Goal: Book appointment/travel/reservation

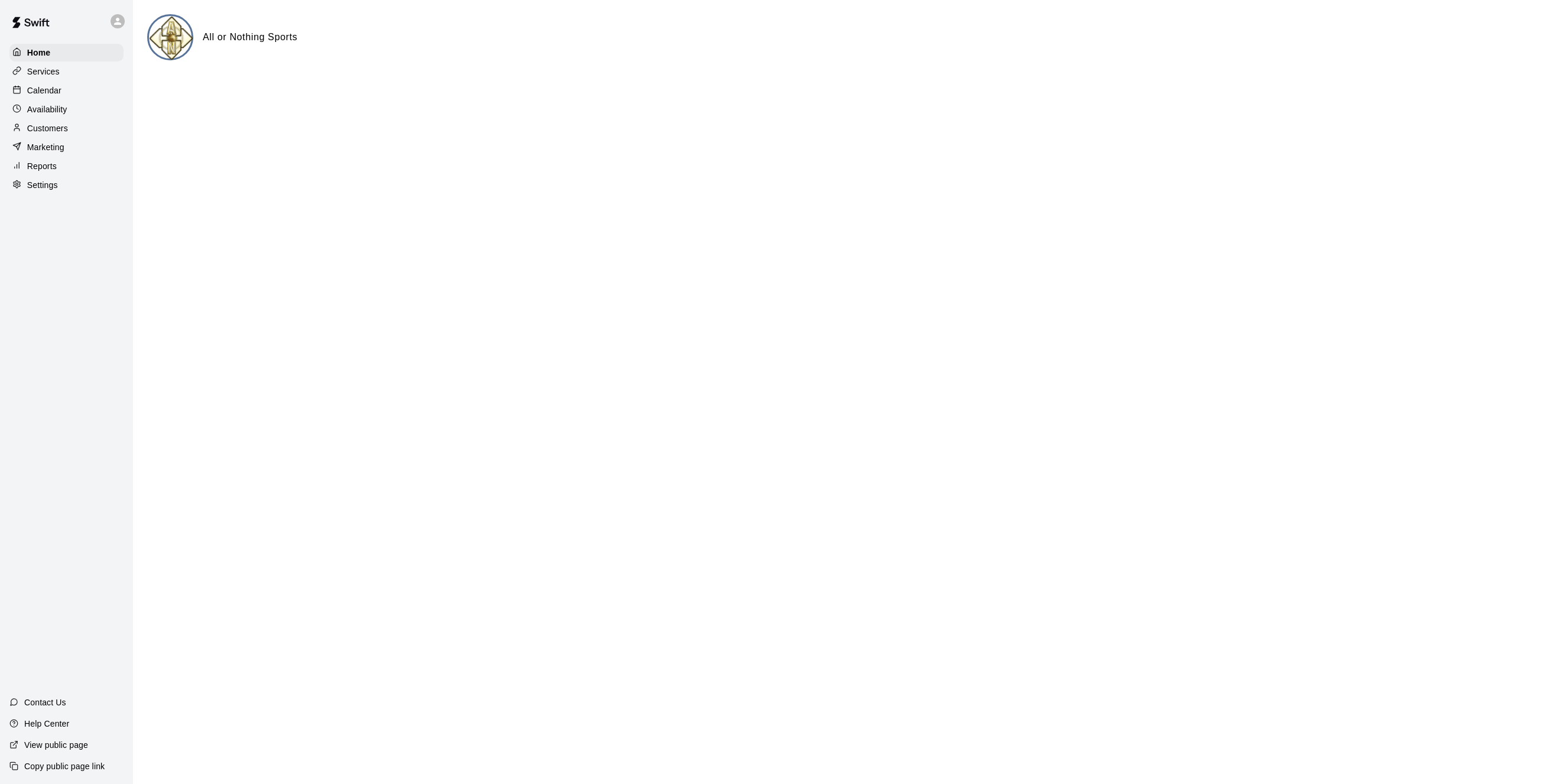
click at [45, 94] on p "Calendar" at bounding box center [44, 90] width 34 height 12
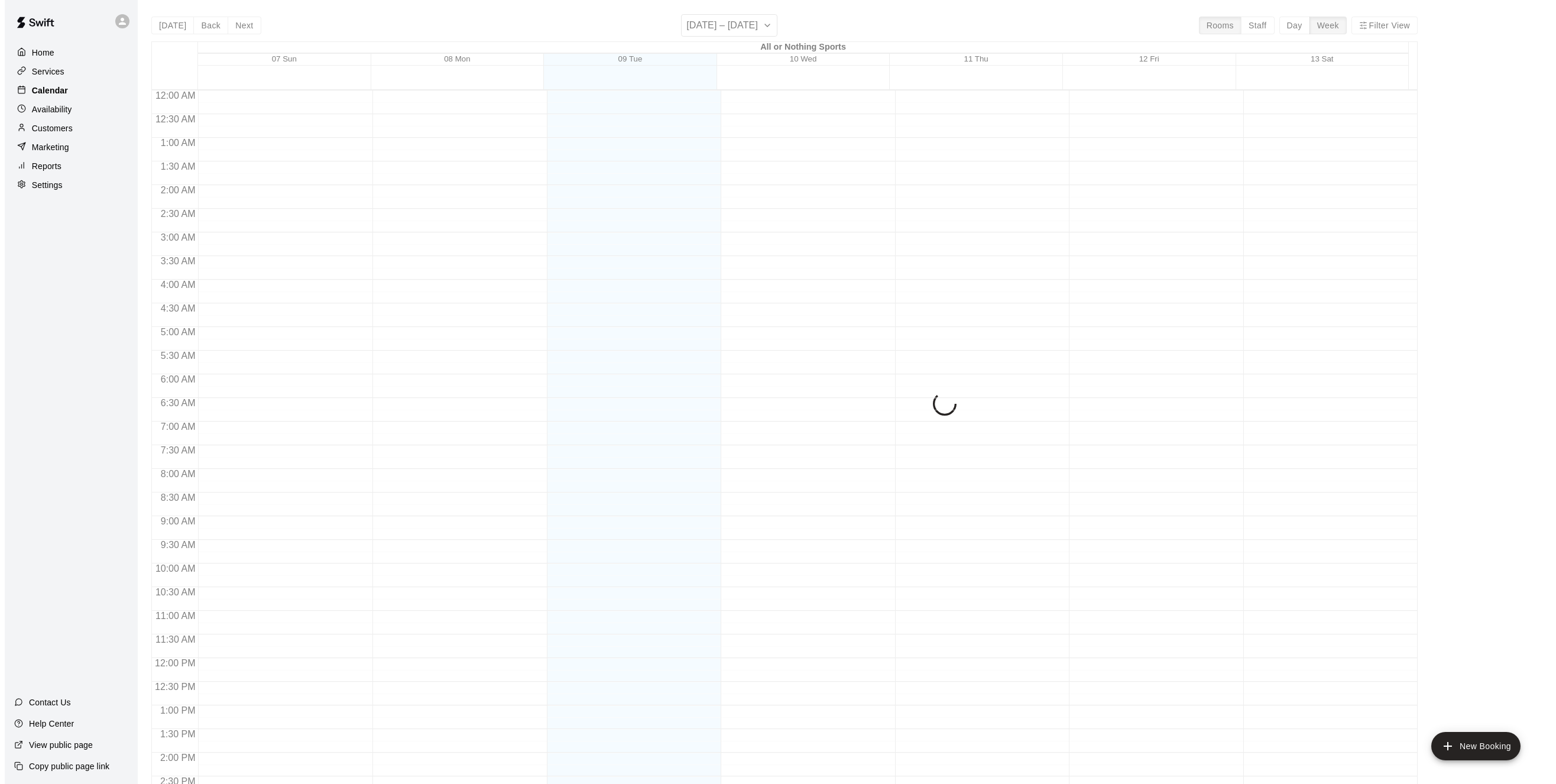
scroll to position [381, 0]
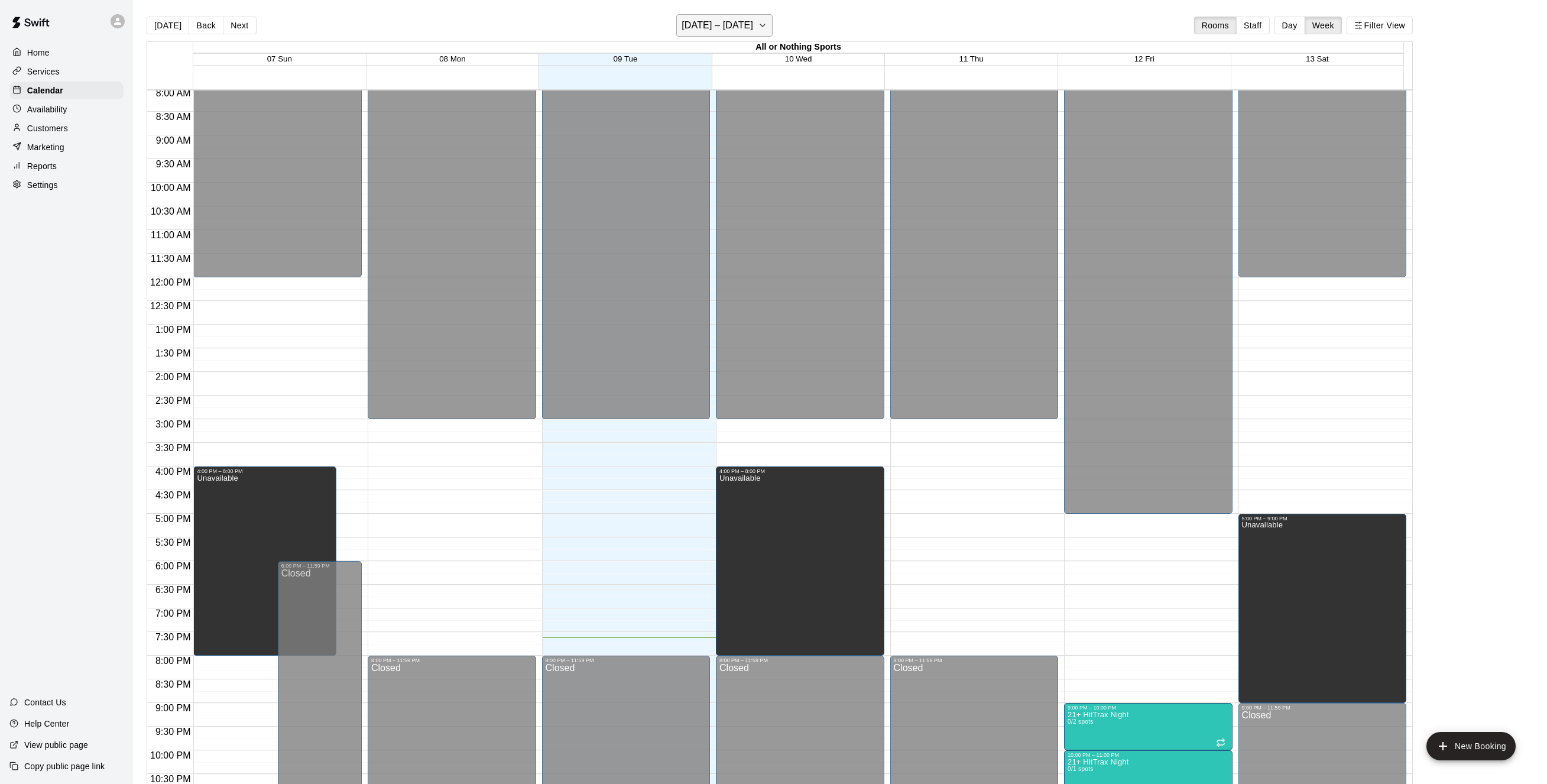
click at [765, 26] on icon "button" at bounding box center [763, 25] width 5 height 2
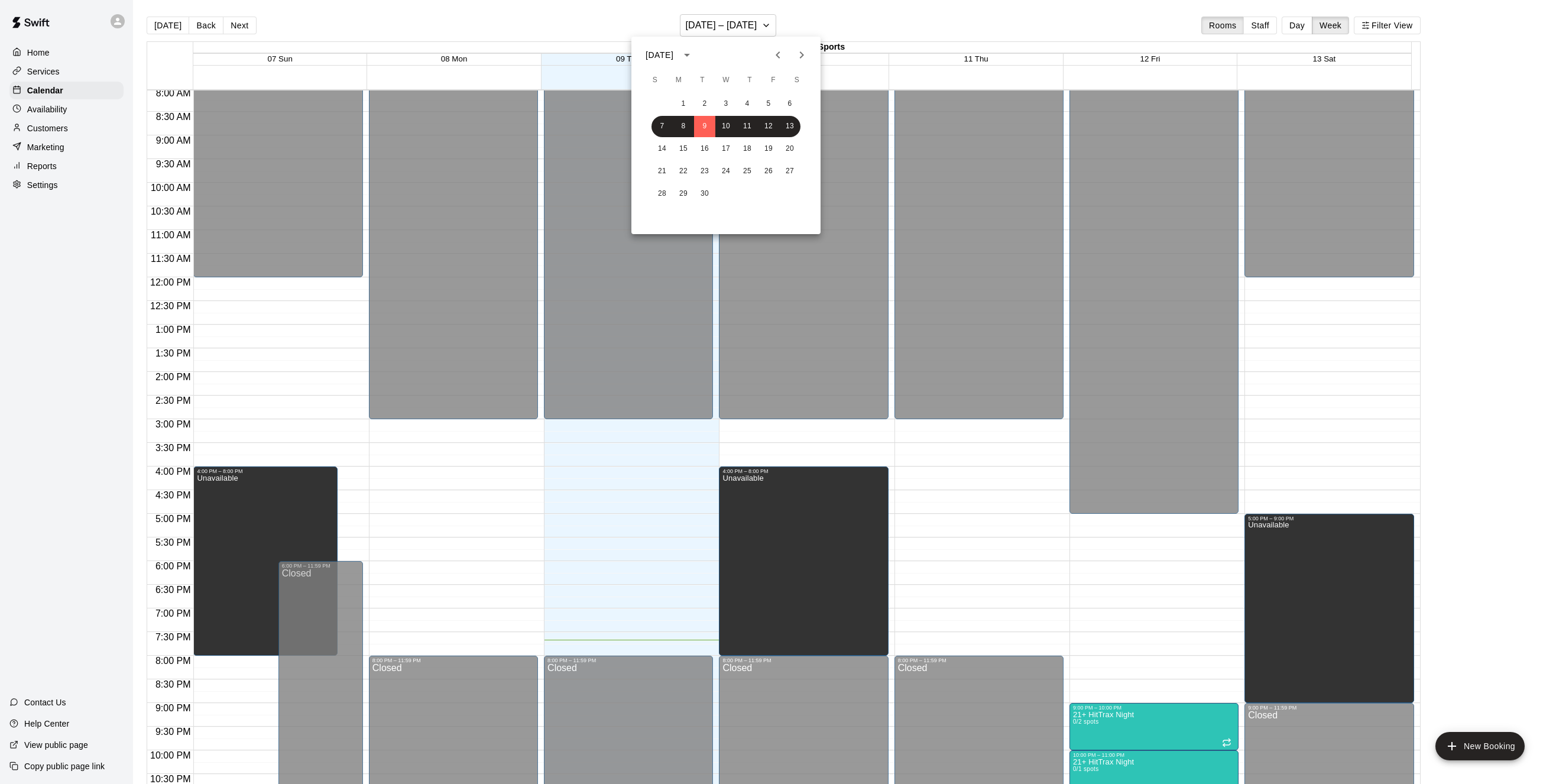
click at [694, 58] on icon "calendar view is open, switch to year view" at bounding box center [687, 55] width 14 height 14
click at [694, 57] on icon "year view is open, switch to calendar view" at bounding box center [687, 55] width 14 height 14
click at [673, 51] on div "[DATE]" at bounding box center [660, 55] width 28 height 12
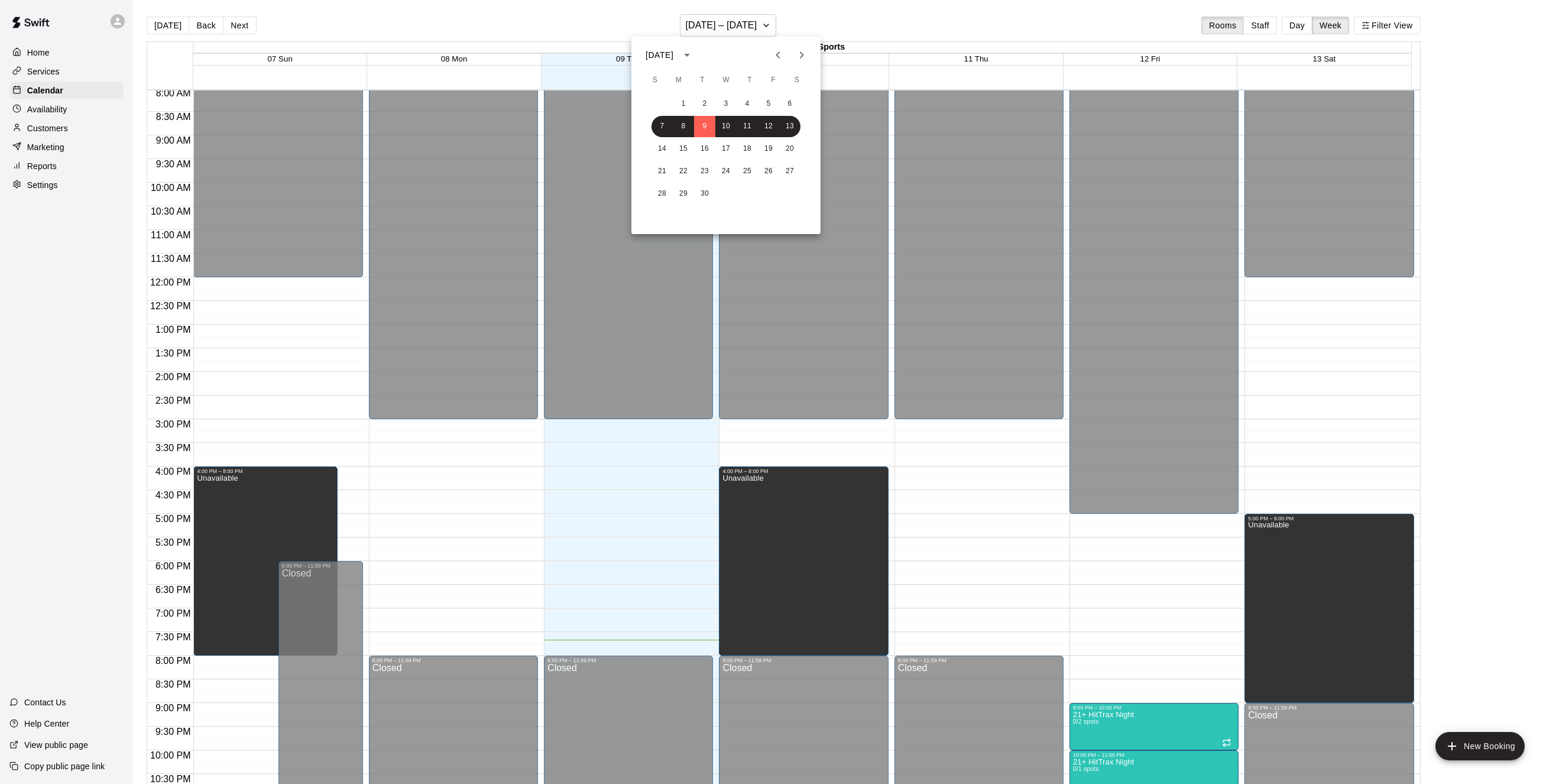
click at [803, 55] on icon "Next month" at bounding box center [802, 55] width 4 height 7
click at [683, 125] on button "3" at bounding box center [683, 126] width 21 height 21
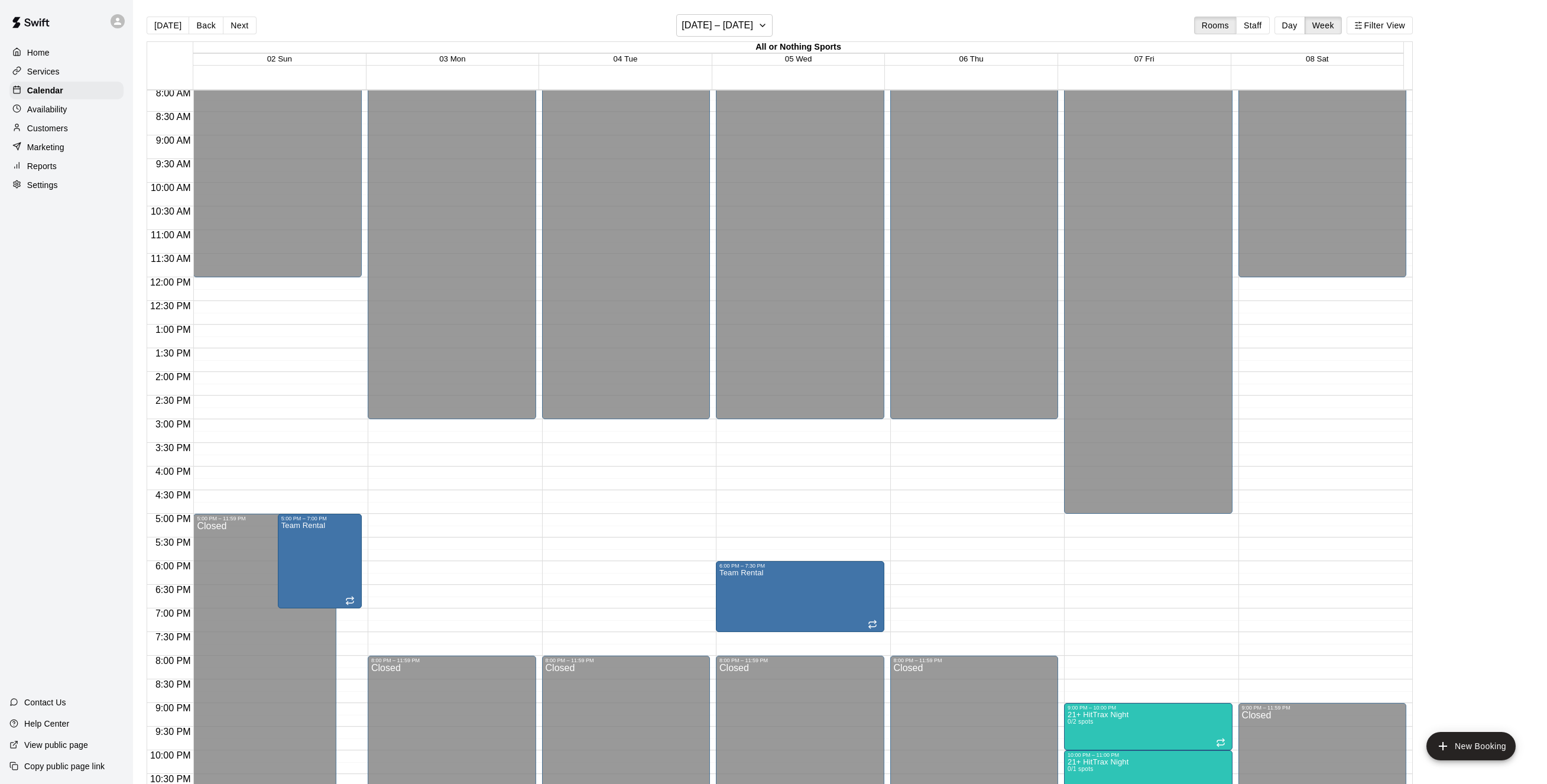
click at [447, 565] on div "12:00 AM – 3:00 PM Closed 8:00 PM – 11:59 PM Closed" at bounding box center [452, 277] width 169 height 1135
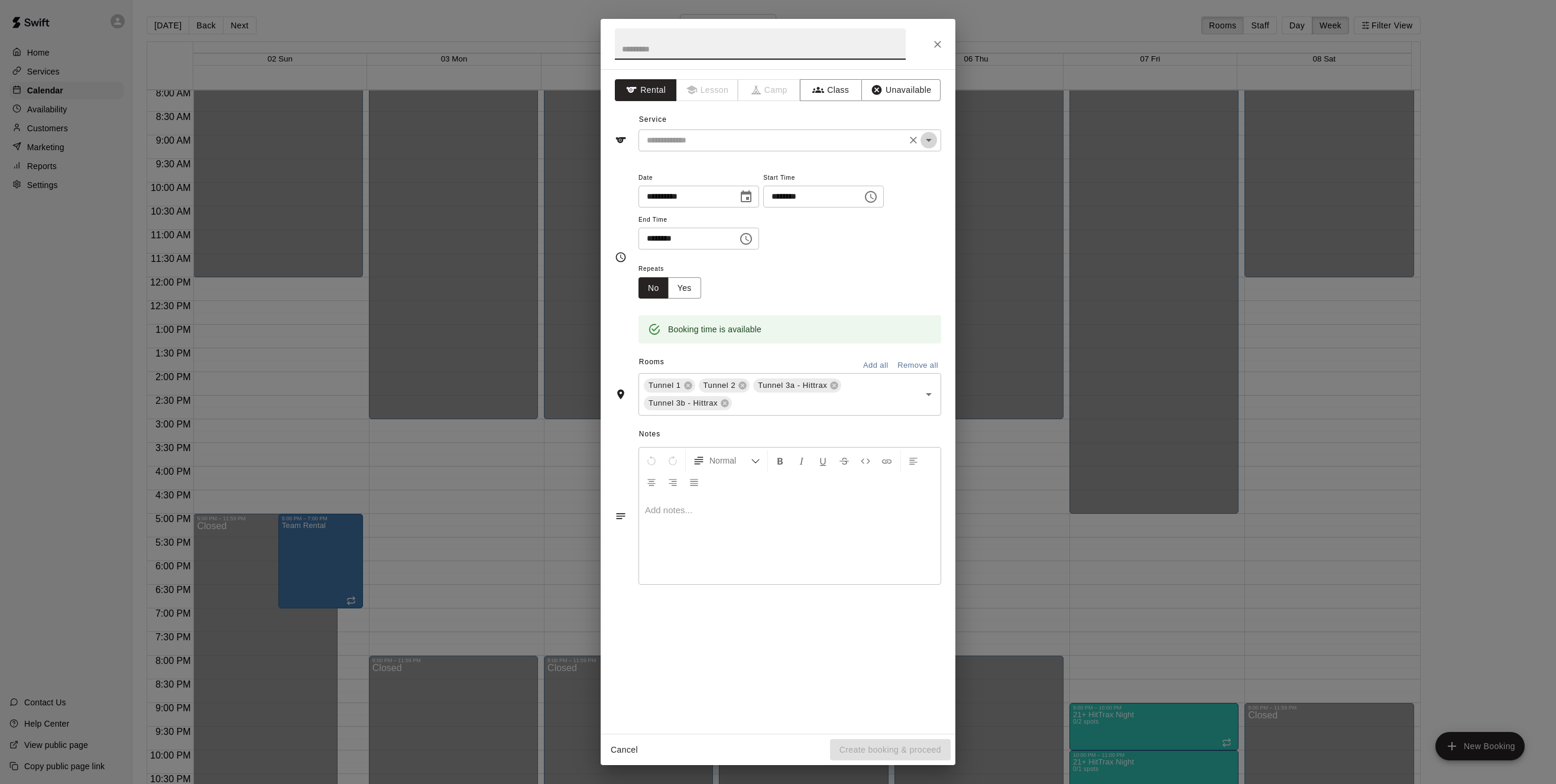
click at [930, 141] on icon "Open" at bounding box center [929, 140] width 14 height 14
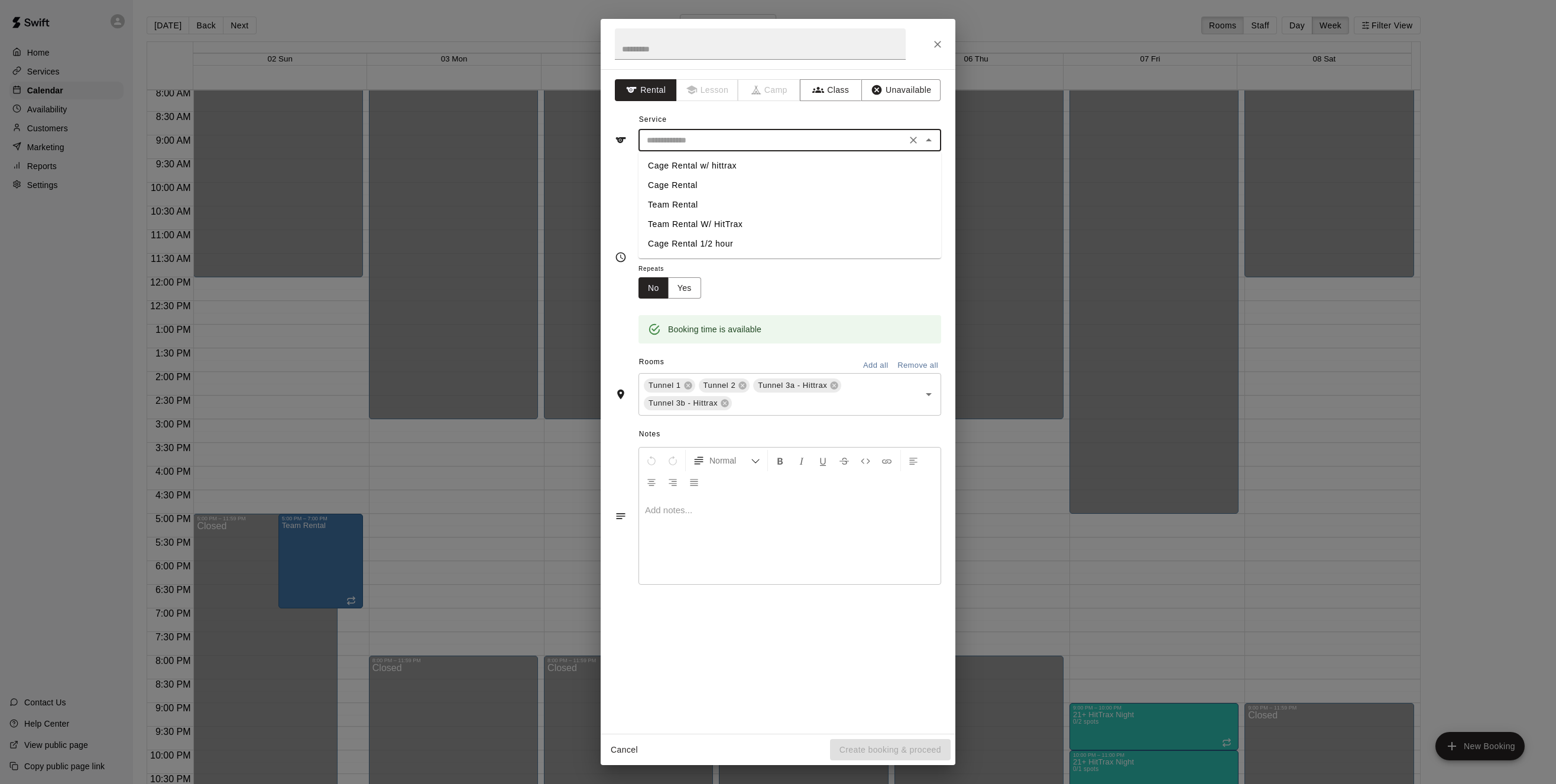
click at [687, 203] on li "Team Rental" at bounding box center [790, 205] width 303 height 19
click at [929, 137] on icon "Open" at bounding box center [929, 140] width 14 height 14
click at [701, 224] on li "Team Rental W/ HitTrax" at bounding box center [790, 224] width 303 height 19
type input "**********"
click at [753, 239] on icon "Choose time, selected time is 6:30 PM" at bounding box center [746, 239] width 14 height 14
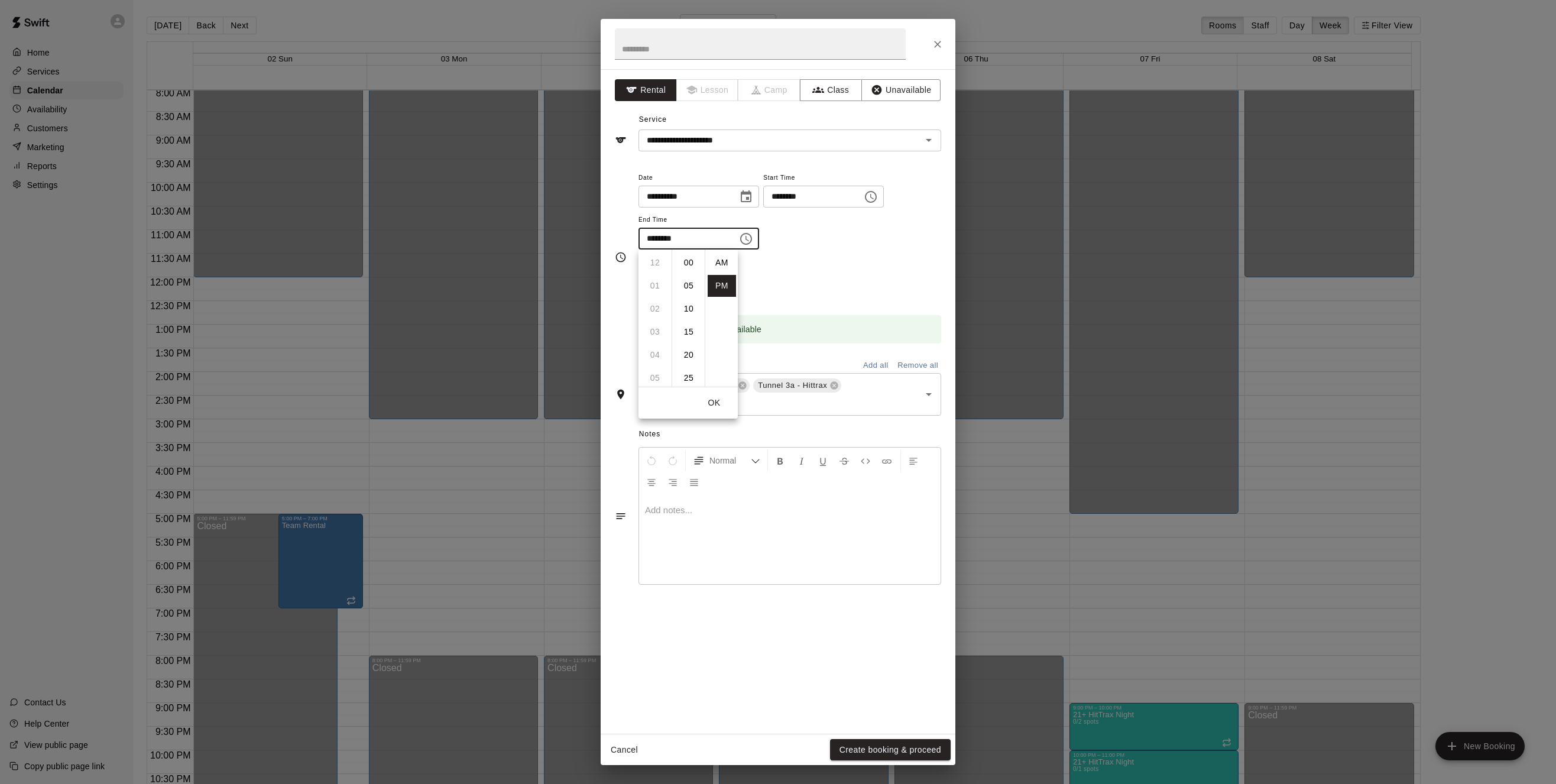
scroll to position [21, 0]
click at [654, 285] on li "07" at bounding box center [655, 286] width 29 height 22
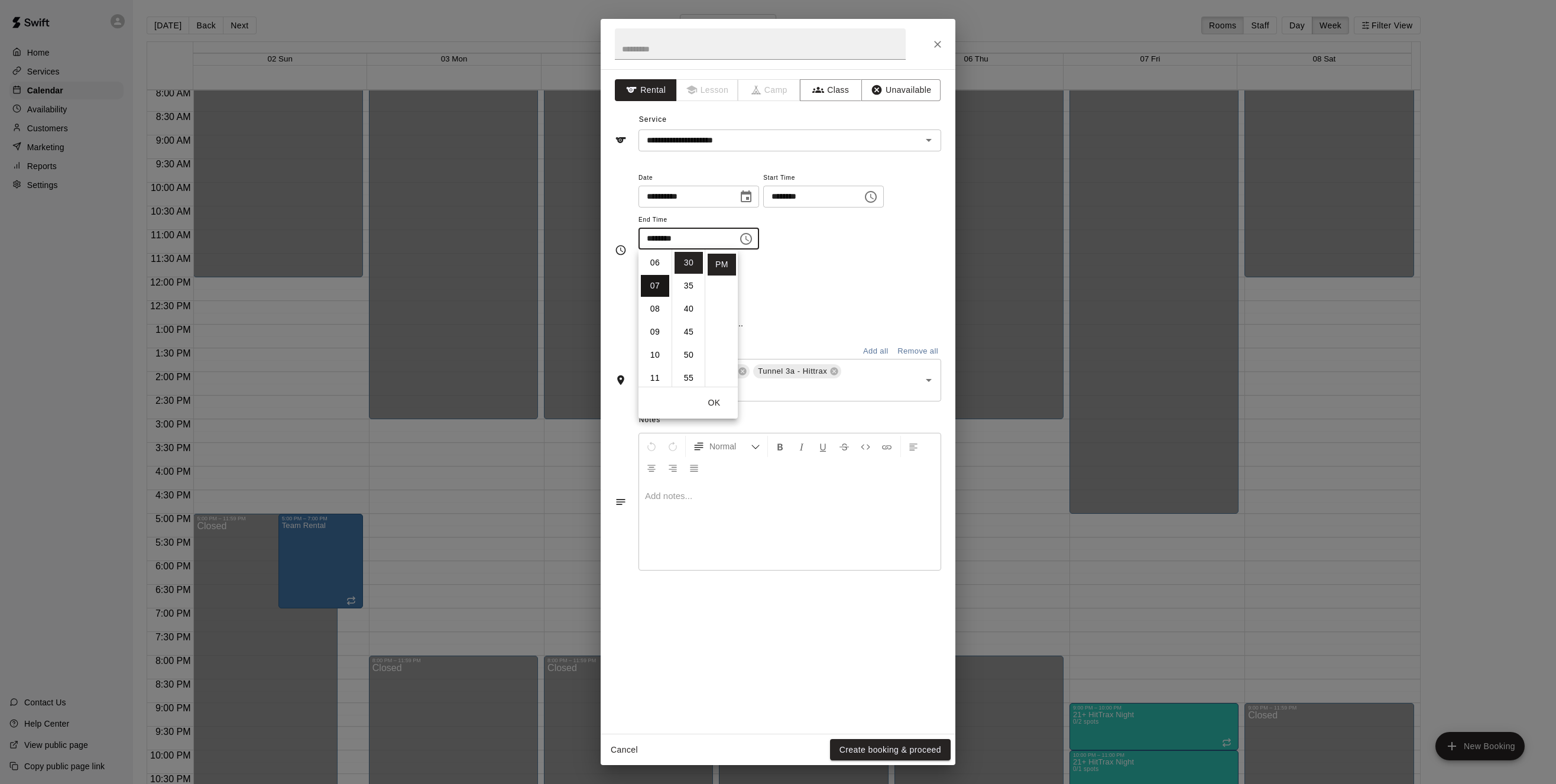
type input "********"
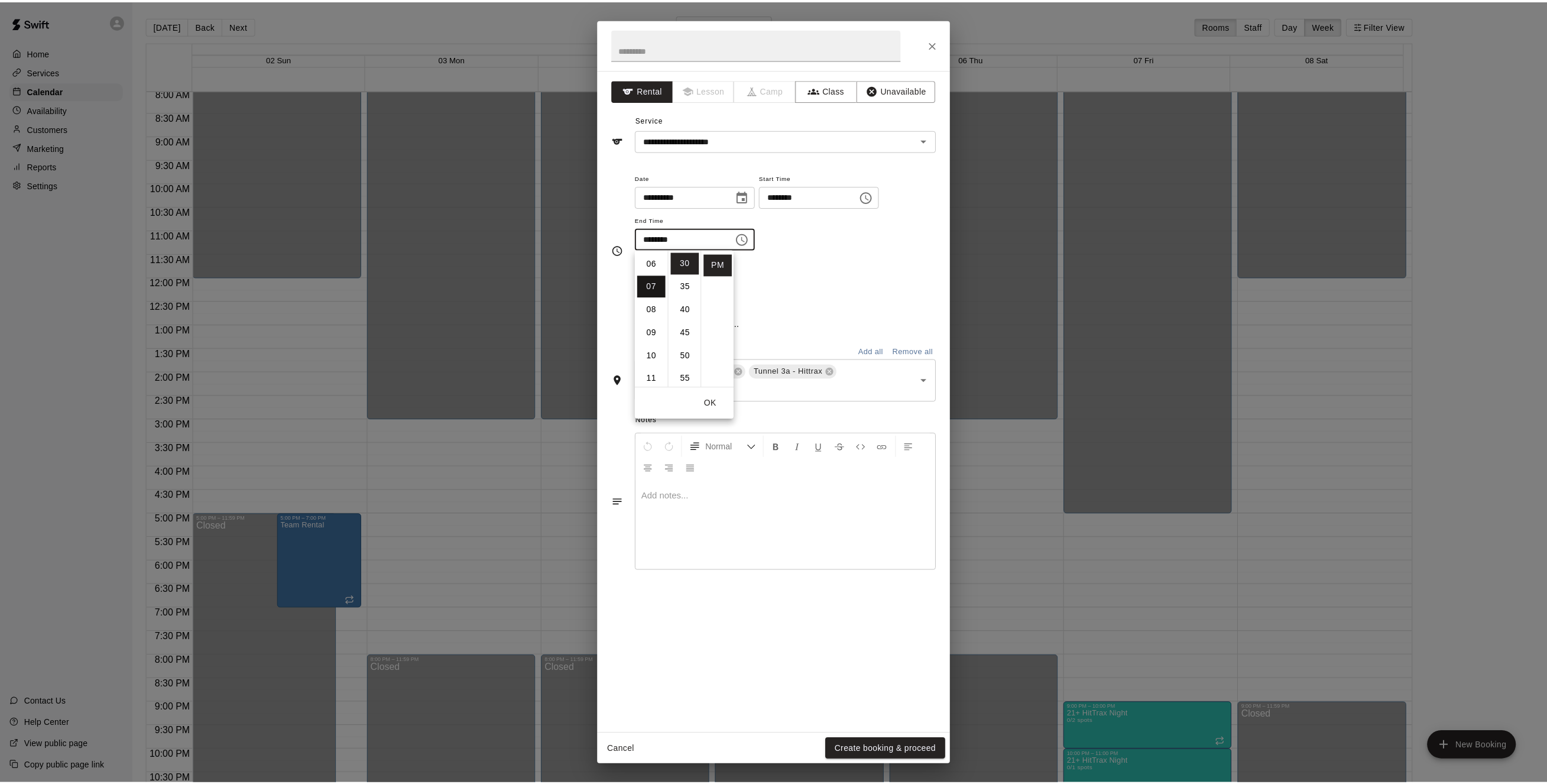
scroll to position [161, 0]
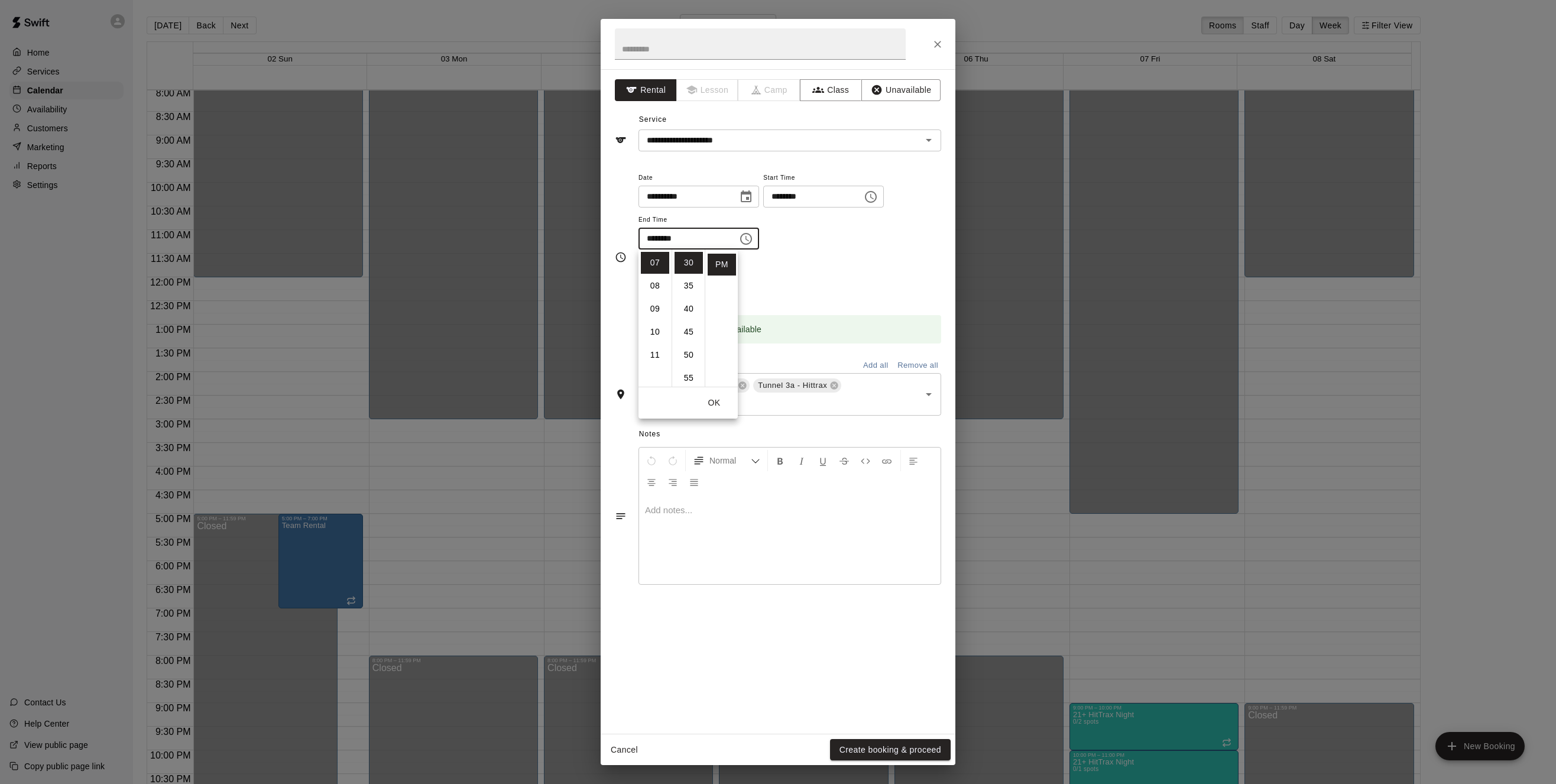
click at [819, 243] on div "**********" at bounding box center [790, 210] width 303 height 80
click at [691, 284] on button "Yes" at bounding box center [684, 288] width 33 height 22
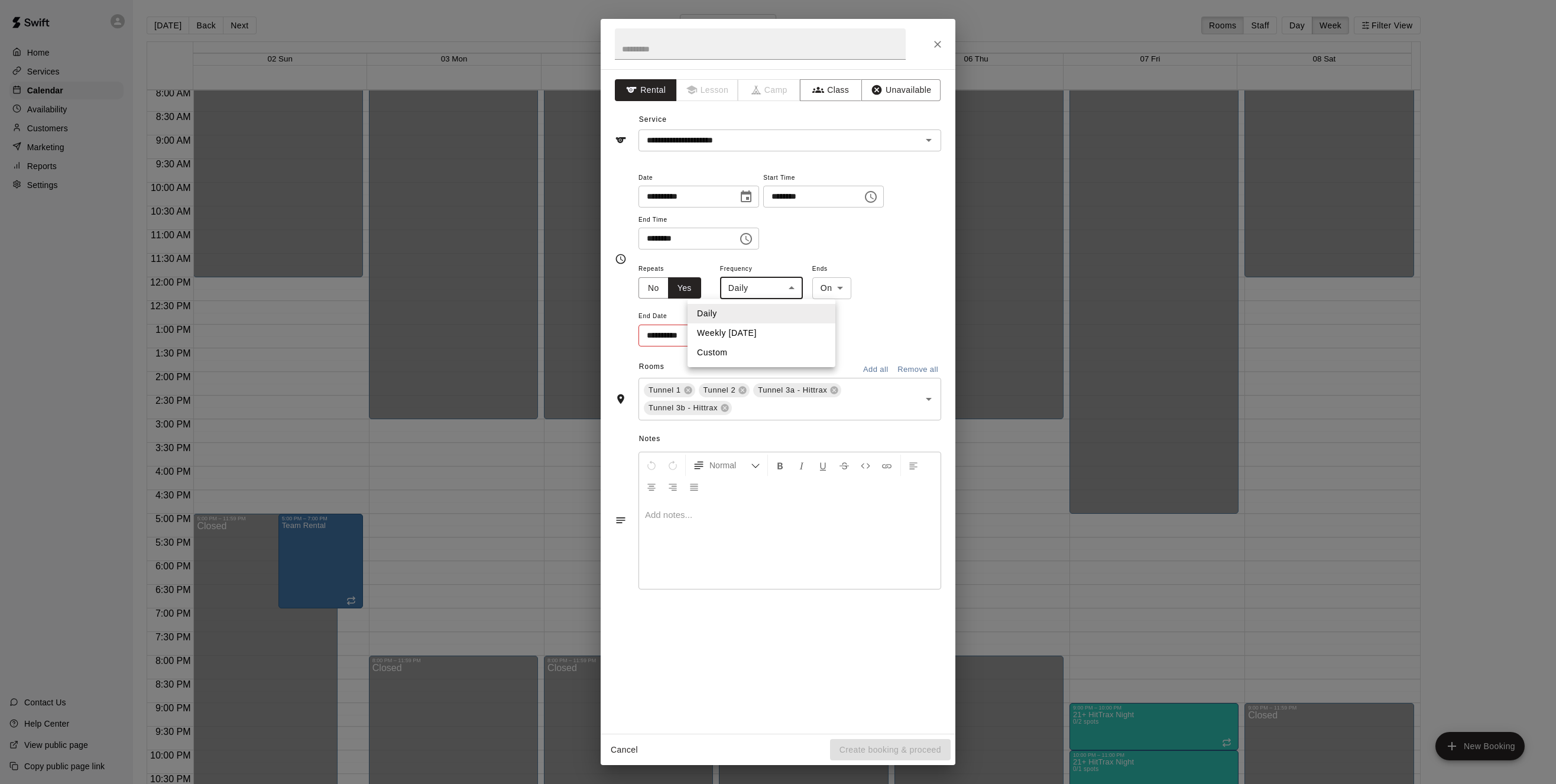
click at [795, 287] on body "Home Services Calendar Availability Customers Marketing Reports Settings Contac…" at bounding box center [778, 401] width 1556 height 803
click at [762, 334] on li "Weekly [DATE]" at bounding box center [761, 333] width 148 height 19
type input "******"
click at [744, 334] on icon "Choose date" at bounding box center [743, 335] width 14 height 14
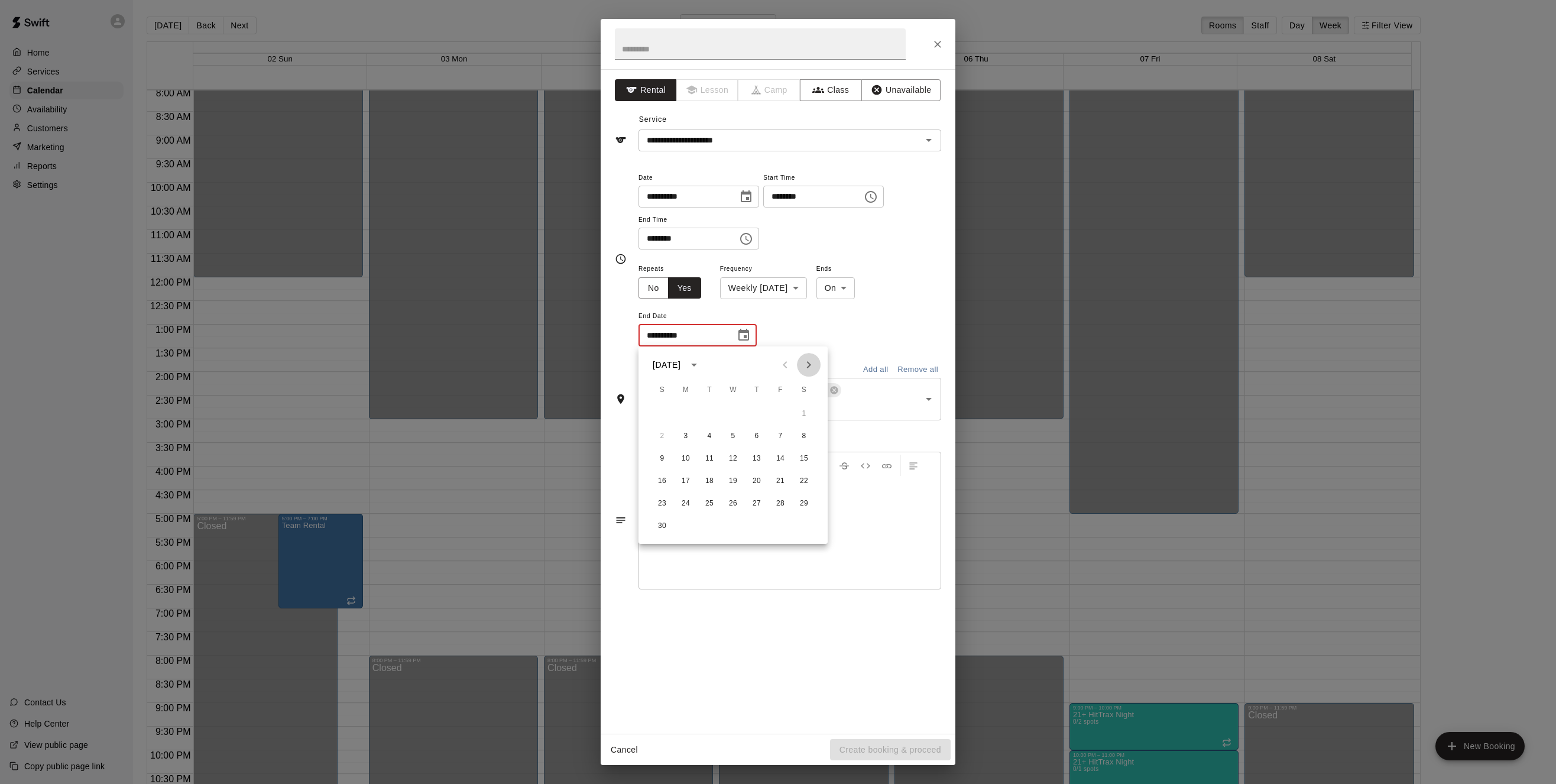
click at [812, 368] on icon "Next month" at bounding box center [808, 364] width 14 height 14
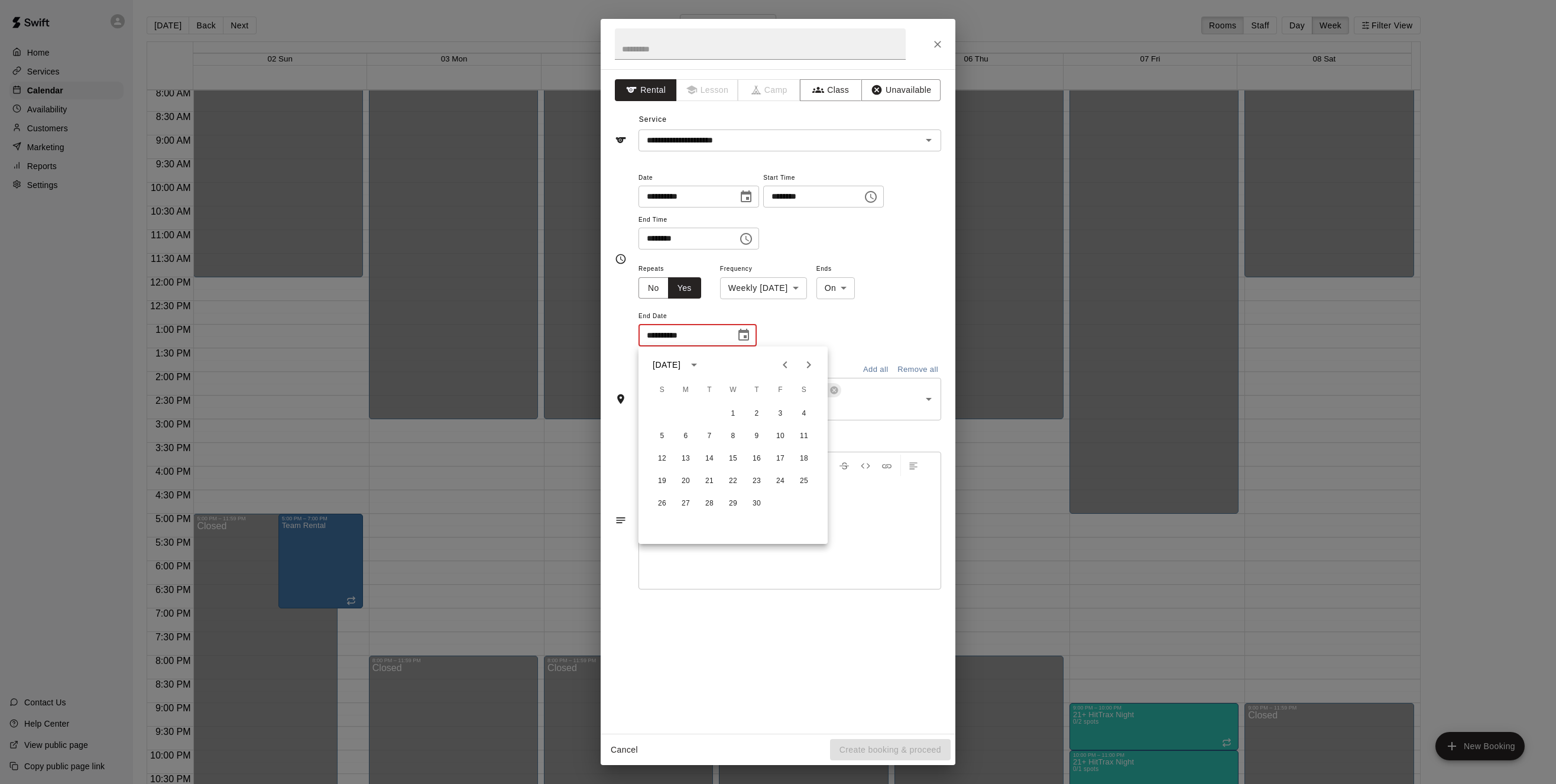
click at [784, 365] on icon "Previous month" at bounding box center [785, 364] width 4 height 7
click at [686, 506] on button "30" at bounding box center [686, 503] width 21 height 21
type input "**********"
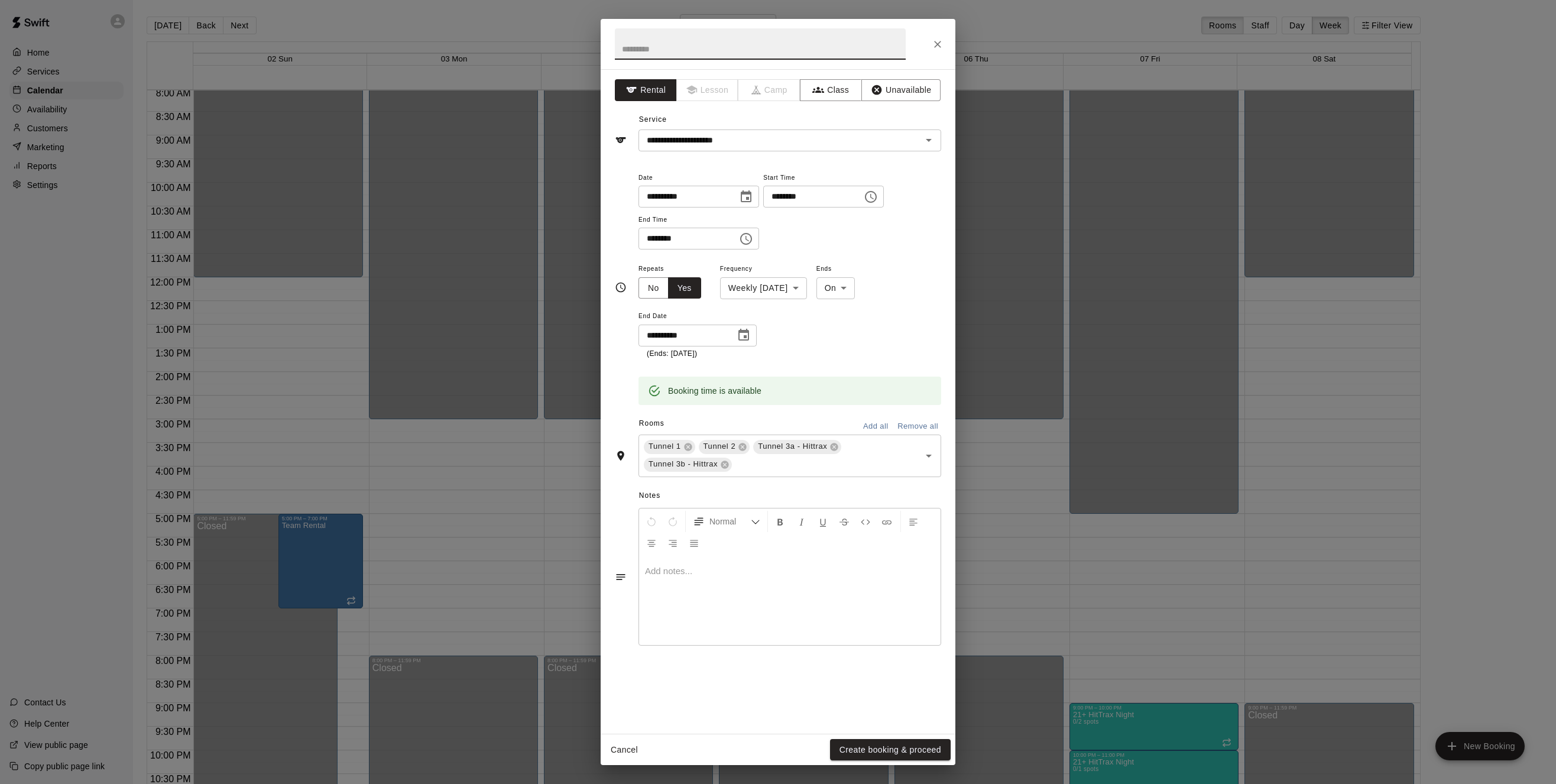
click at [639, 46] on input "text" at bounding box center [760, 44] width 291 height 32
type input "**********"
click at [892, 749] on button "Create booking & proceed" at bounding box center [890, 749] width 121 height 22
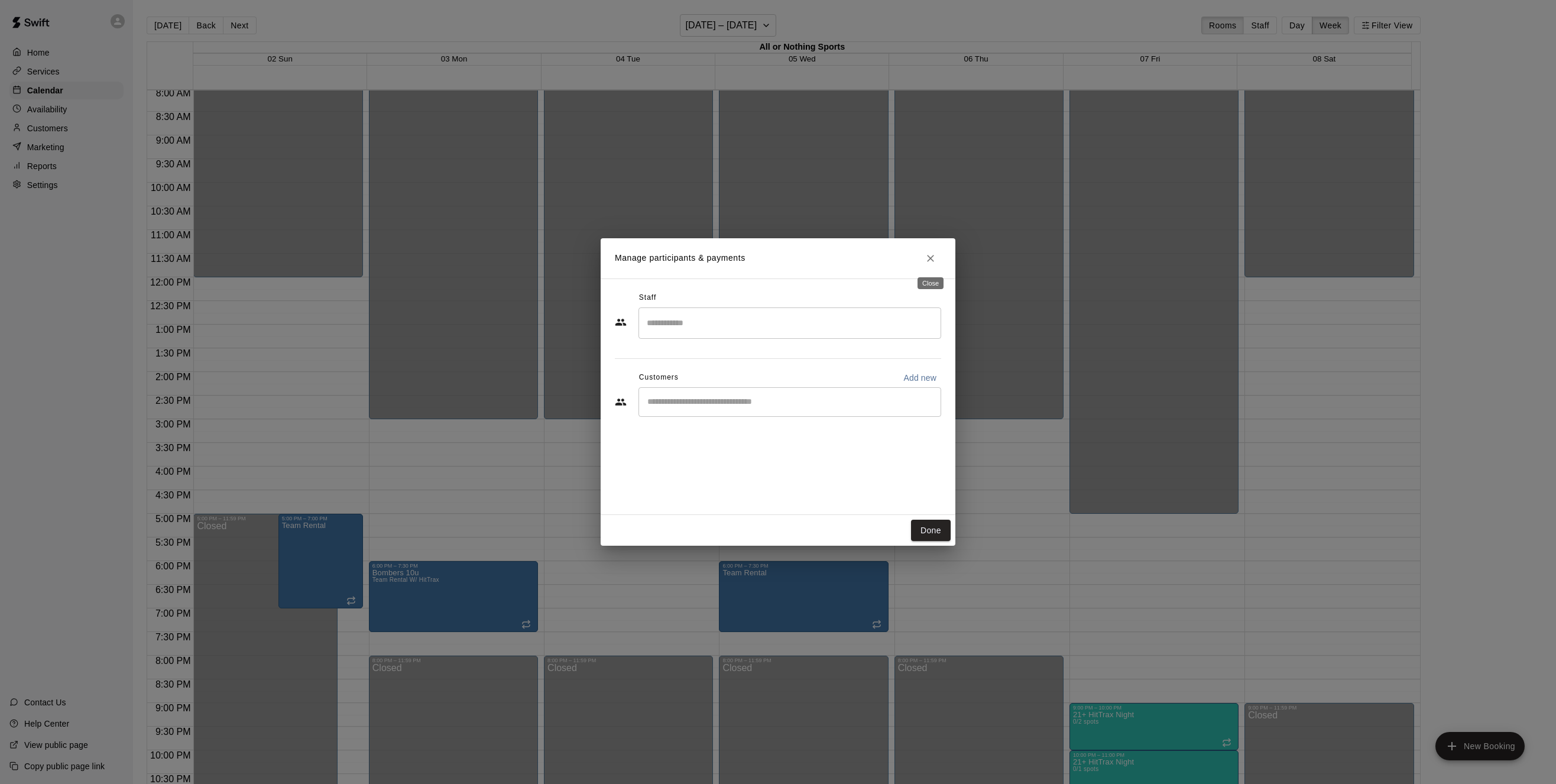
click at [934, 257] on icon "Close" at bounding box center [931, 258] width 12 height 12
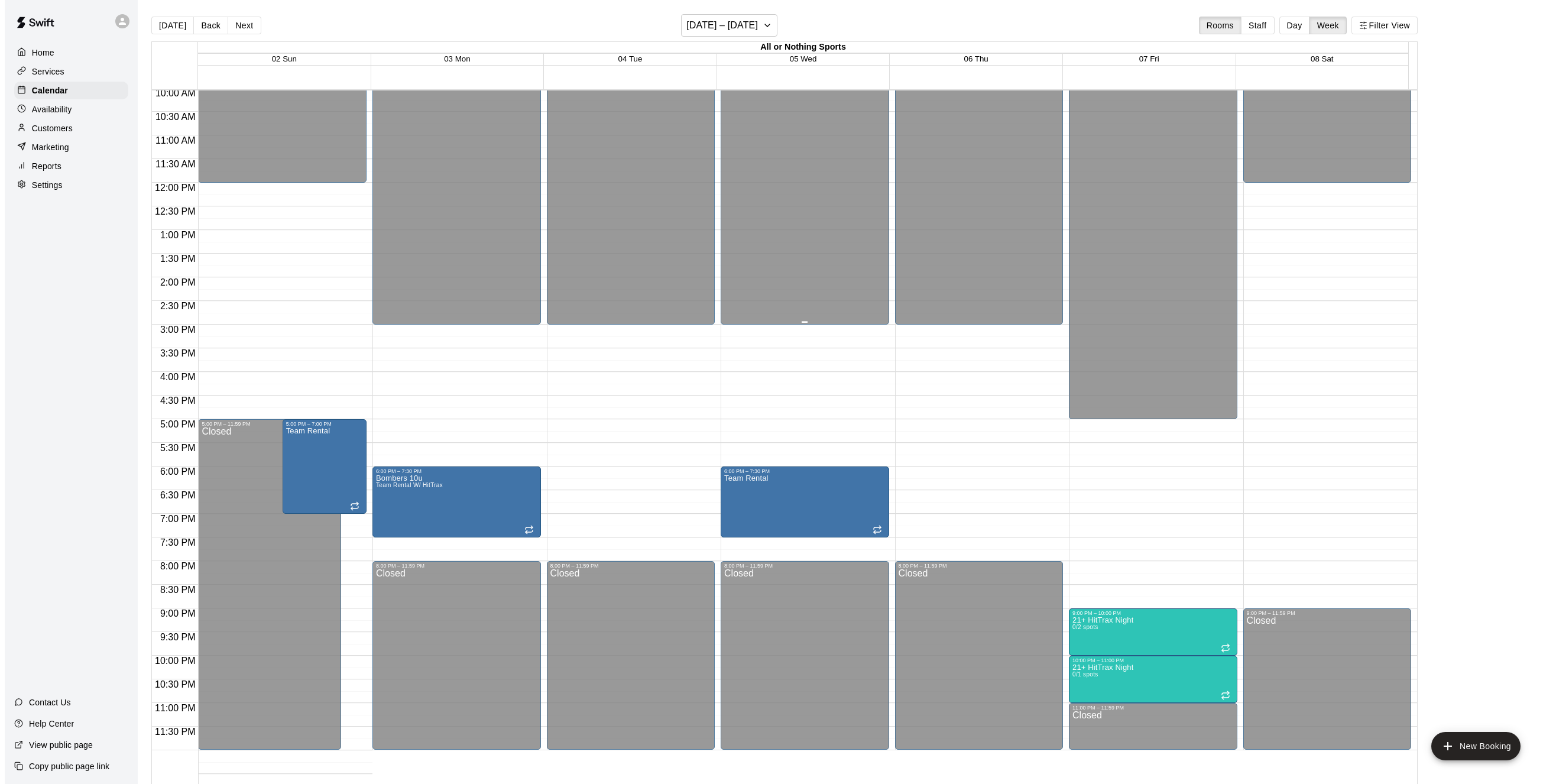
scroll to position [477, 0]
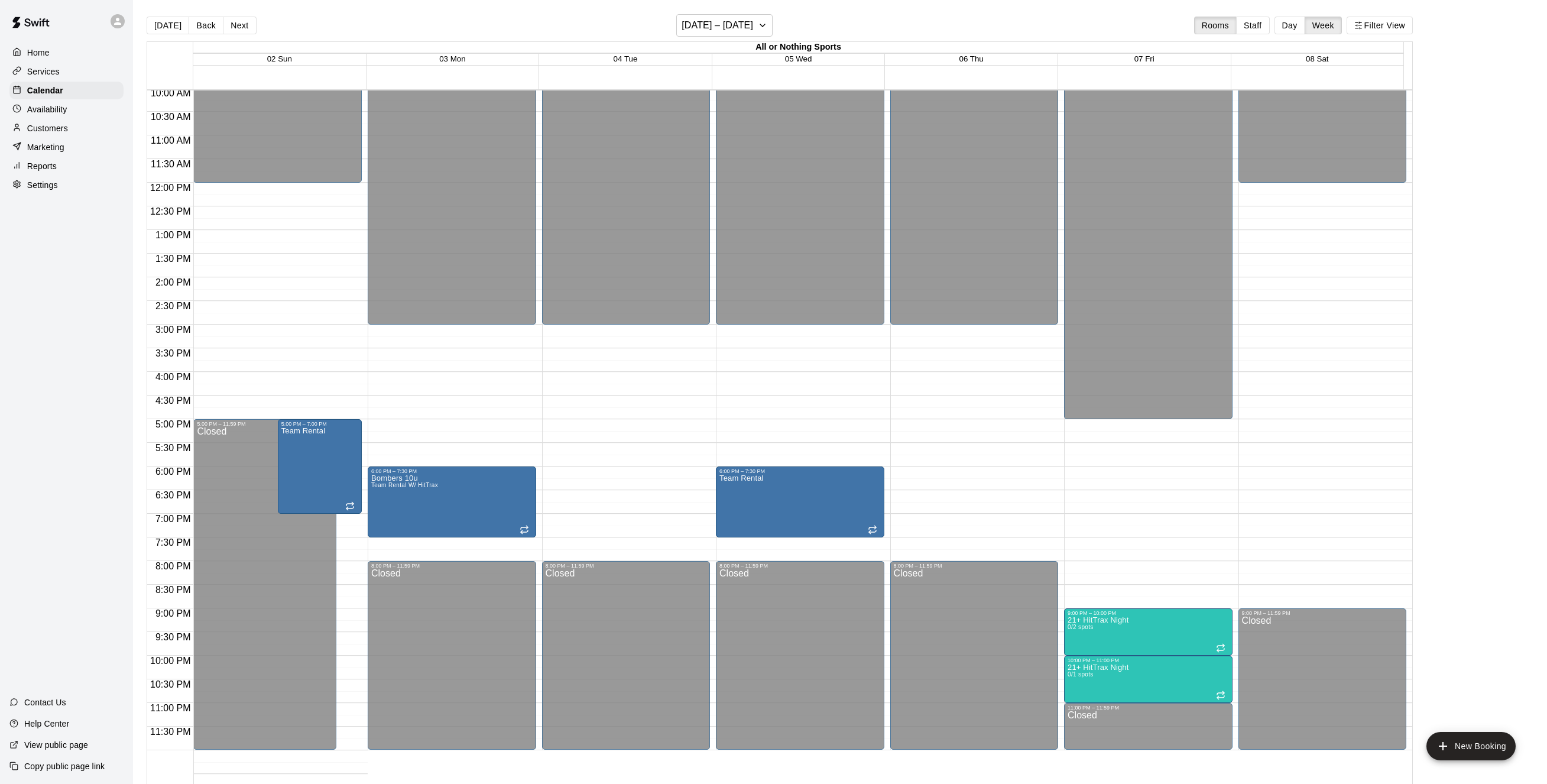
click at [568, 471] on div "12:00 AM – 3:00 PM Closed 8:00 PM – 11:59 PM Closed" at bounding box center [627, 182] width 169 height 1135
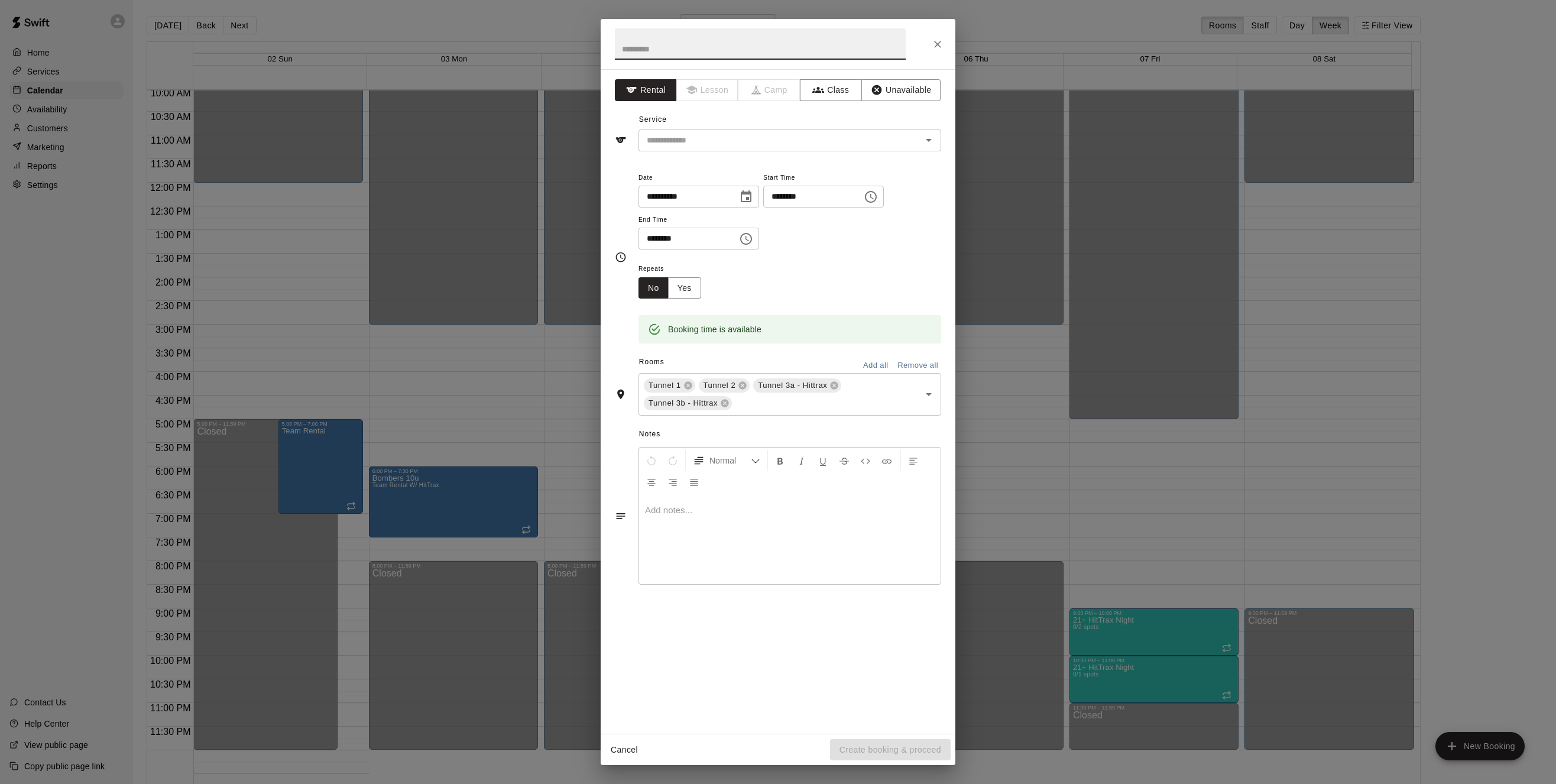
click at [673, 47] on input "text" at bounding box center [760, 44] width 291 height 32
type input "**********"
click at [854, 143] on input "text" at bounding box center [772, 141] width 261 height 15
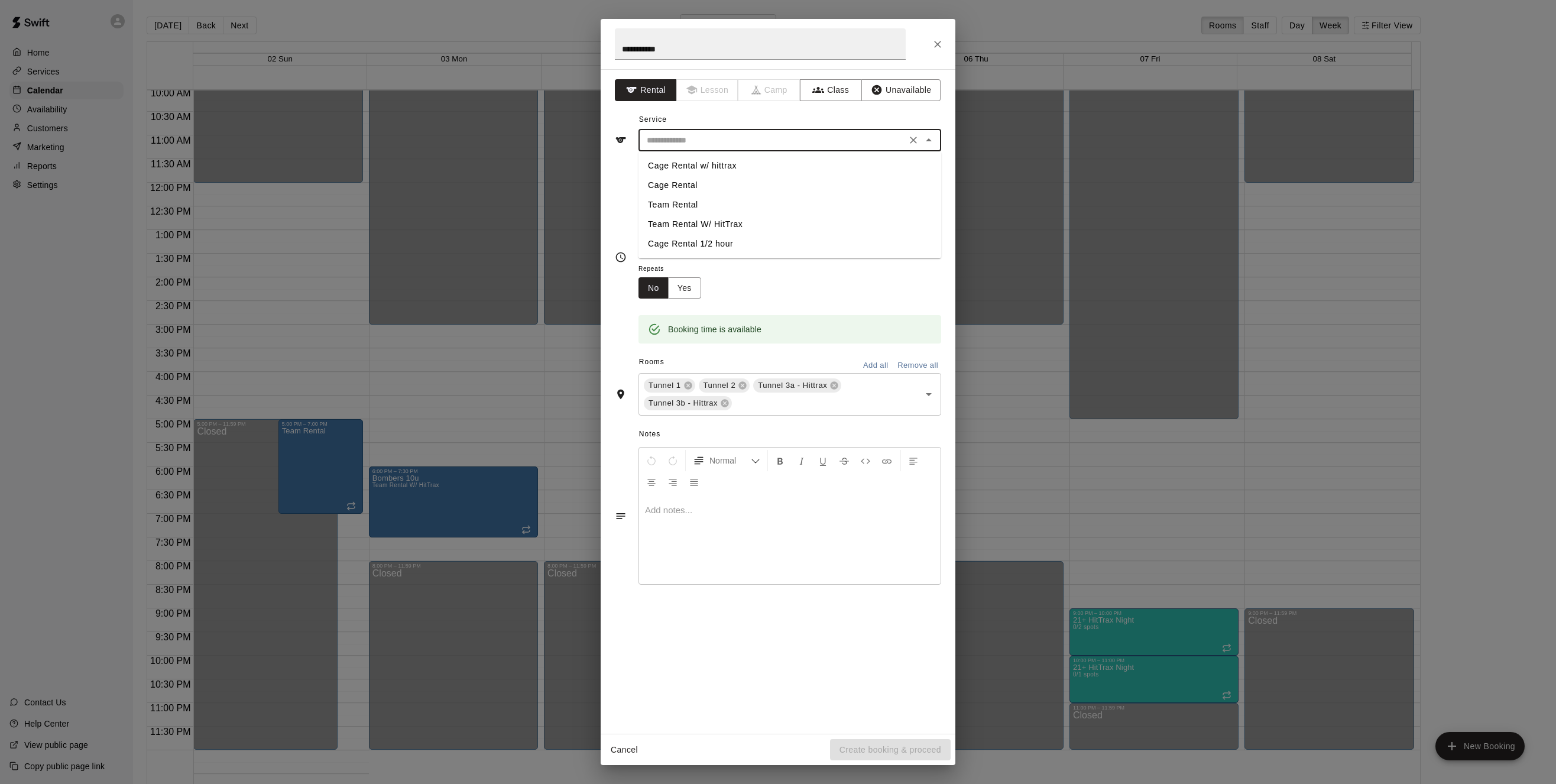
click at [720, 224] on li "Team Rental W/ HitTrax" at bounding box center [790, 224] width 303 height 19
type input "**********"
click at [752, 242] on icon "Choose time, selected time is 6:30 PM" at bounding box center [746, 239] width 12 height 12
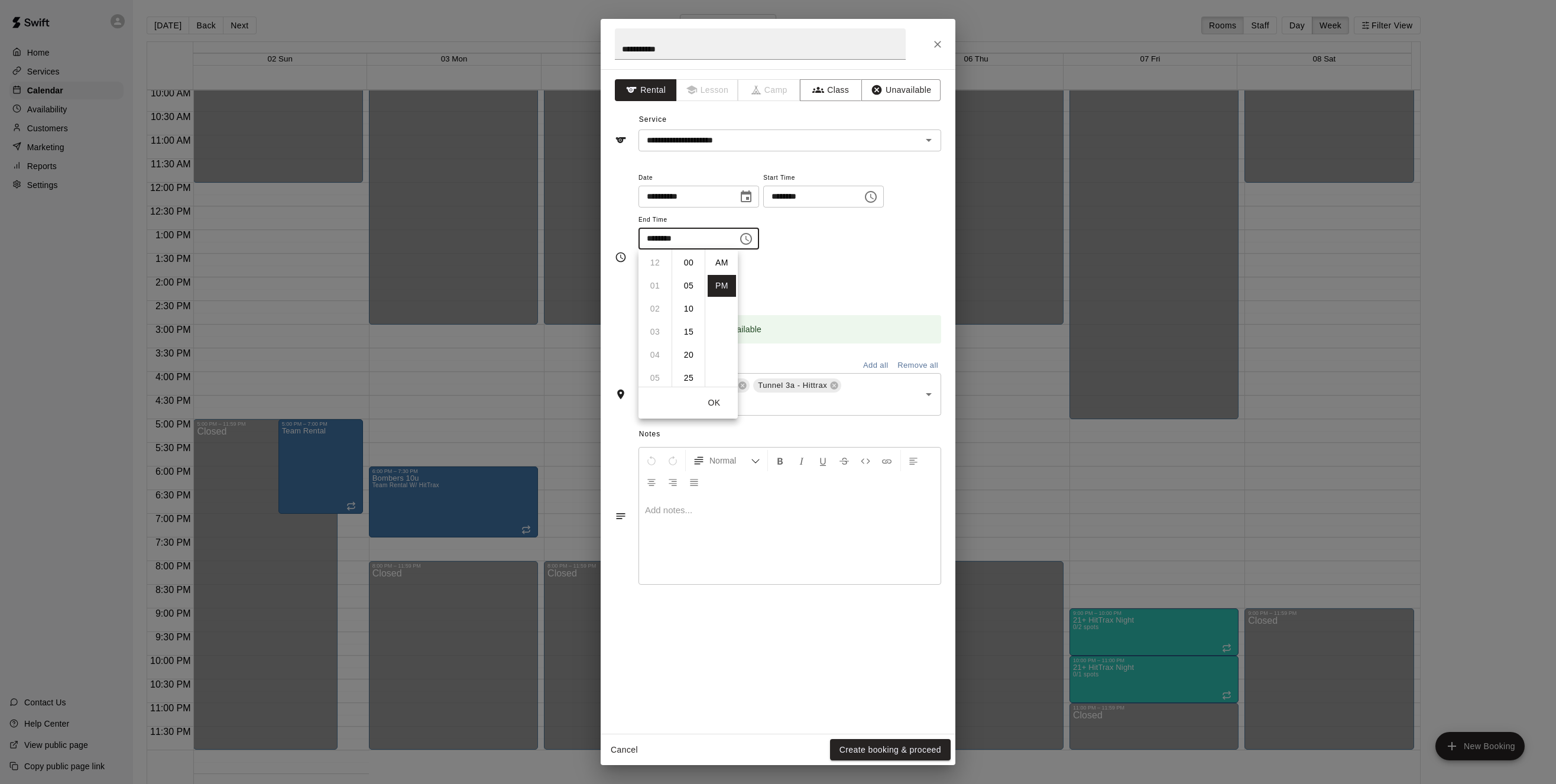
scroll to position [21, 0]
click at [659, 283] on li "07" at bounding box center [655, 286] width 29 height 22
type input "********"
click at [865, 255] on div "**********" at bounding box center [790, 216] width 303 height 92
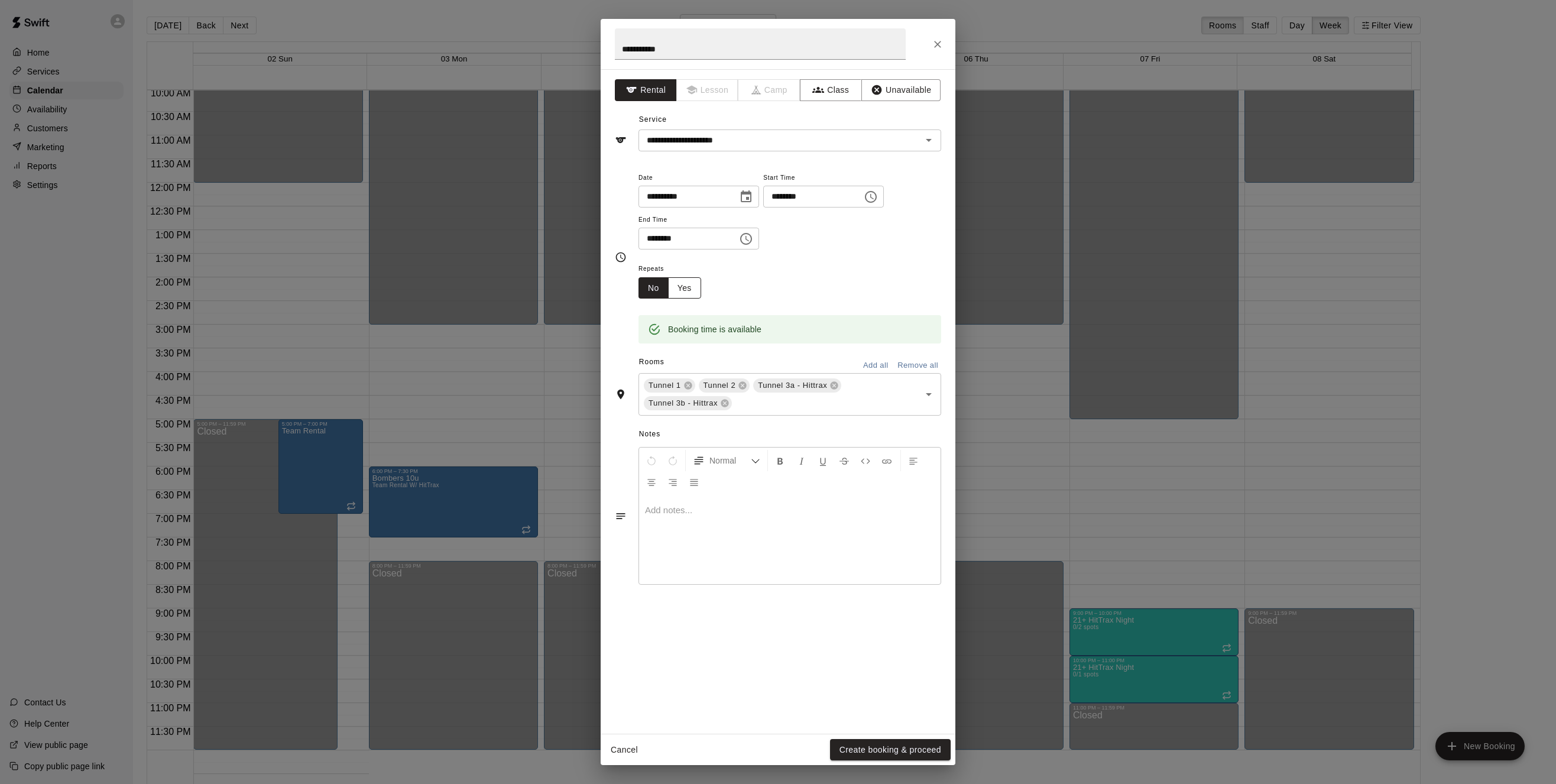
click at [696, 285] on button "Yes" at bounding box center [684, 288] width 33 height 22
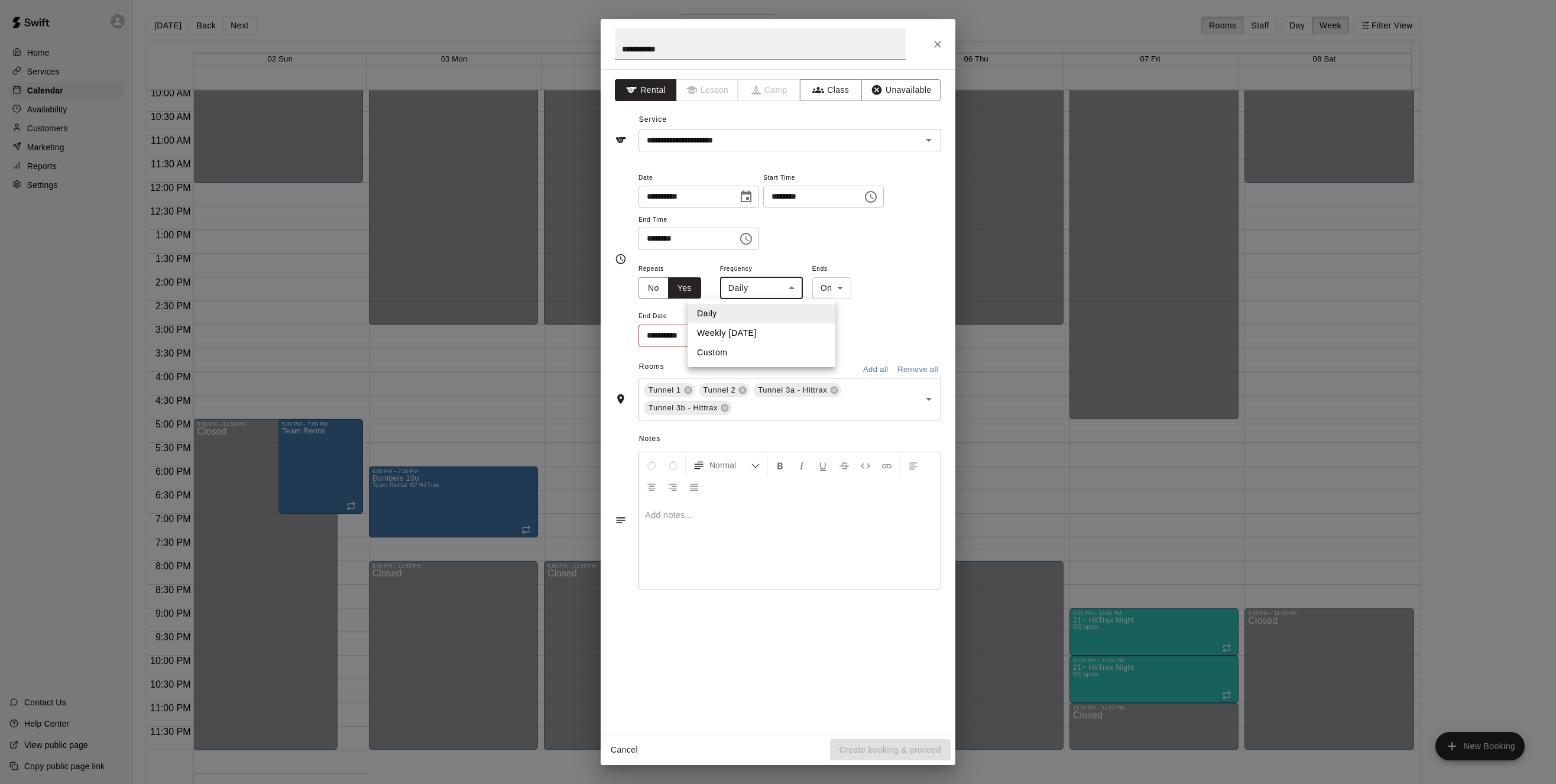
click at [793, 286] on body "Home Services Calendar Availability Customers Marketing Reports Settings Contac…" at bounding box center [778, 401] width 1556 height 803
click at [754, 333] on li "Weekly [DATE]" at bounding box center [761, 333] width 148 height 19
type input "******"
click at [744, 337] on icon "Choose date" at bounding box center [743, 334] width 11 height 12
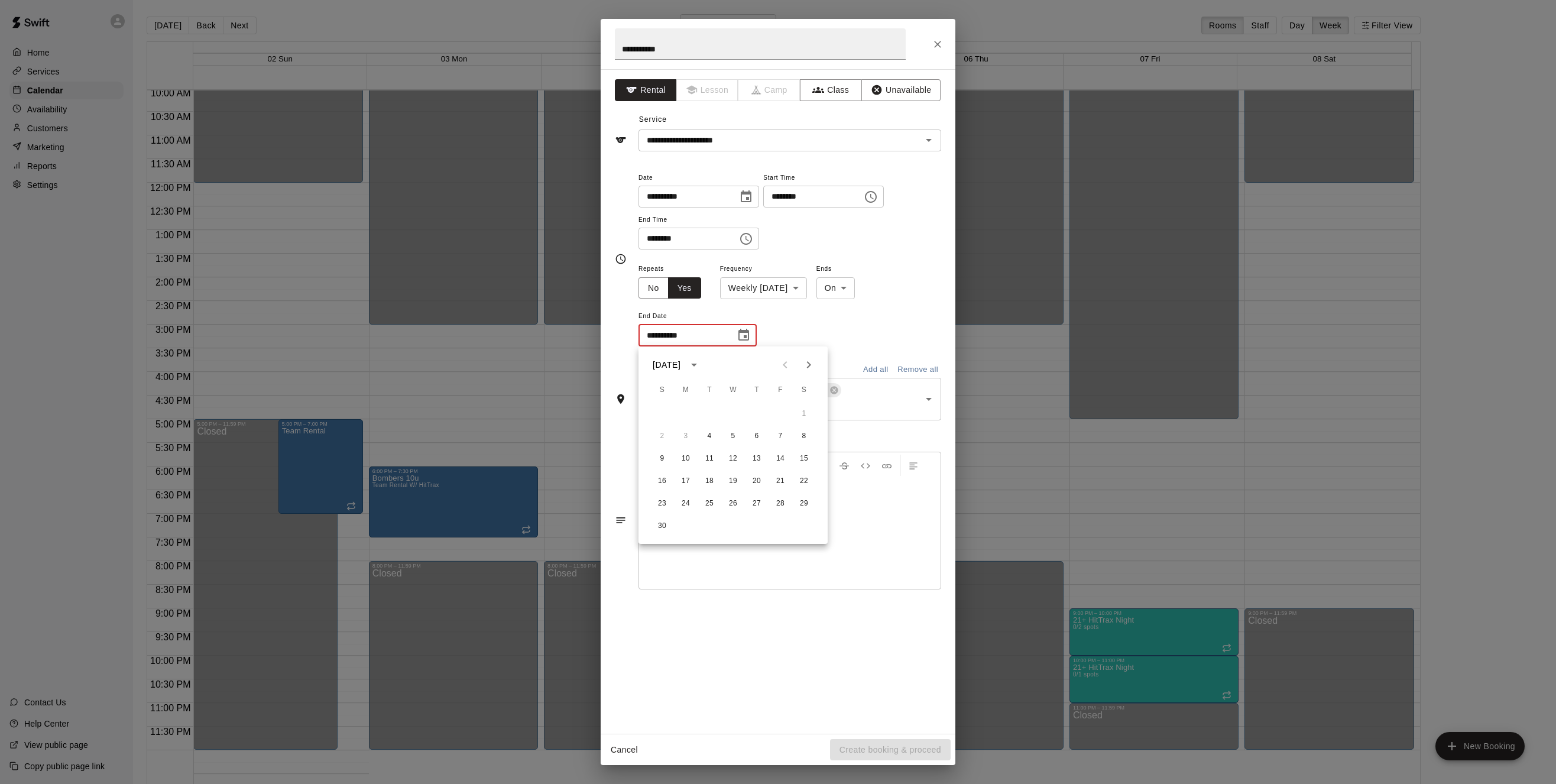
click at [807, 369] on icon "Next month" at bounding box center [808, 364] width 14 height 14
click at [808, 369] on icon "Next month" at bounding box center [808, 364] width 14 height 14
click at [712, 504] on button "31" at bounding box center [709, 503] width 21 height 21
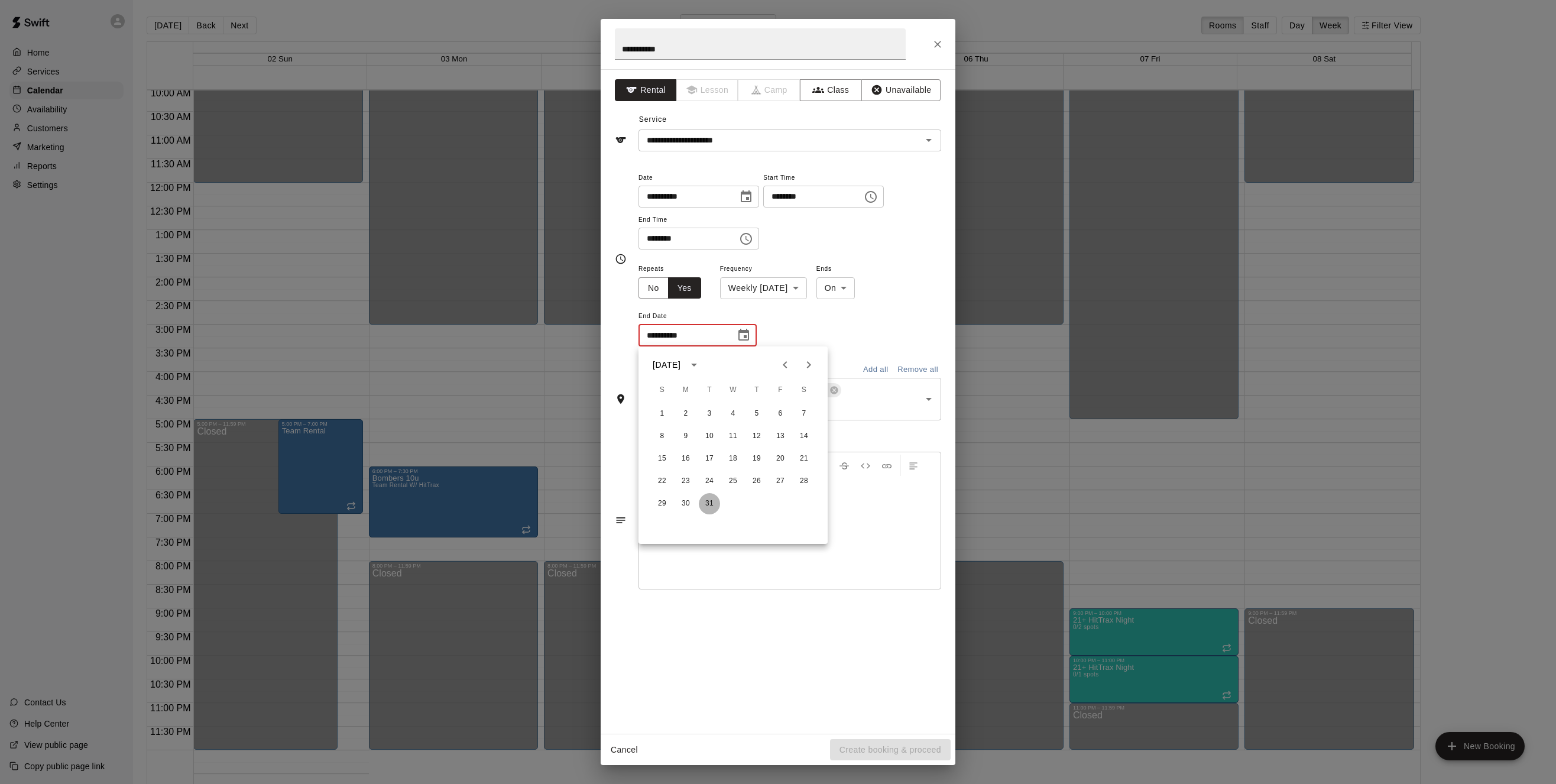
type input "**********"
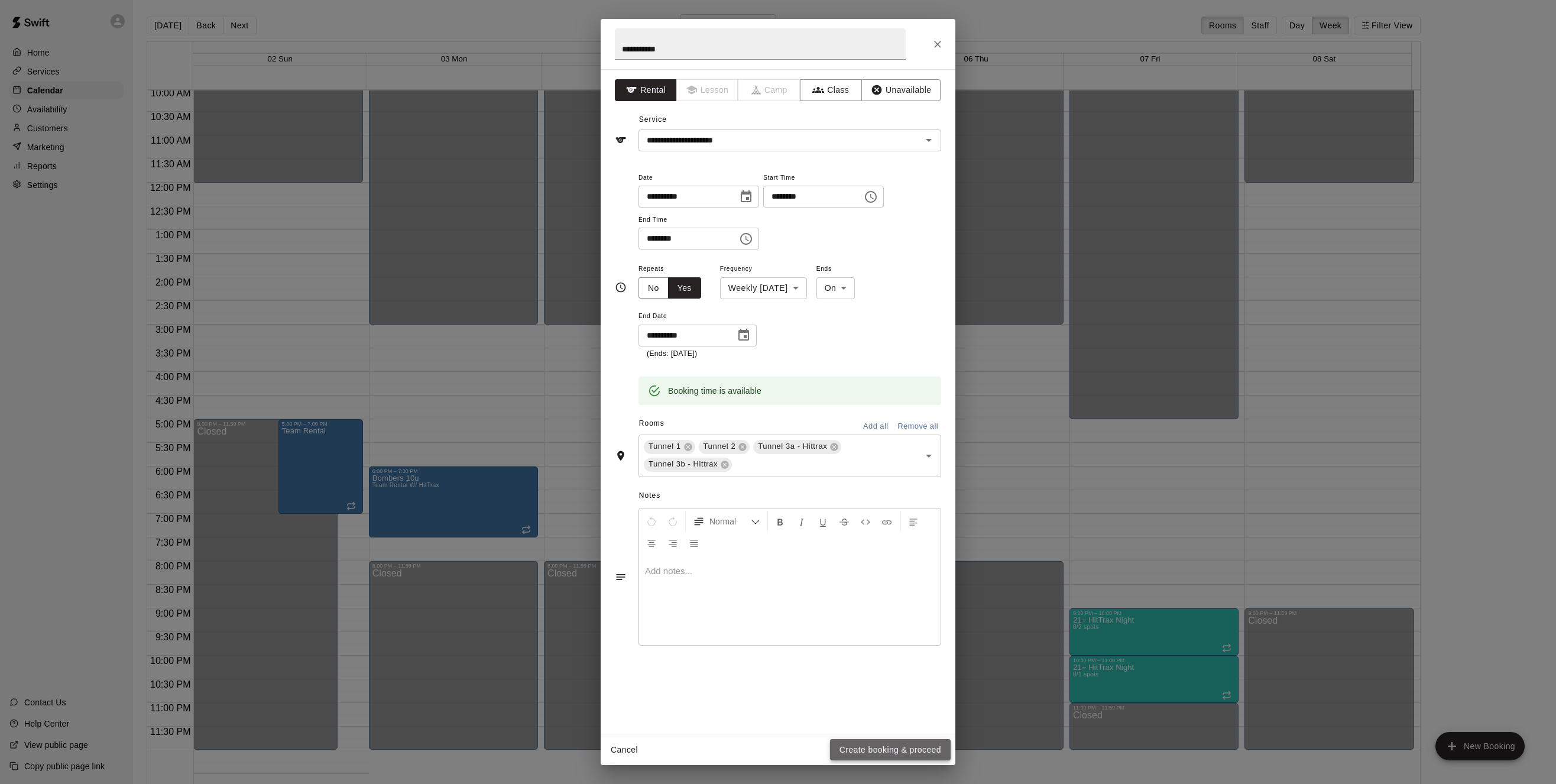
click at [867, 749] on button "Create booking & proceed" at bounding box center [890, 749] width 121 height 22
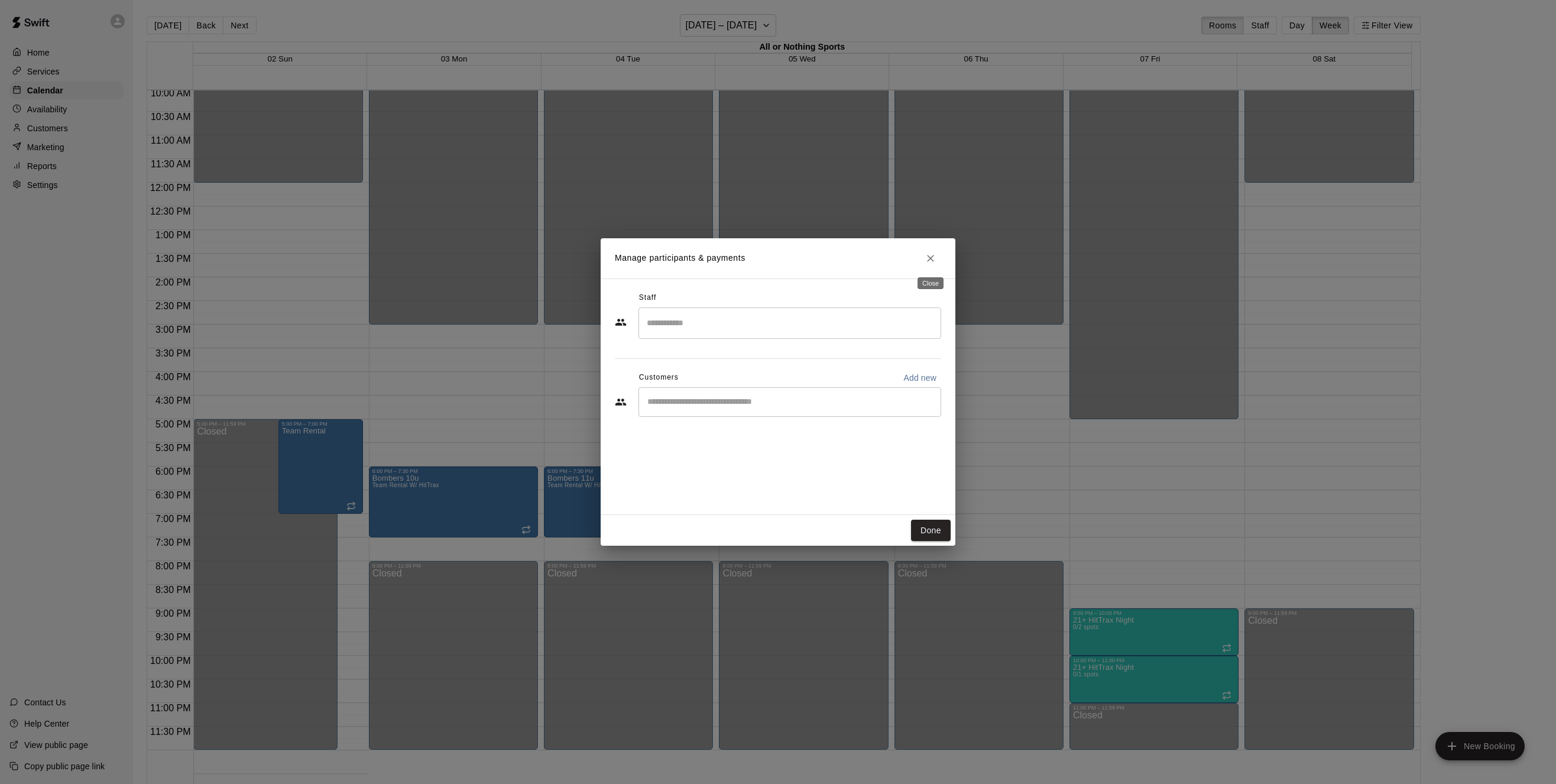
click at [929, 262] on icon "Close" at bounding box center [931, 258] width 12 height 12
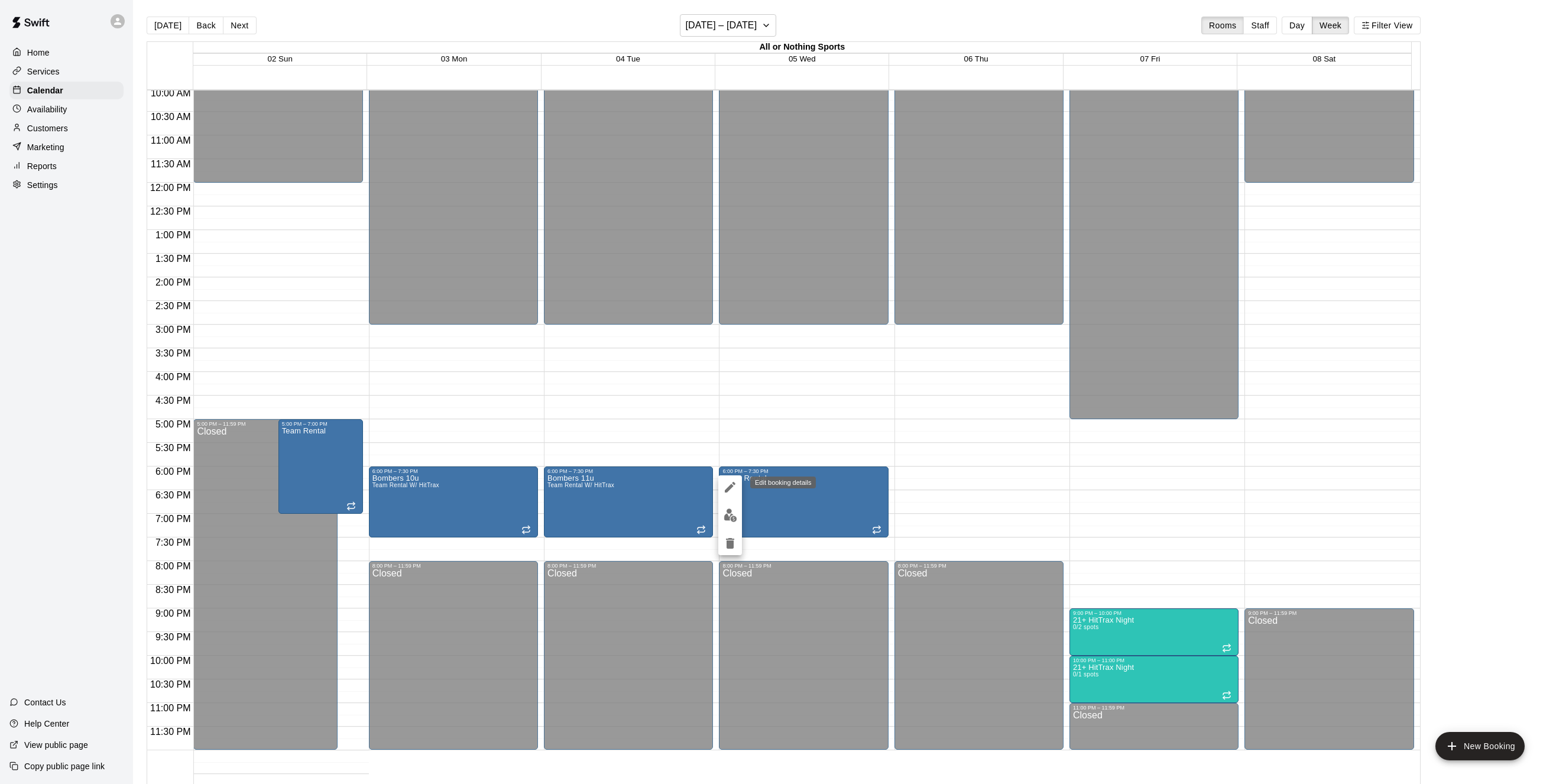
click at [727, 485] on icon "edit" at bounding box center [730, 487] width 14 height 14
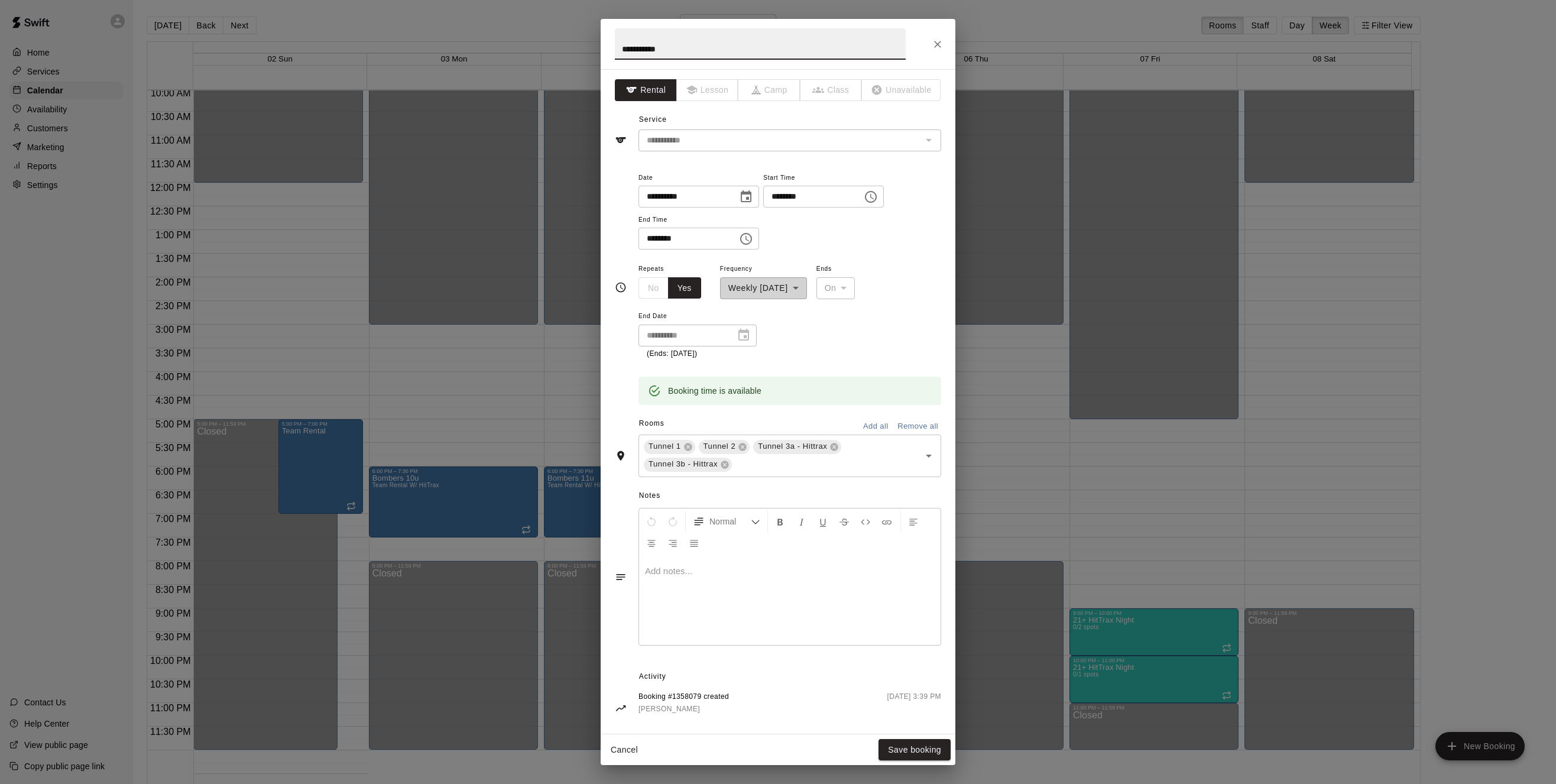
drag, startPoint x: 678, startPoint y: 49, endPoint x: 603, endPoint y: 49, distance: 75.0
click at [603, 49] on h2 "**********" at bounding box center [760, 44] width 319 height 50
type input "**********"
click at [906, 749] on button "Save booking" at bounding box center [914, 749] width 72 height 22
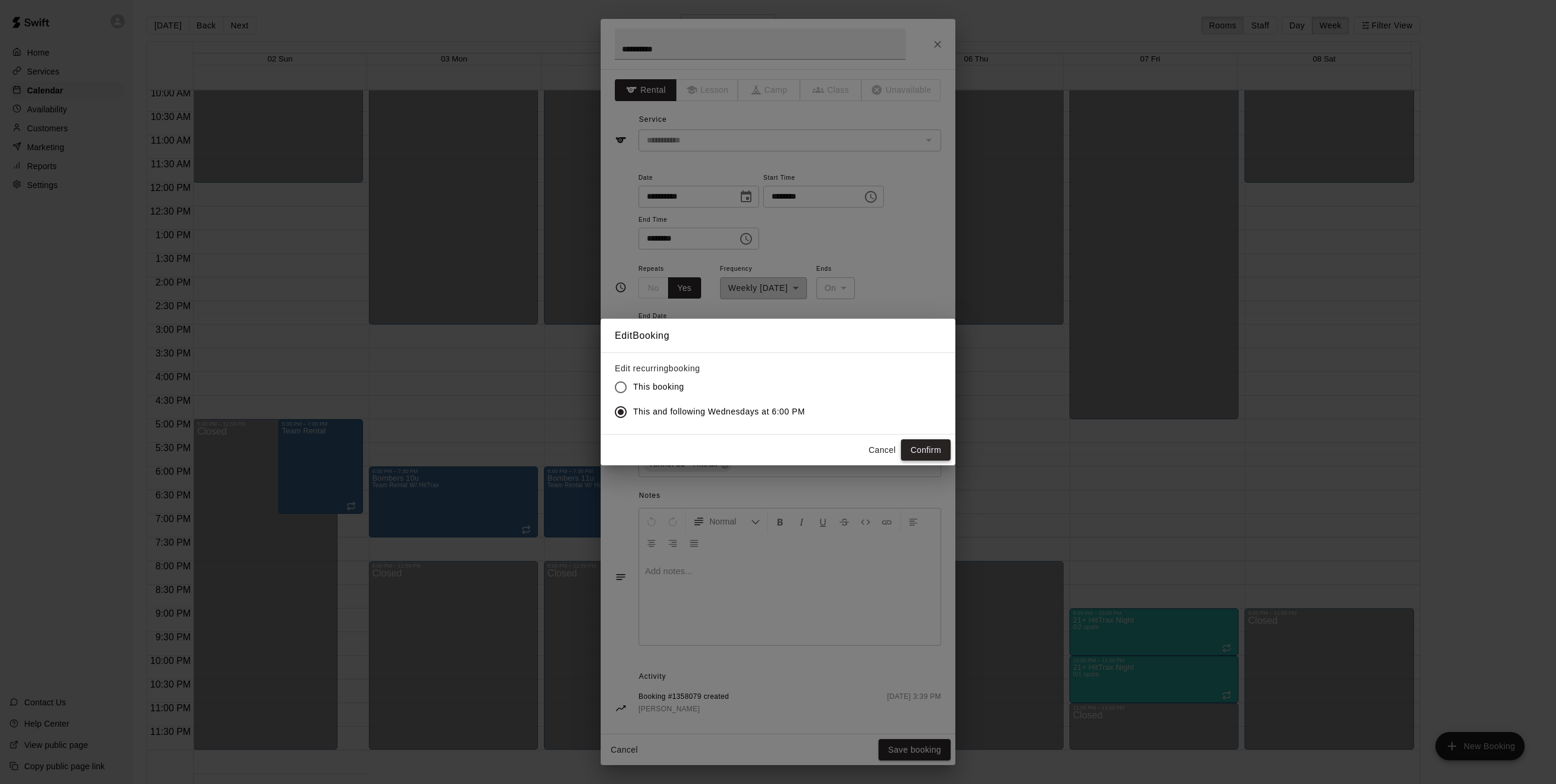
click at [925, 446] on button "Confirm" at bounding box center [926, 450] width 50 height 22
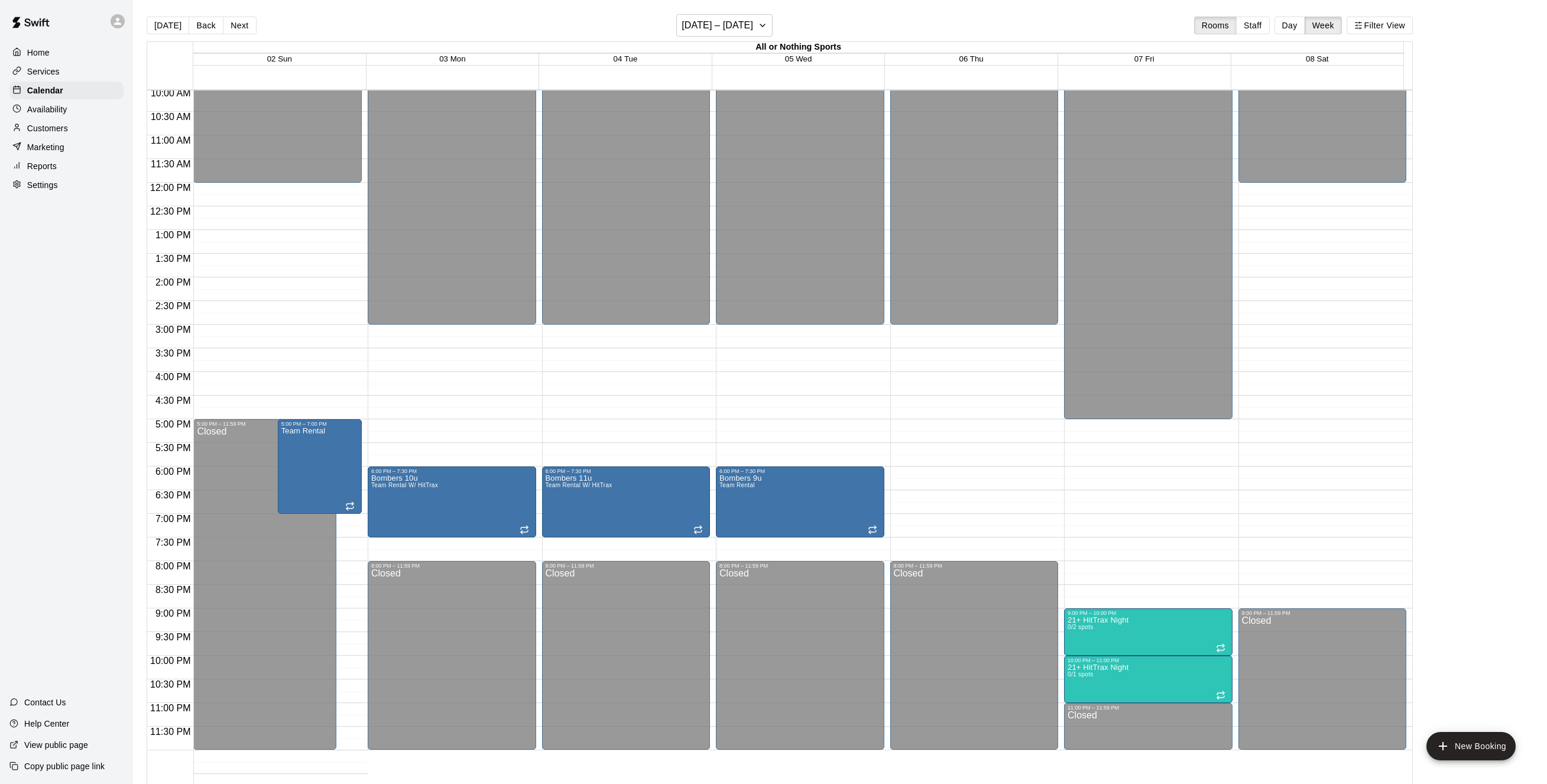
click at [1122, 472] on div "12:00 AM – 5:00 PM Closed 9:00 PM – 10:00 PM 21+ HitTrax Night 0/2 spots 10:00 …" at bounding box center [1148, 182] width 169 height 1135
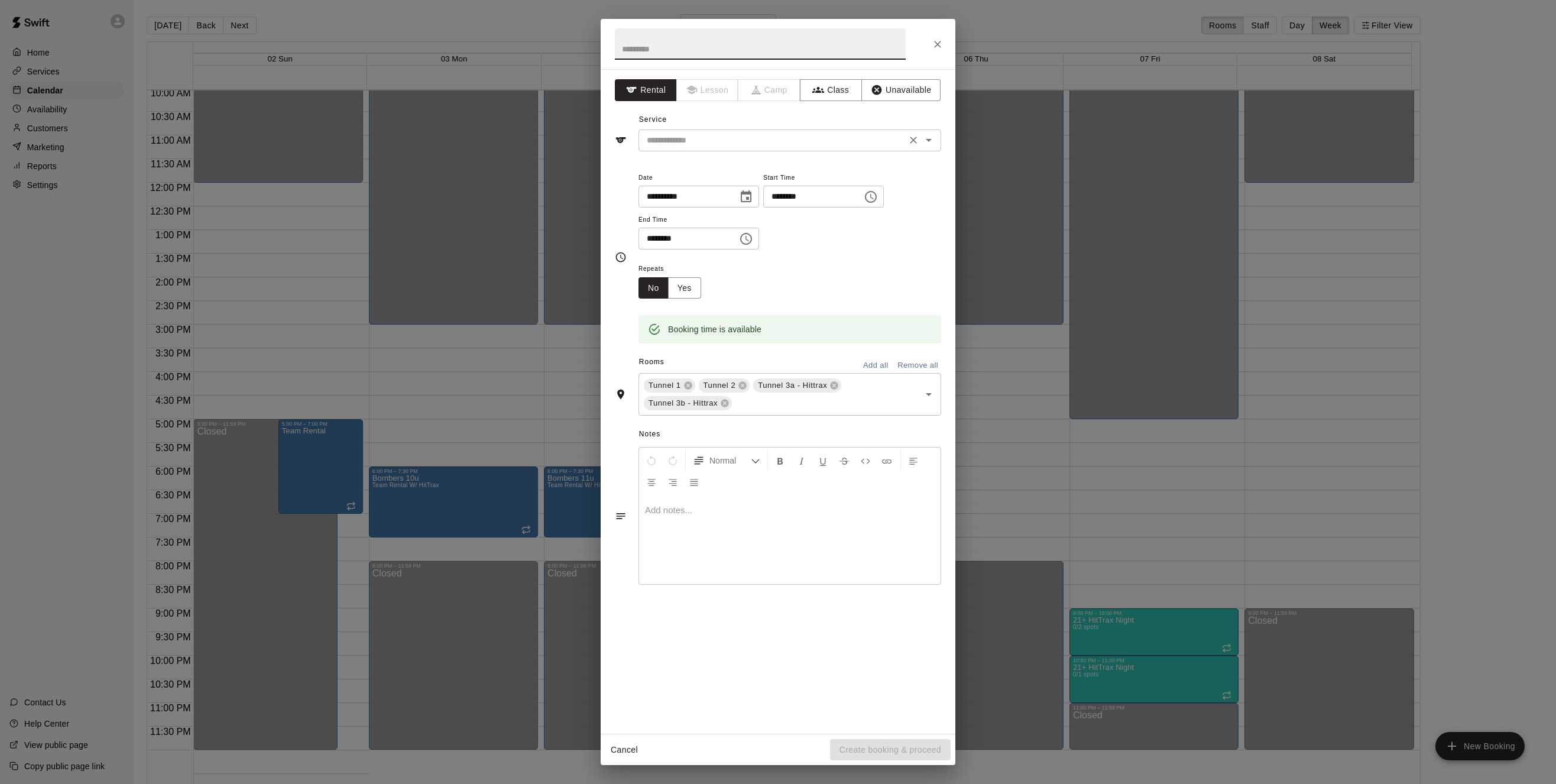
click at [780, 144] on input "text" at bounding box center [772, 141] width 261 height 15
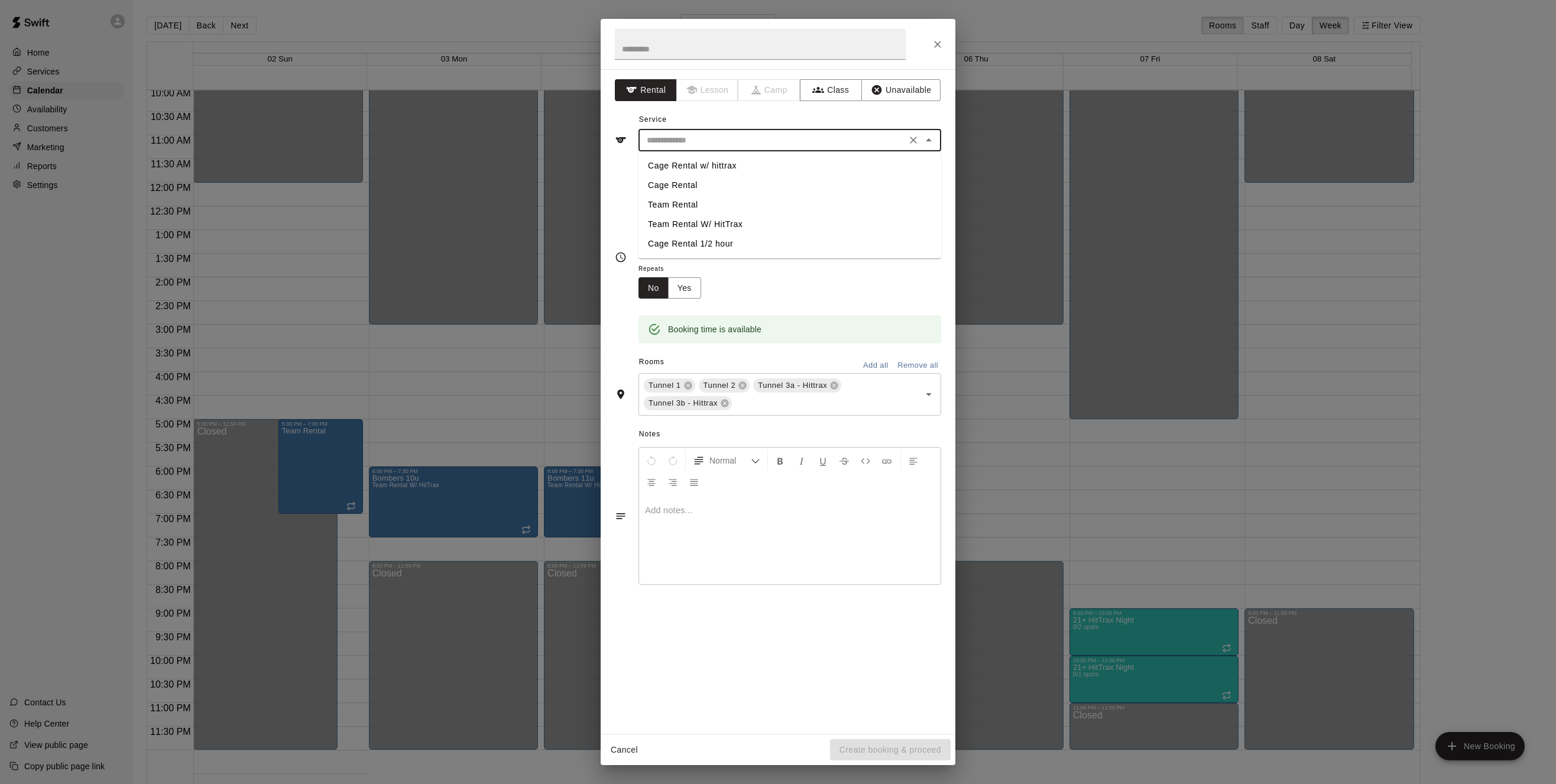
click at [740, 222] on li "Team Rental W/ HitTrax" at bounding box center [790, 224] width 303 height 19
type input "**********"
click at [753, 240] on icon "Choose time, selected time is 6:30 PM" at bounding box center [746, 239] width 14 height 14
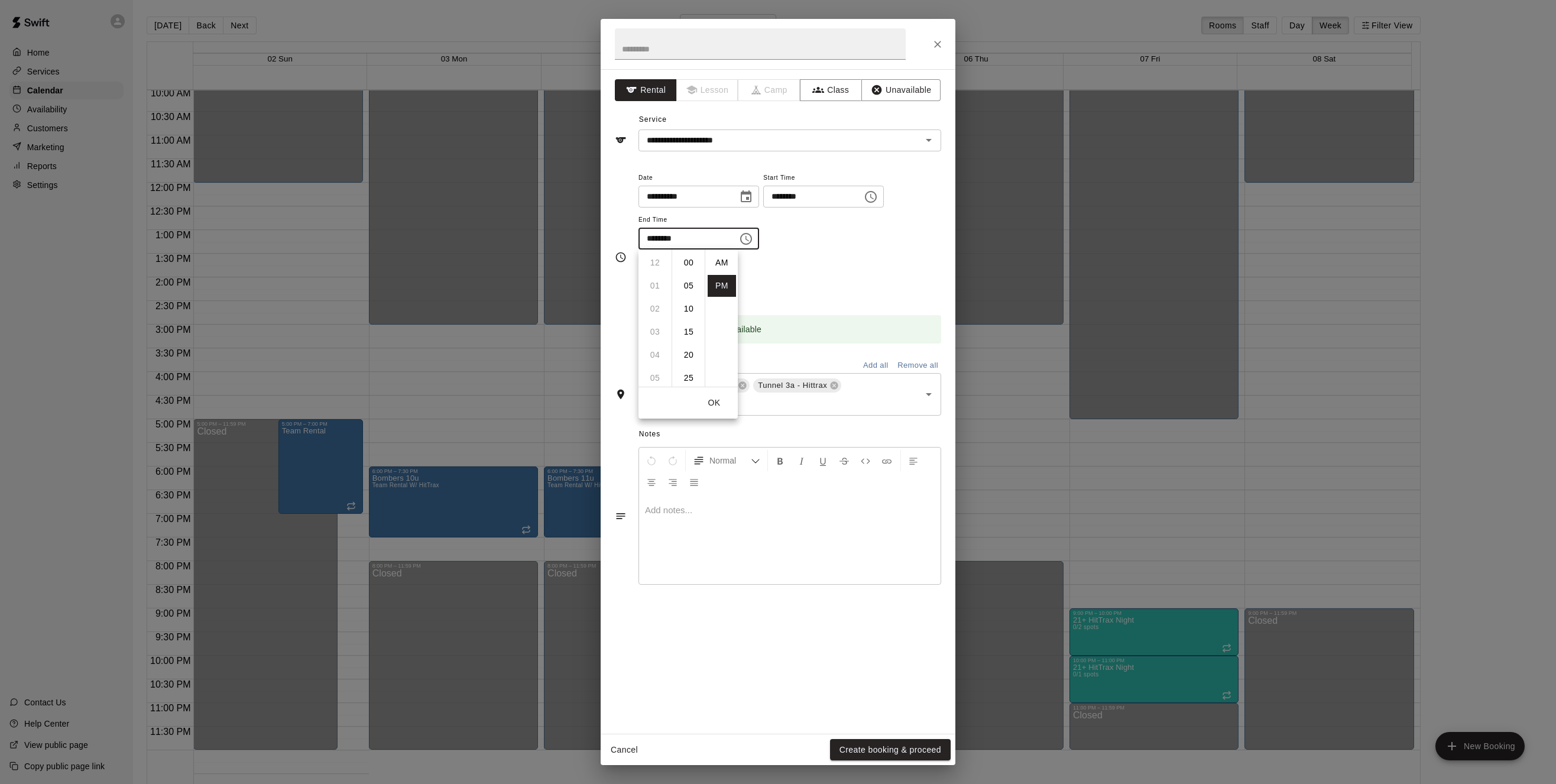
scroll to position [21, 0]
click at [656, 281] on li "07" at bounding box center [655, 286] width 29 height 22
type input "********"
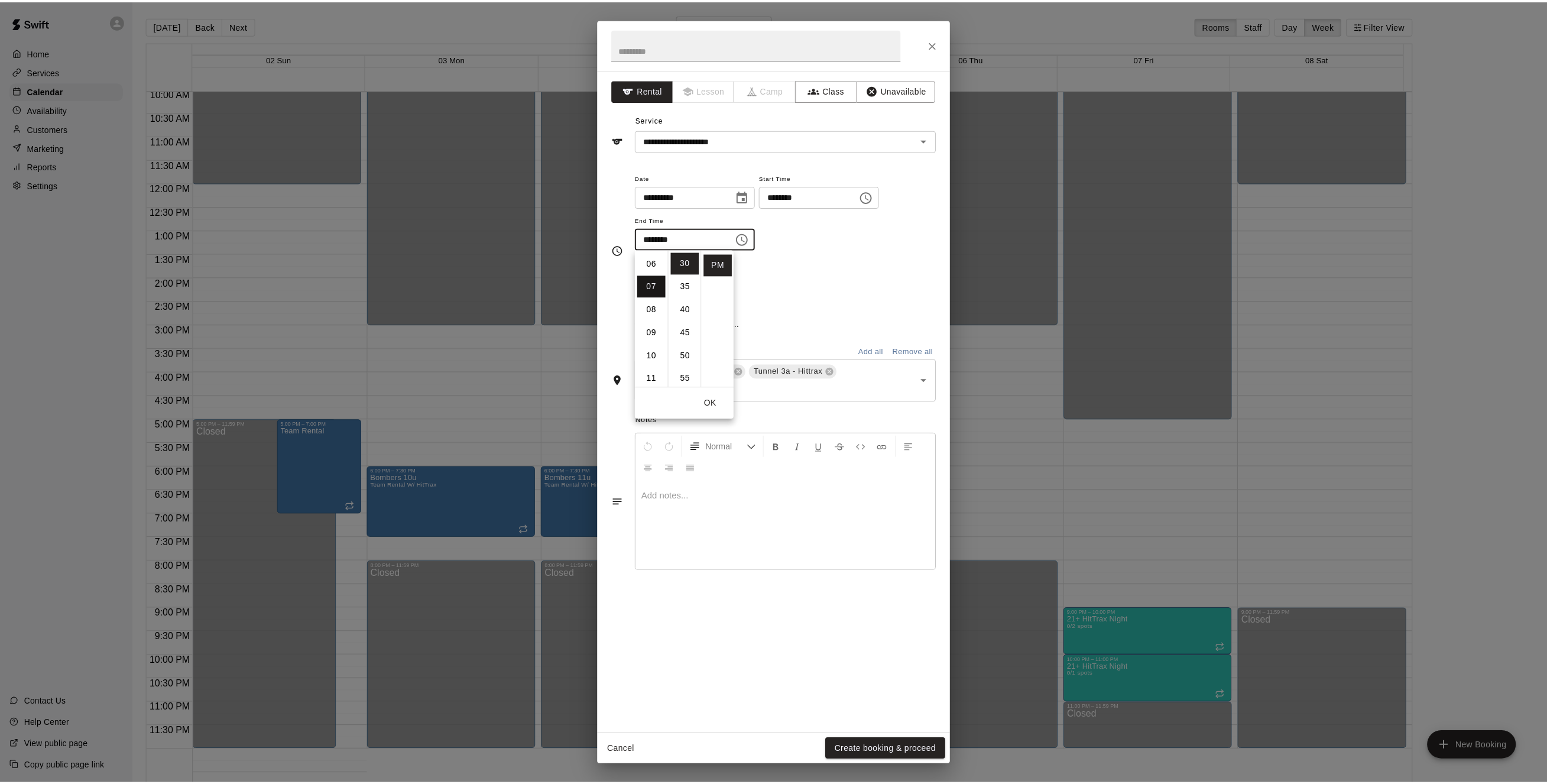
scroll to position [161, 0]
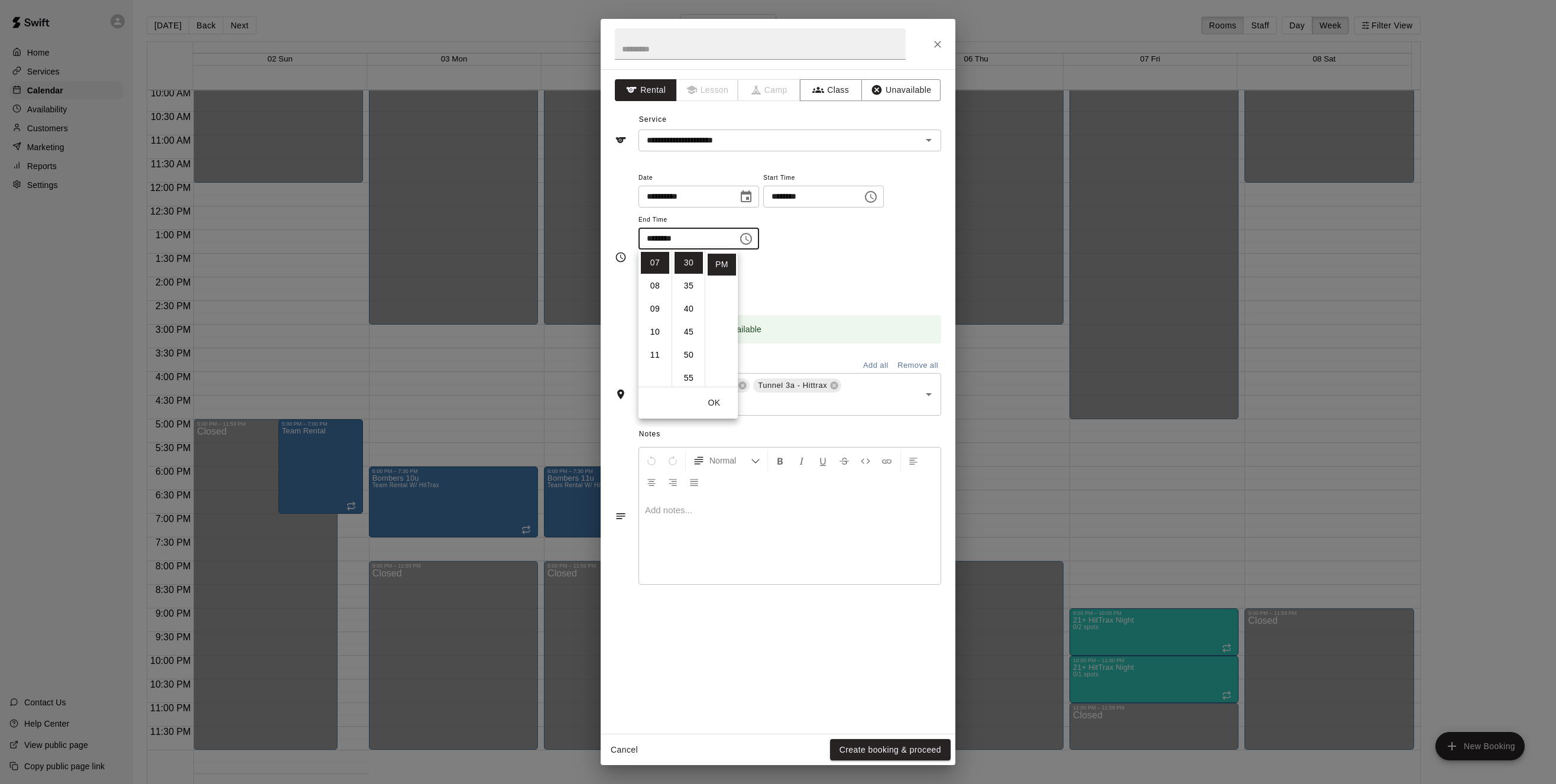
click at [785, 268] on div "Repeats No Yes" at bounding box center [790, 280] width 303 height 37
click at [689, 286] on button "Yes" at bounding box center [684, 288] width 33 height 22
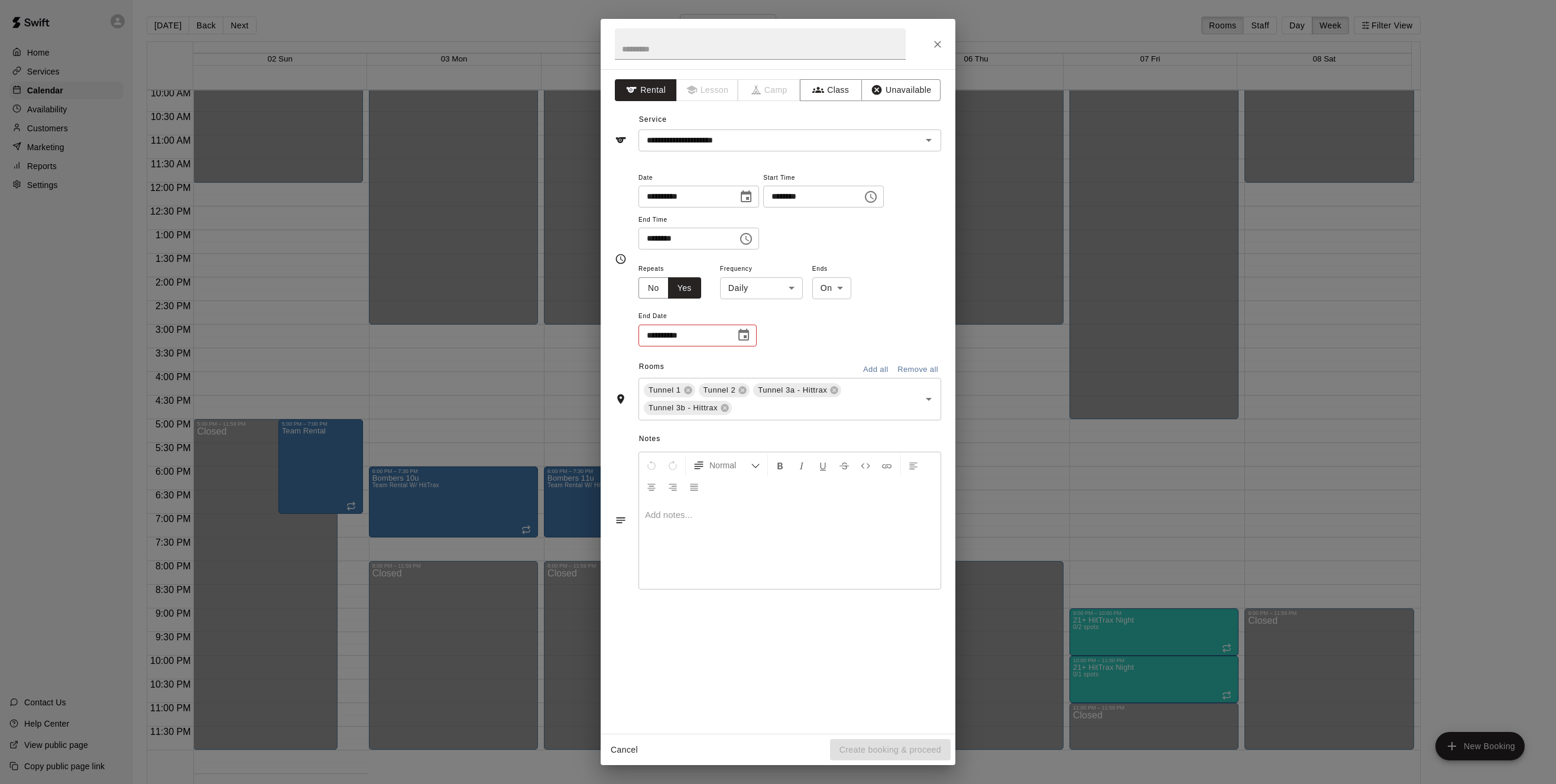
click at [794, 288] on body "Home Services Calendar Availability Customers Marketing Reports Settings Contac…" at bounding box center [778, 401] width 1556 height 803
click at [757, 334] on li "Weekly [DATE]" at bounding box center [761, 333] width 148 height 19
type input "******"
click at [747, 337] on icon "Choose date" at bounding box center [743, 334] width 11 height 12
click at [810, 363] on icon "Next month" at bounding box center [808, 364] width 14 height 14
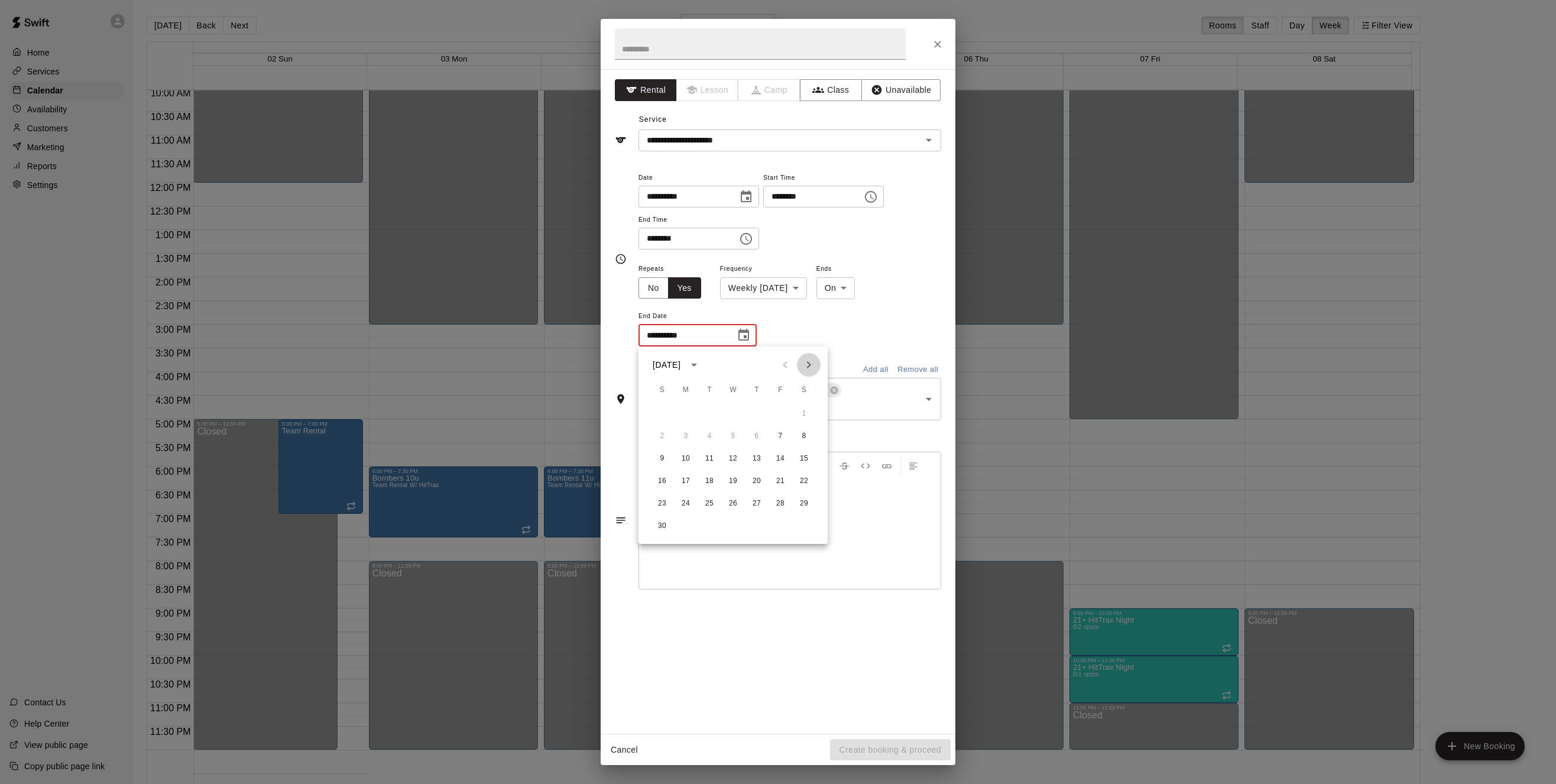
click at [810, 363] on icon "Next month" at bounding box center [808, 364] width 14 height 14
click at [781, 412] on button "3" at bounding box center [780, 414] width 21 height 21
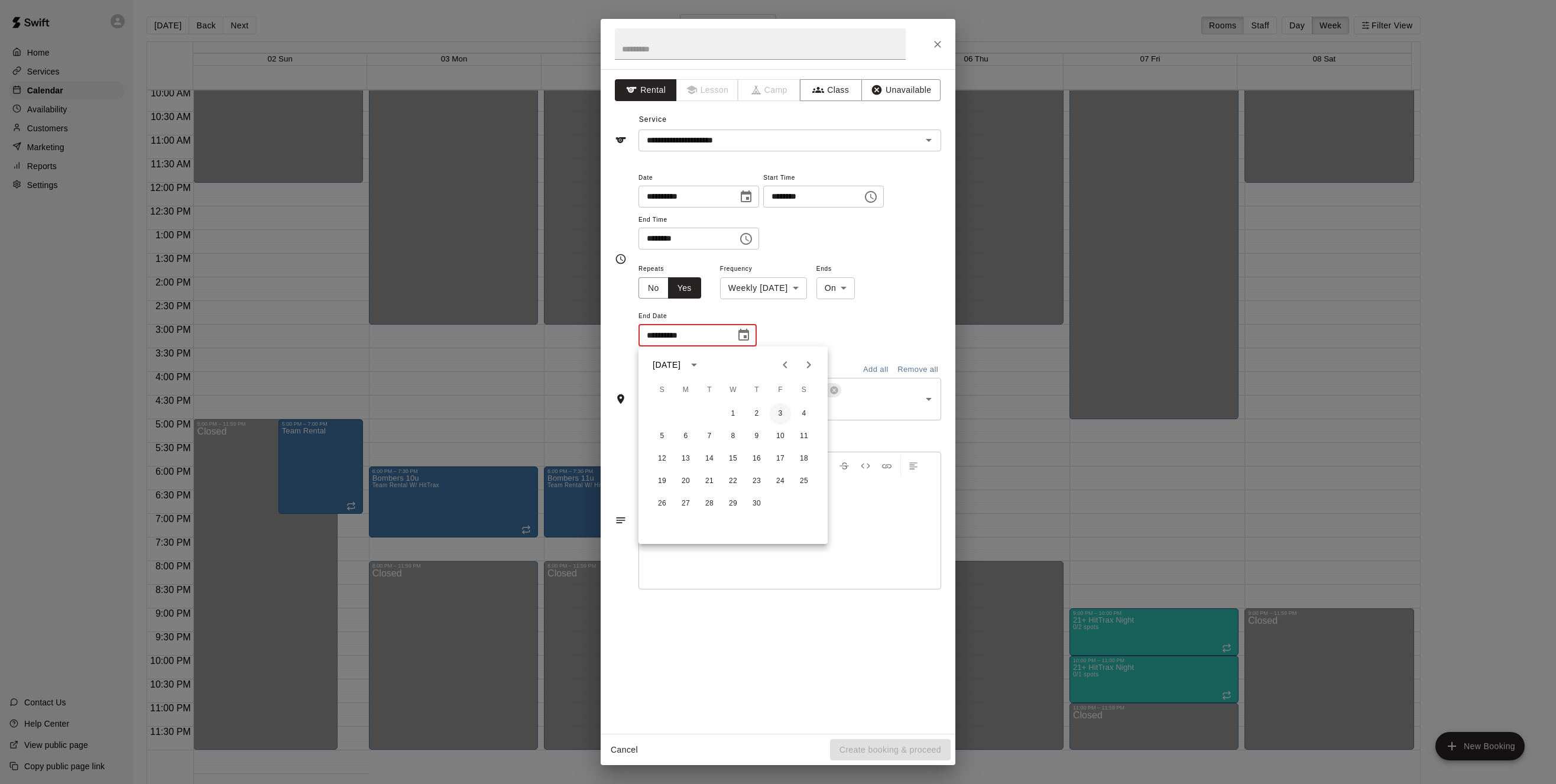
type input "**********"
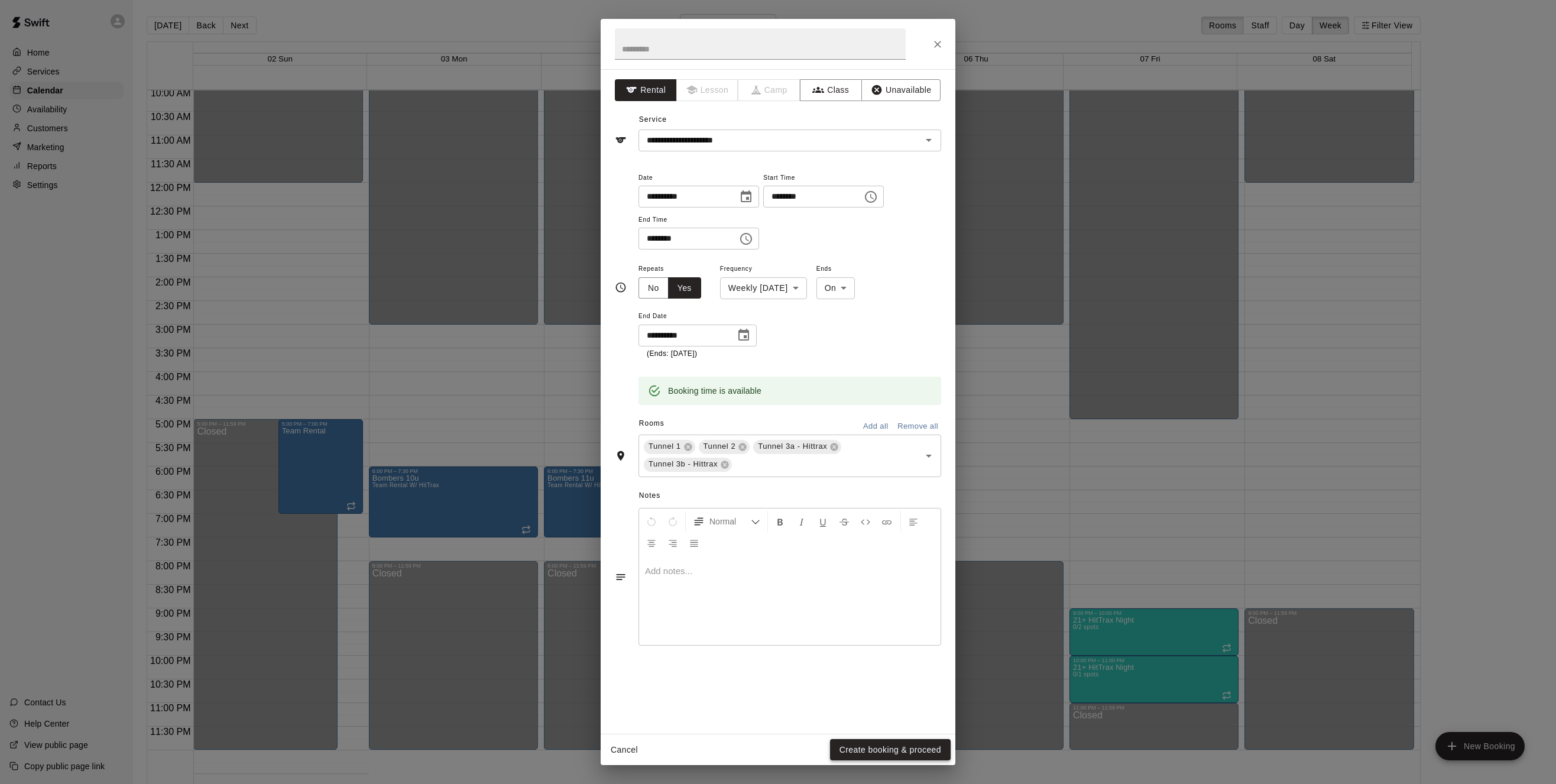
click at [883, 749] on button "Create booking & proceed" at bounding box center [890, 749] width 121 height 22
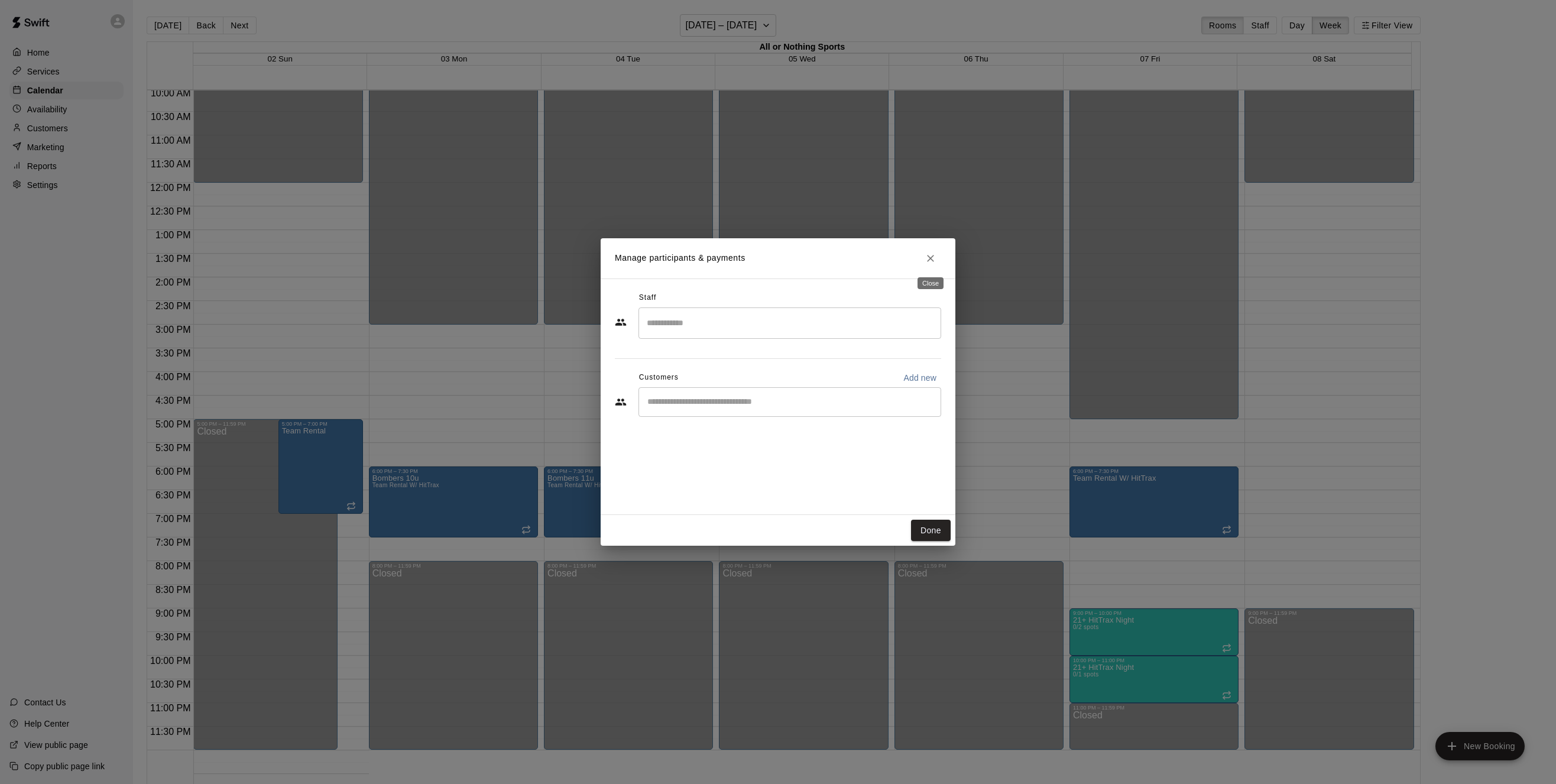
click at [936, 257] on icon "Close" at bounding box center [931, 258] width 12 height 12
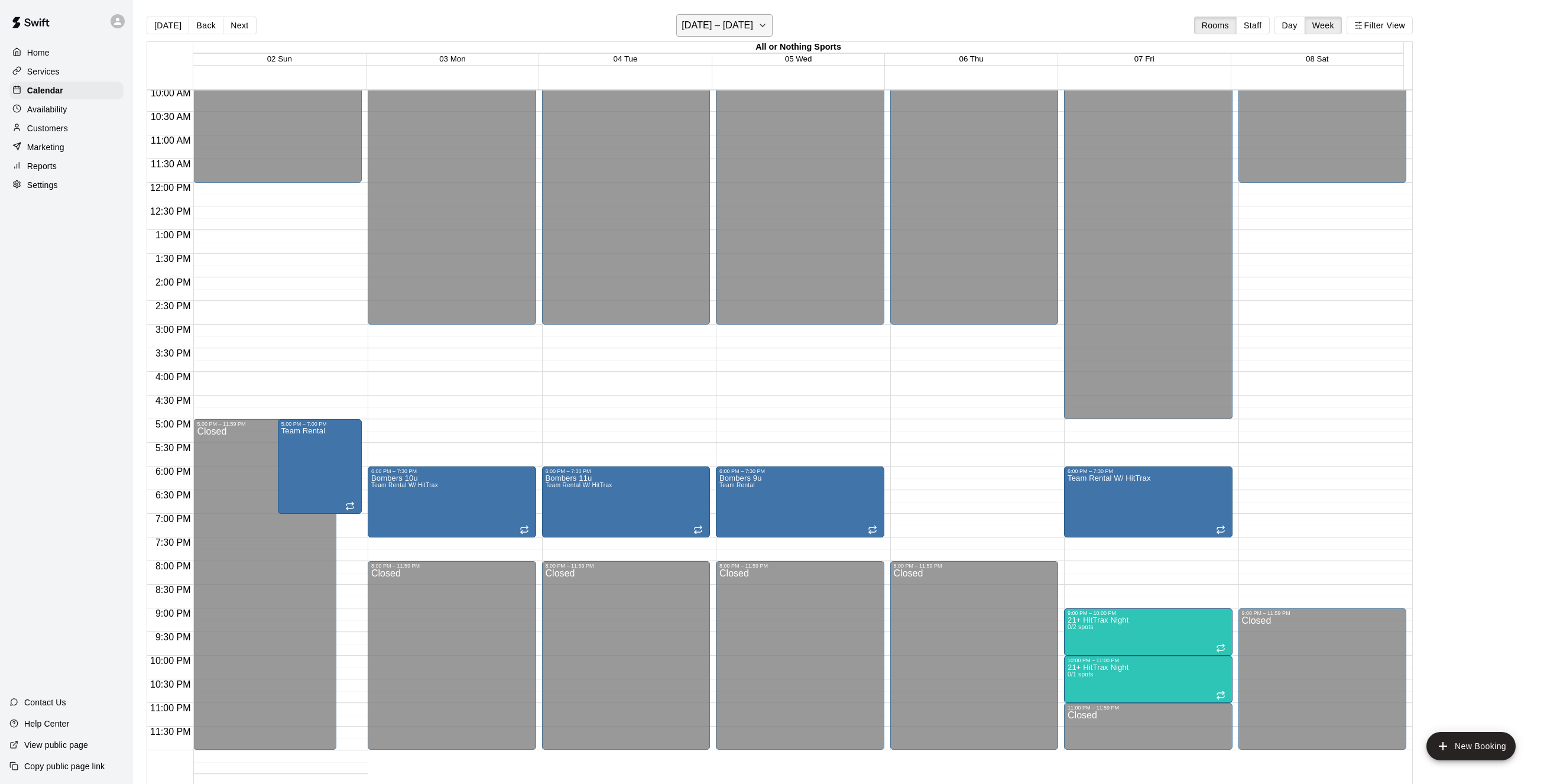
click at [767, 24] on icon "button" at bounding box center [762, 25] width 9 height 14
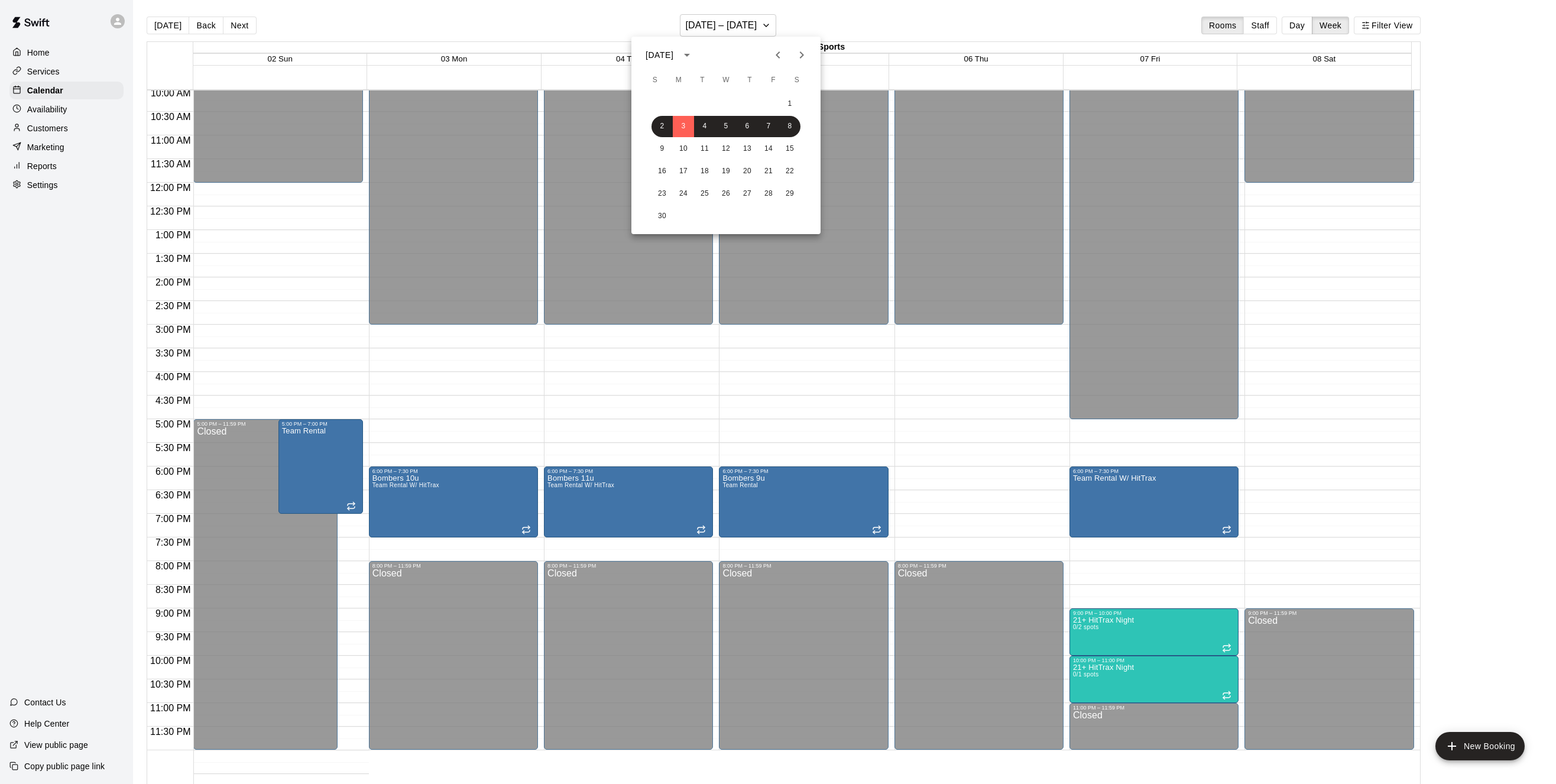
click at [803, 55] on icon "Next month" at bounding box center [802, 55] width 4 height 7
click at [779, 55] on icon "Previous month" at bounding box center [778, 55] width 14 height 14
click at [659, 170] on button "21" at bounding box center [662, 171] width 21 height 21
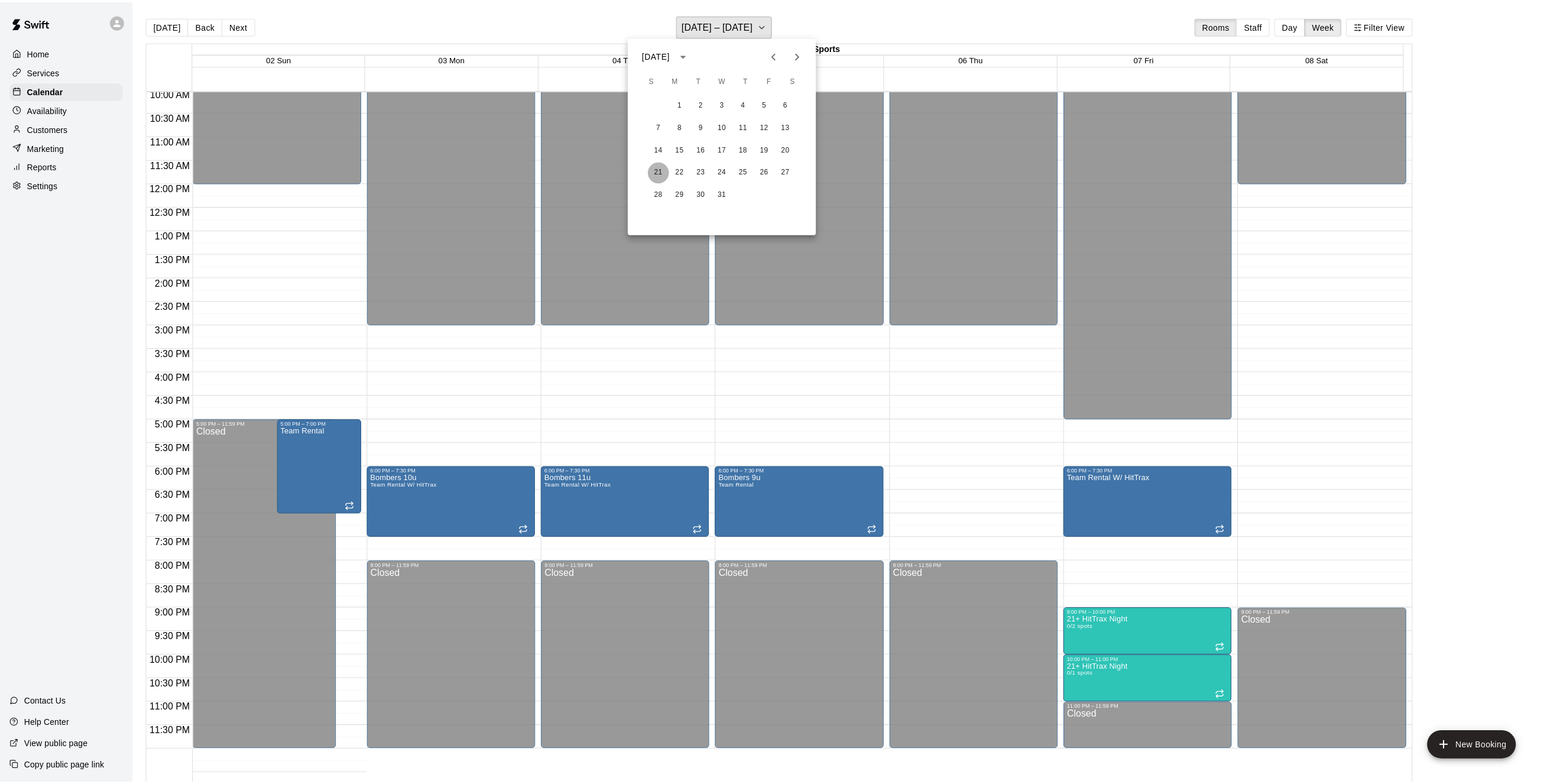
scroll to position [429, 0]
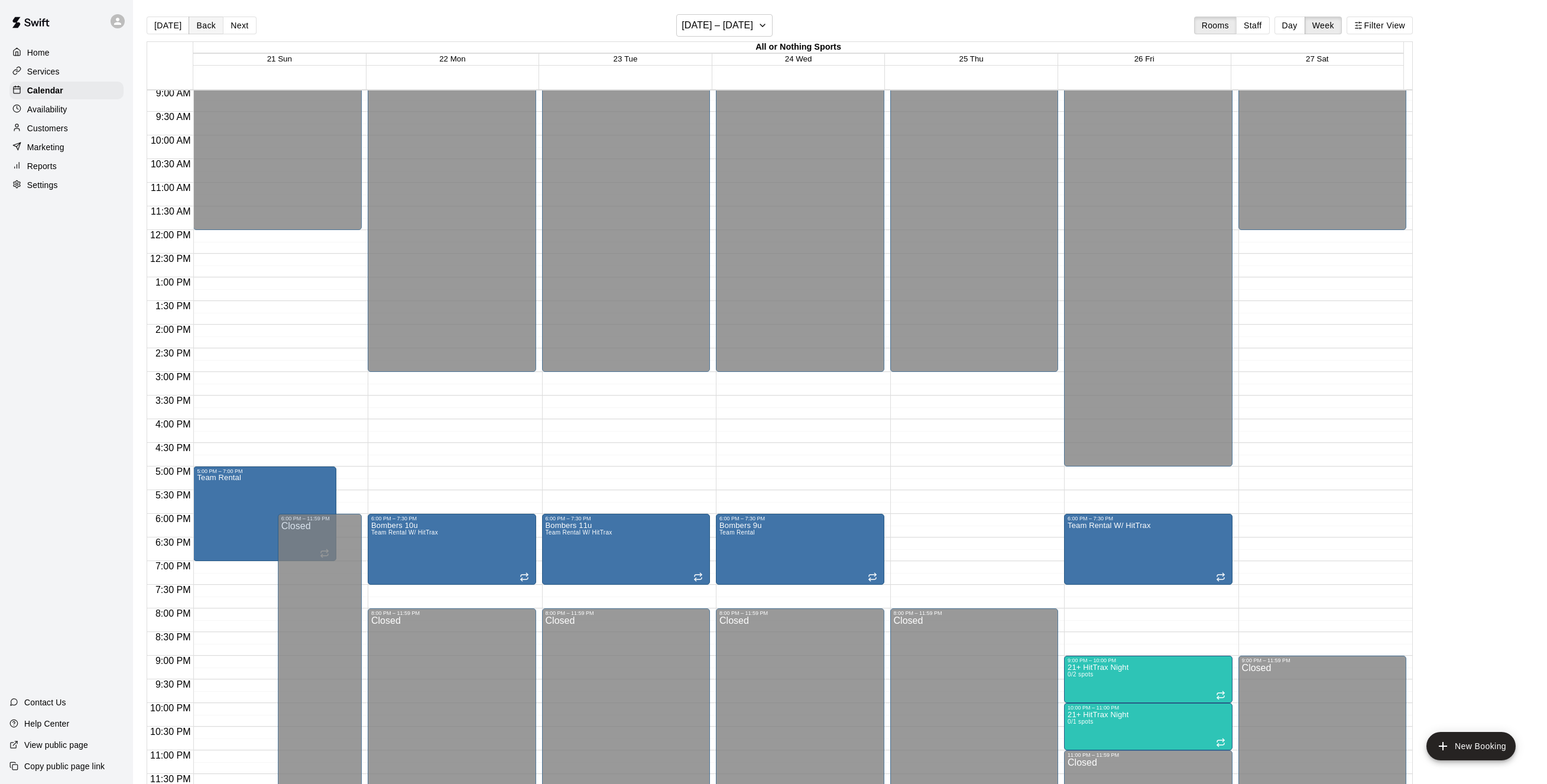
click at [205, 27] on button "Back" at bounding box center [206, 25] width 35 height 18
click at [236, 24] on button "Next" at bounding box center [239, 25] width 33 height 18
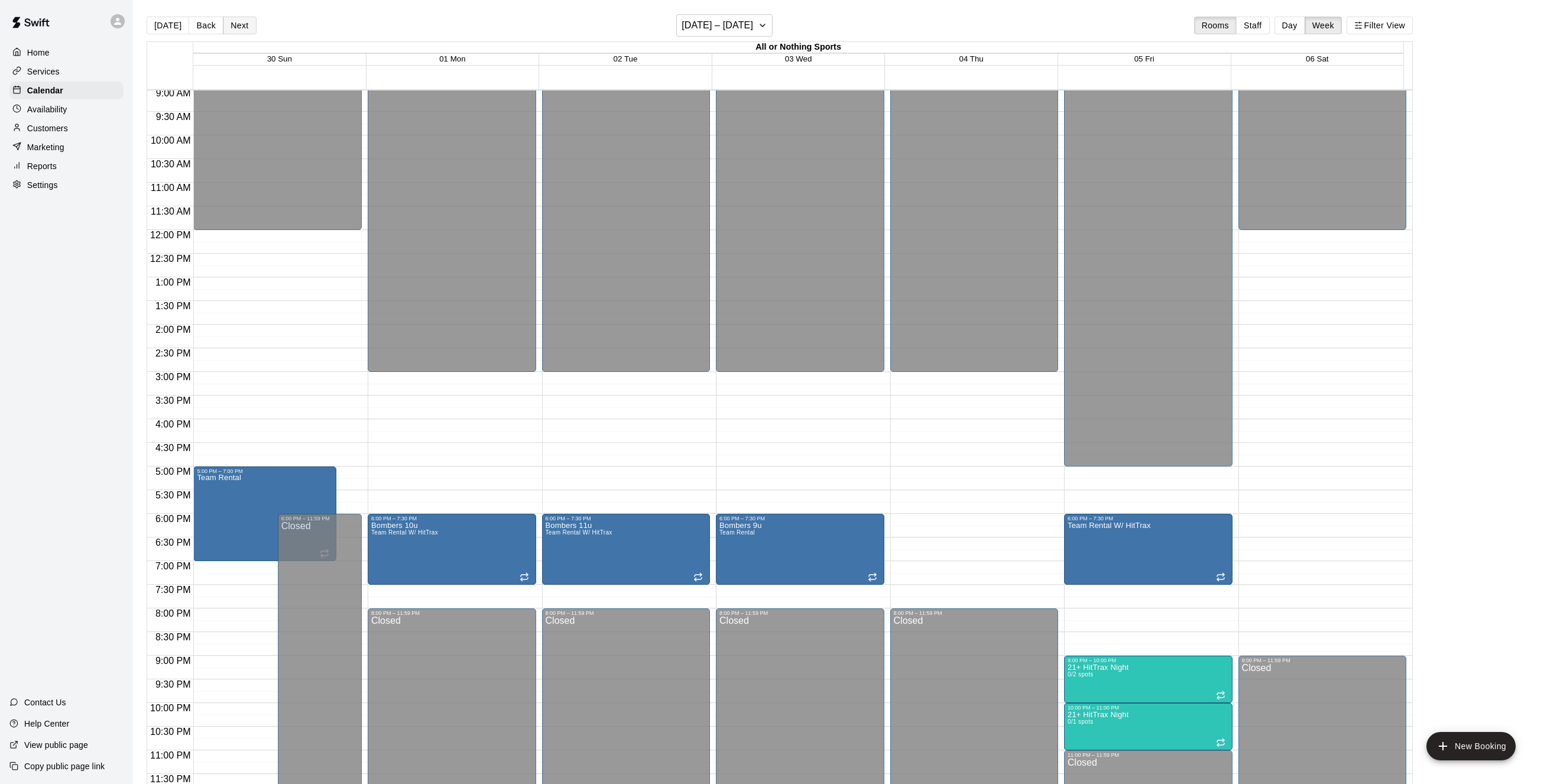
click at [236, 24] on button "Next" at bounding box center [239, 25] width 33 height 18
click at [170, 25] on button "[DATE]" at bounding box center [168, 25] width 43 height 18
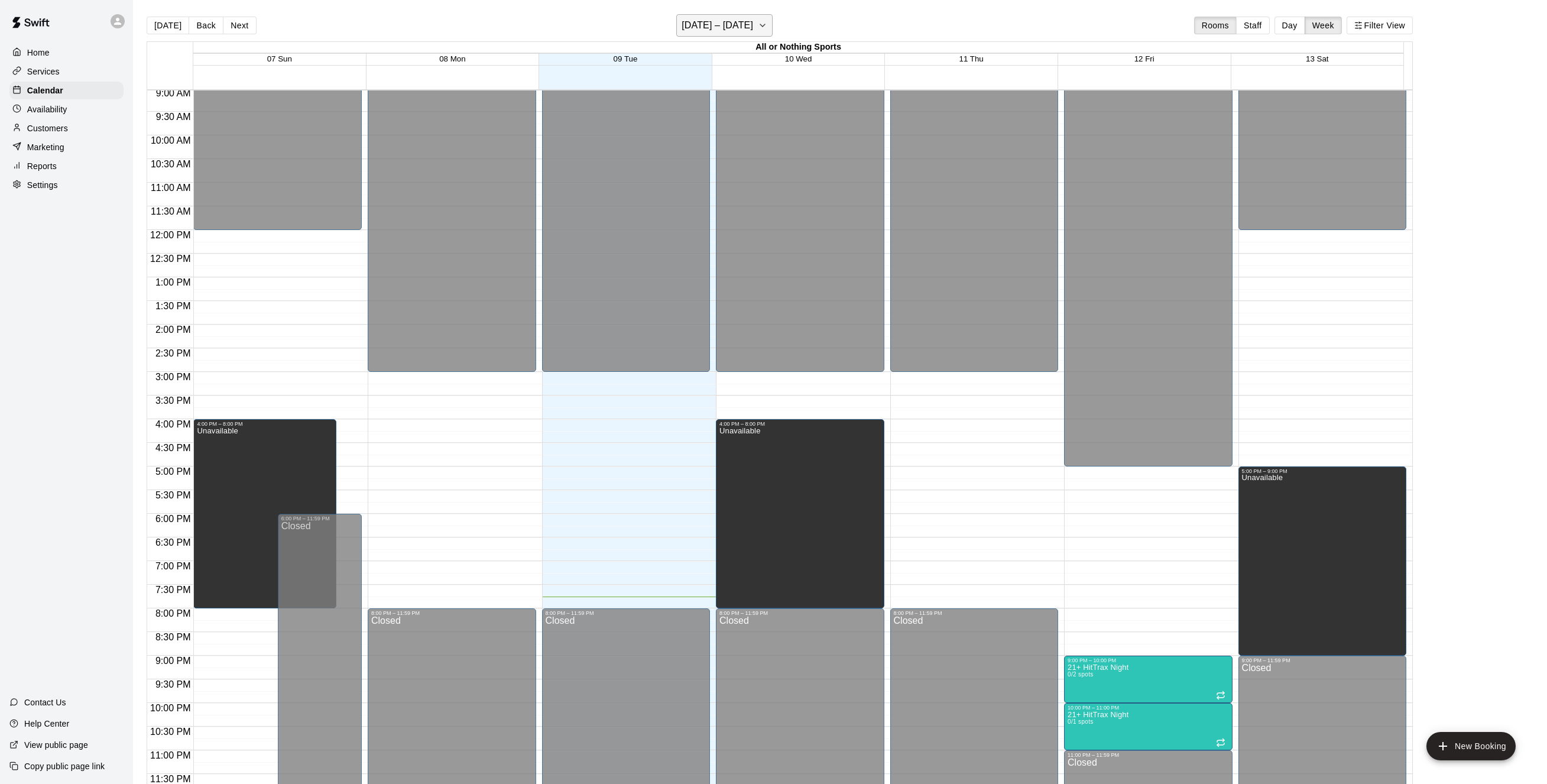
click at [767, 22] on icon "button" at bounding box center [762, 25] width 9 height 14
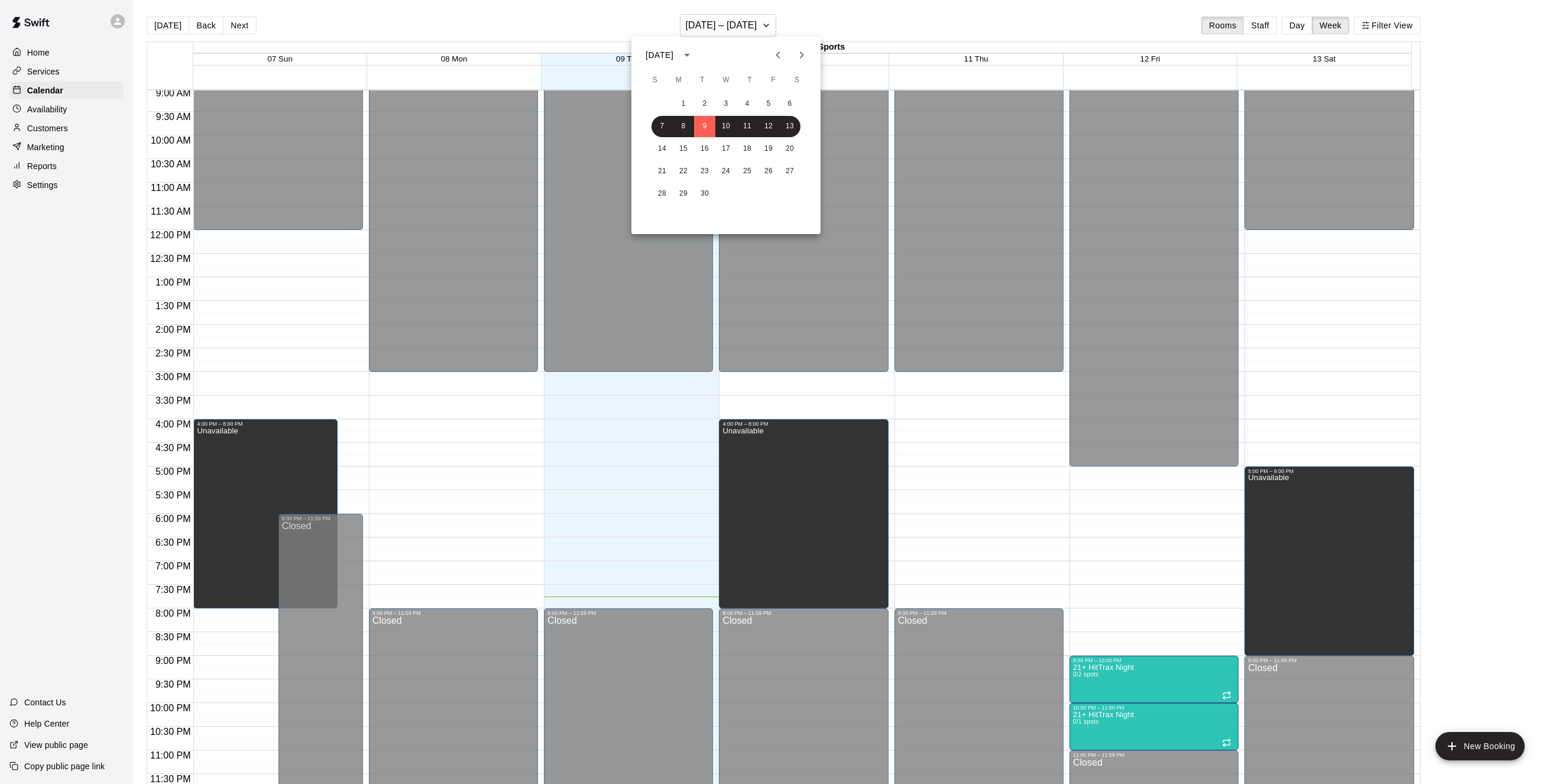
click at [806, 58] on icon "Next month" at bounding box center [802, 55] width 14 height 14
click at [661, 128] on button "2" at bounding box center [662, 126] width 21 height 21
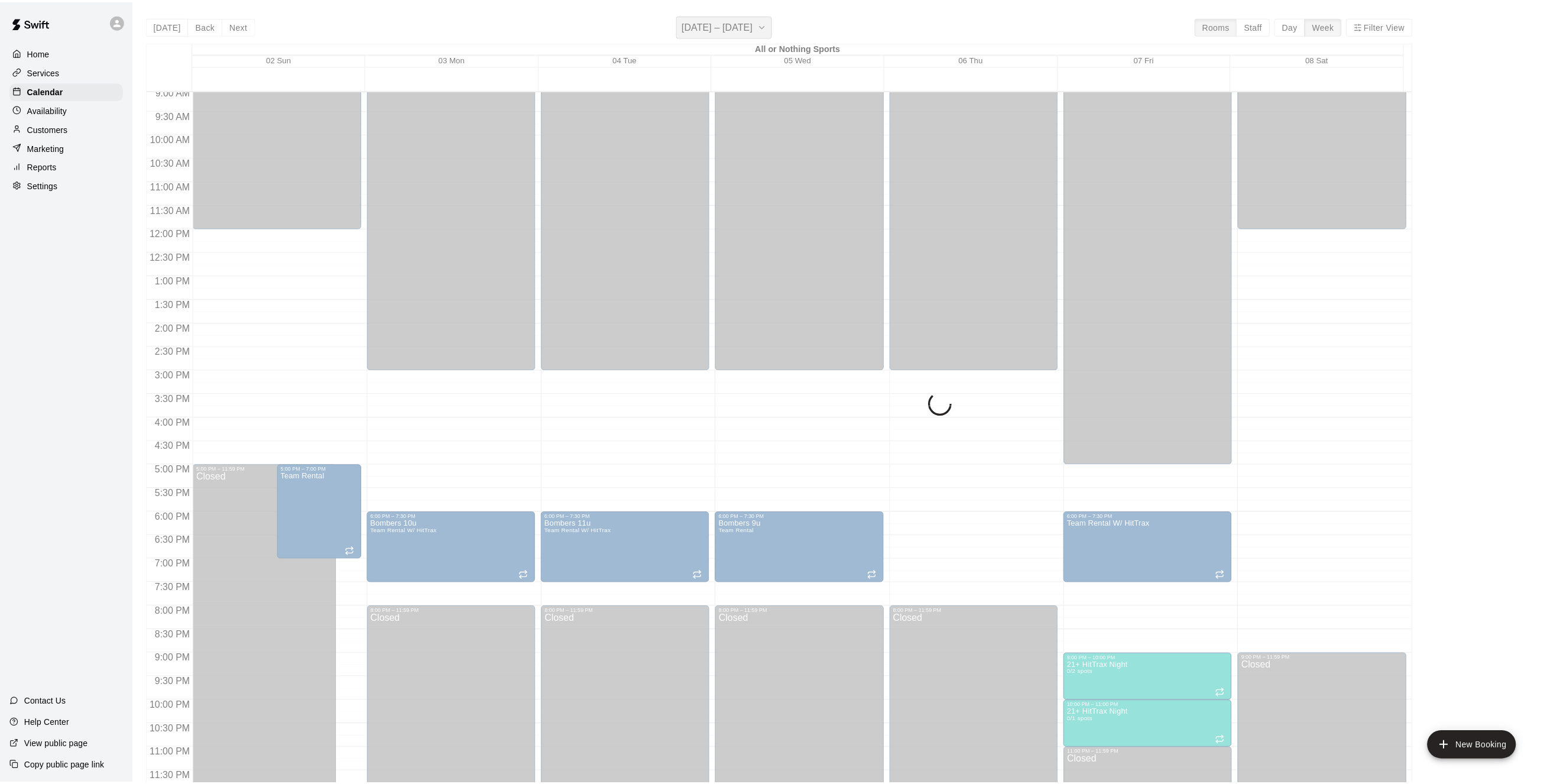
scroll to position [477, 0]
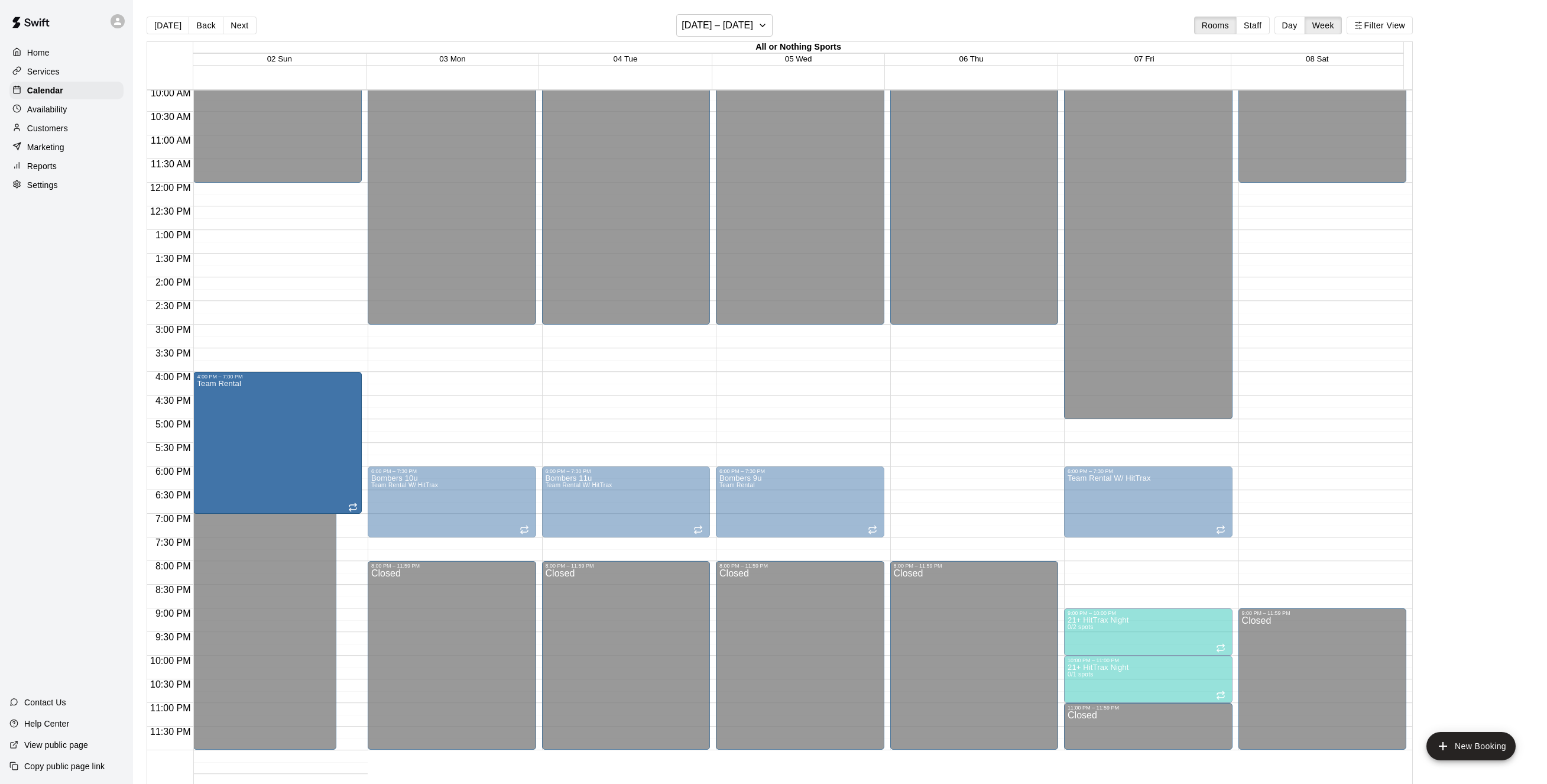
drag, startPoint x: 318, startPoint y: 421, endPoint x: 326, endPoint y: 377, distance: 44.7
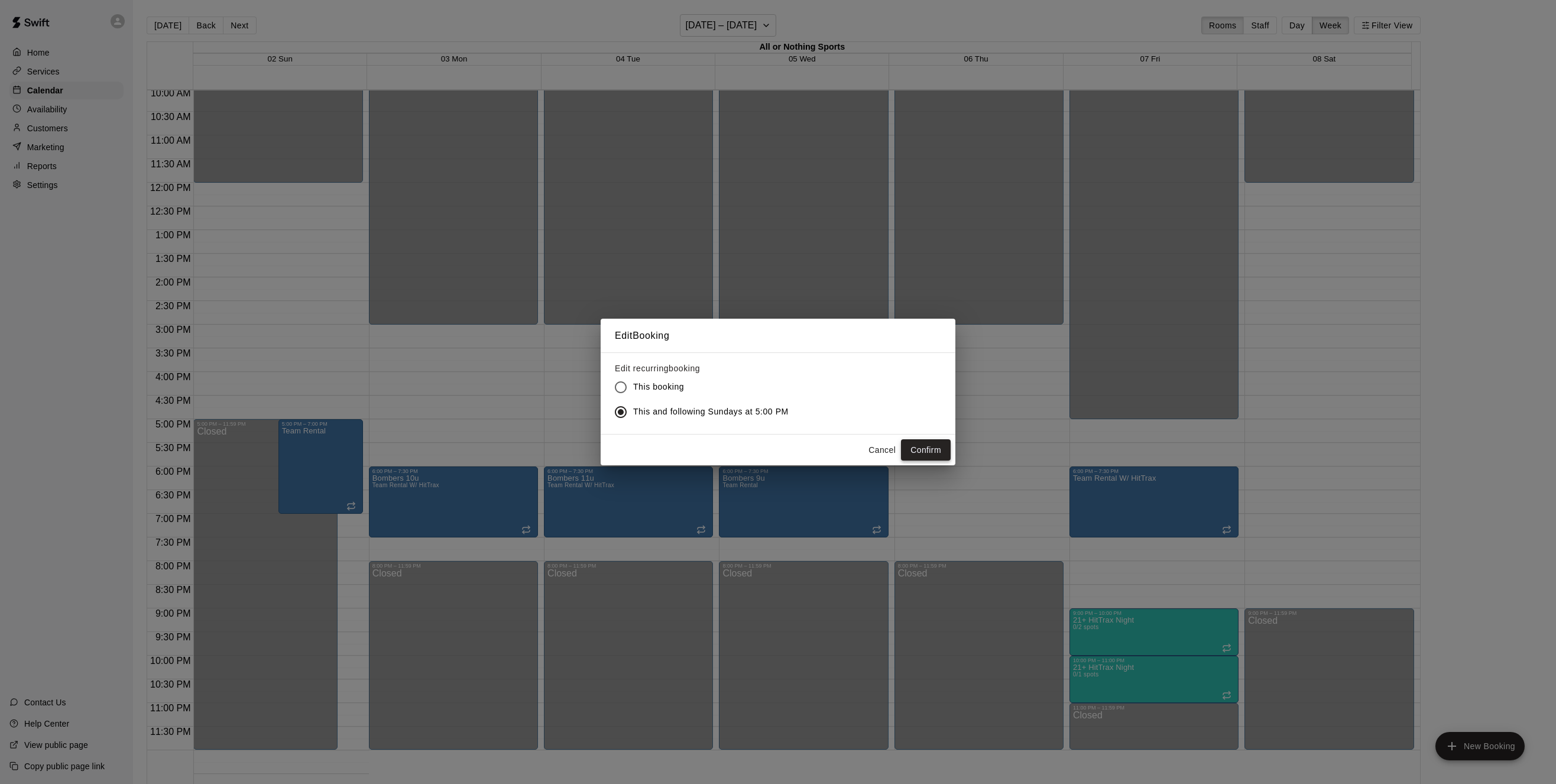
click at [940, 452] on button "Confirm" at bounding box center [926, 450] width 50 height 22
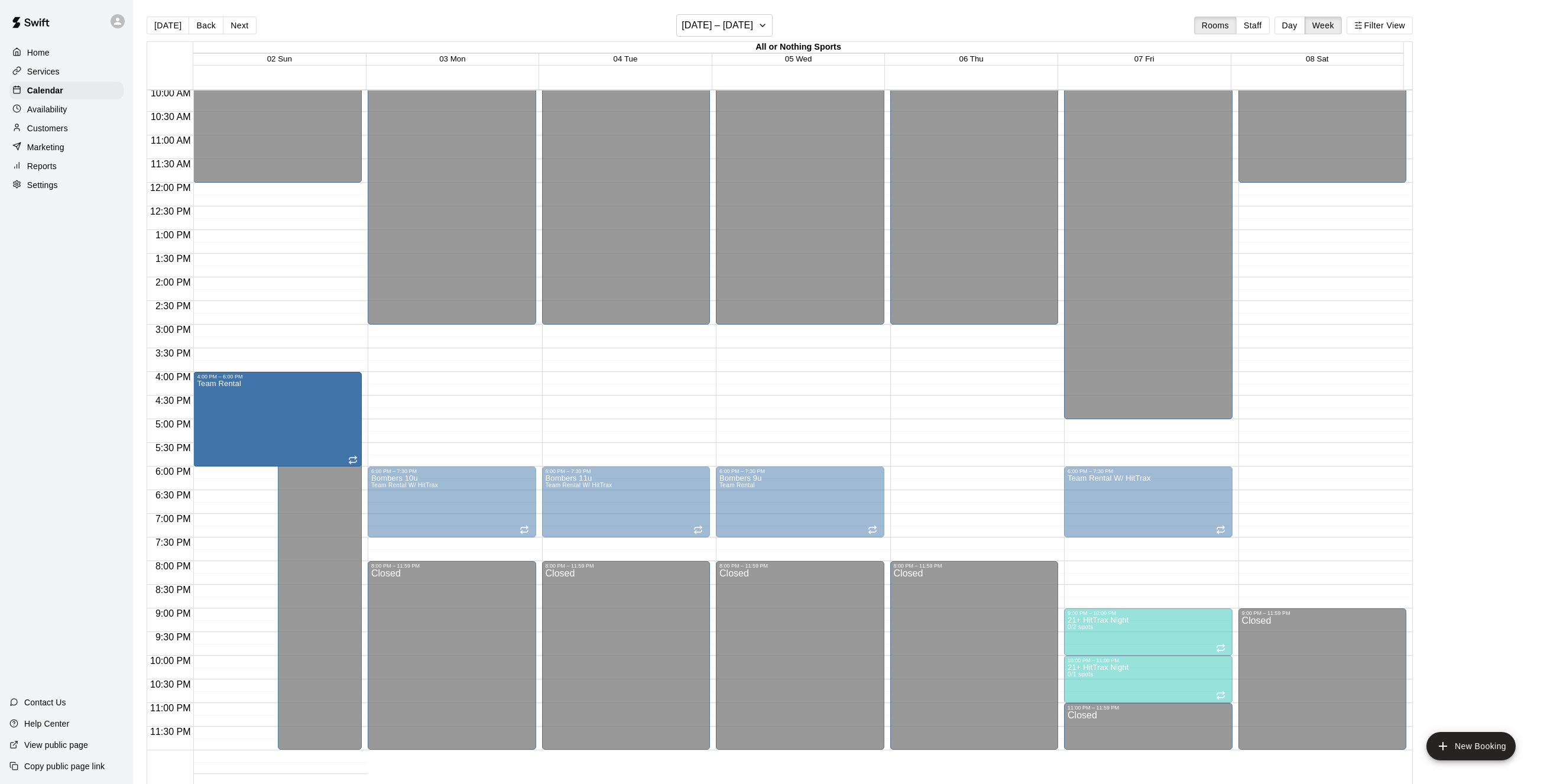
drag, startPoint x: 264, startPoint y: 511, endPoint x: 260, endPoint y: 472, distance: 39.2
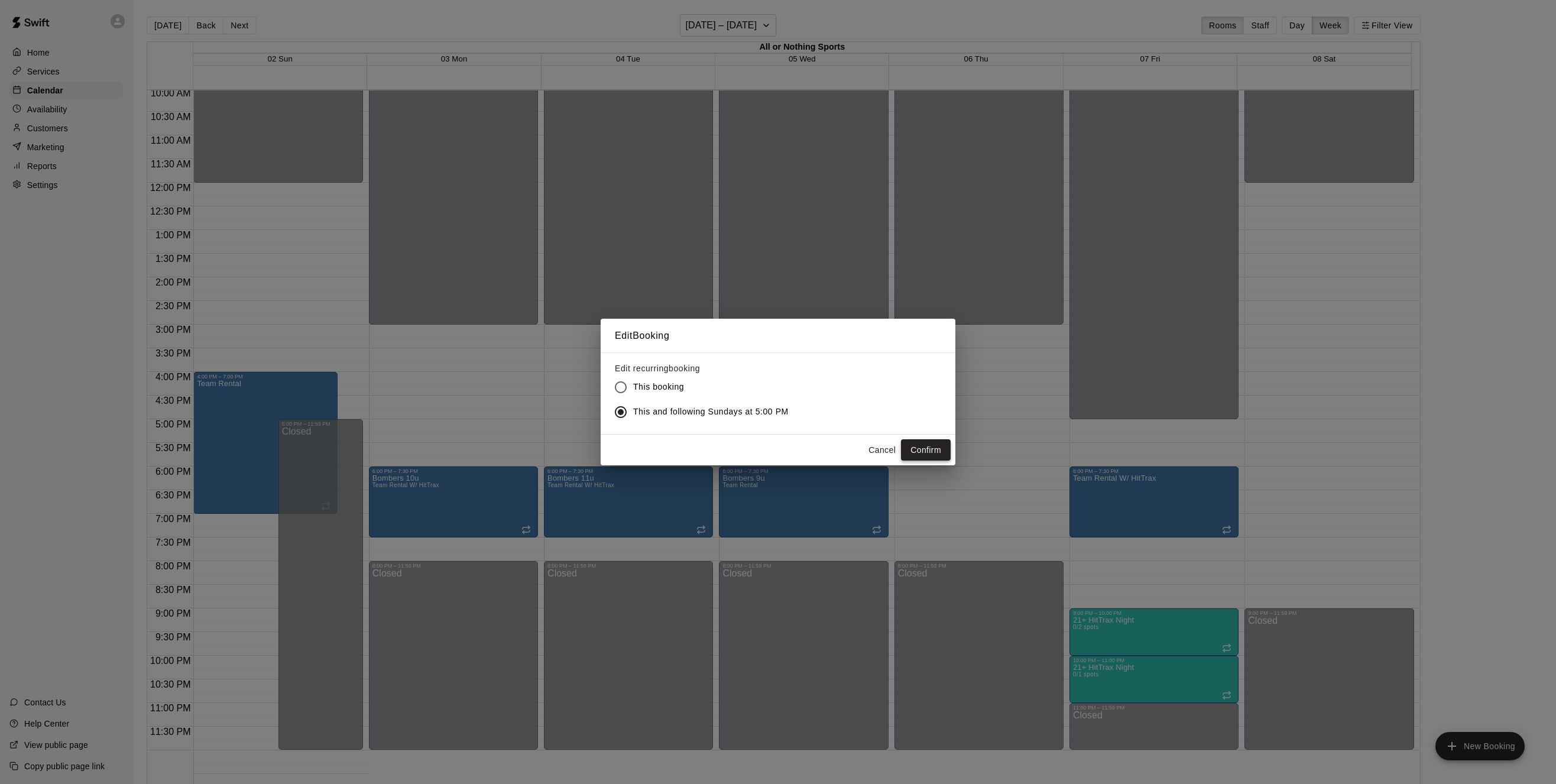
click at [926, 452] on button "Confirm" at bounding box center [926, 450] width 50 height 22
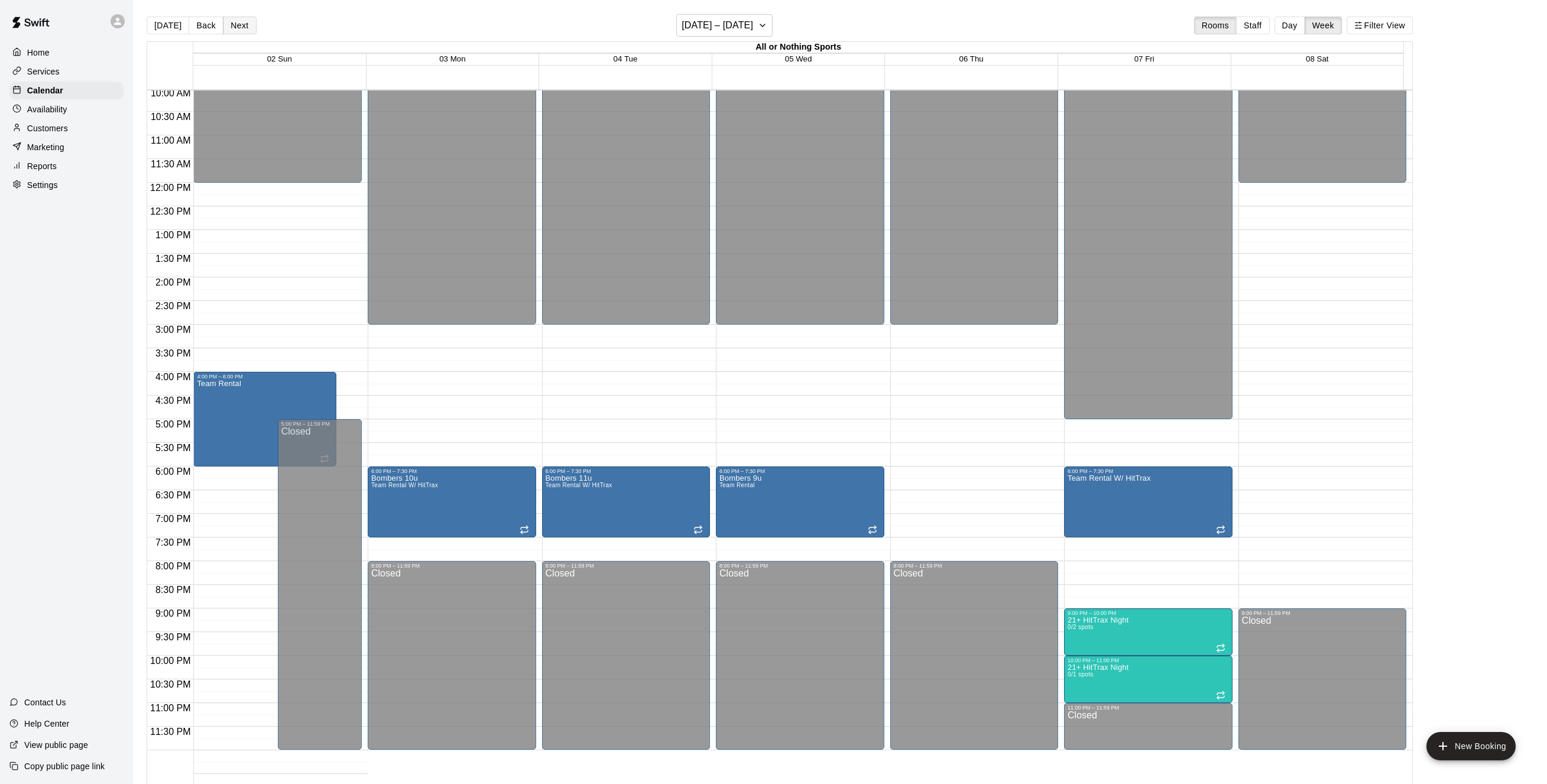
click at [239, 21] on button "Next" at bounding box center [239, 25] width 33 height 18
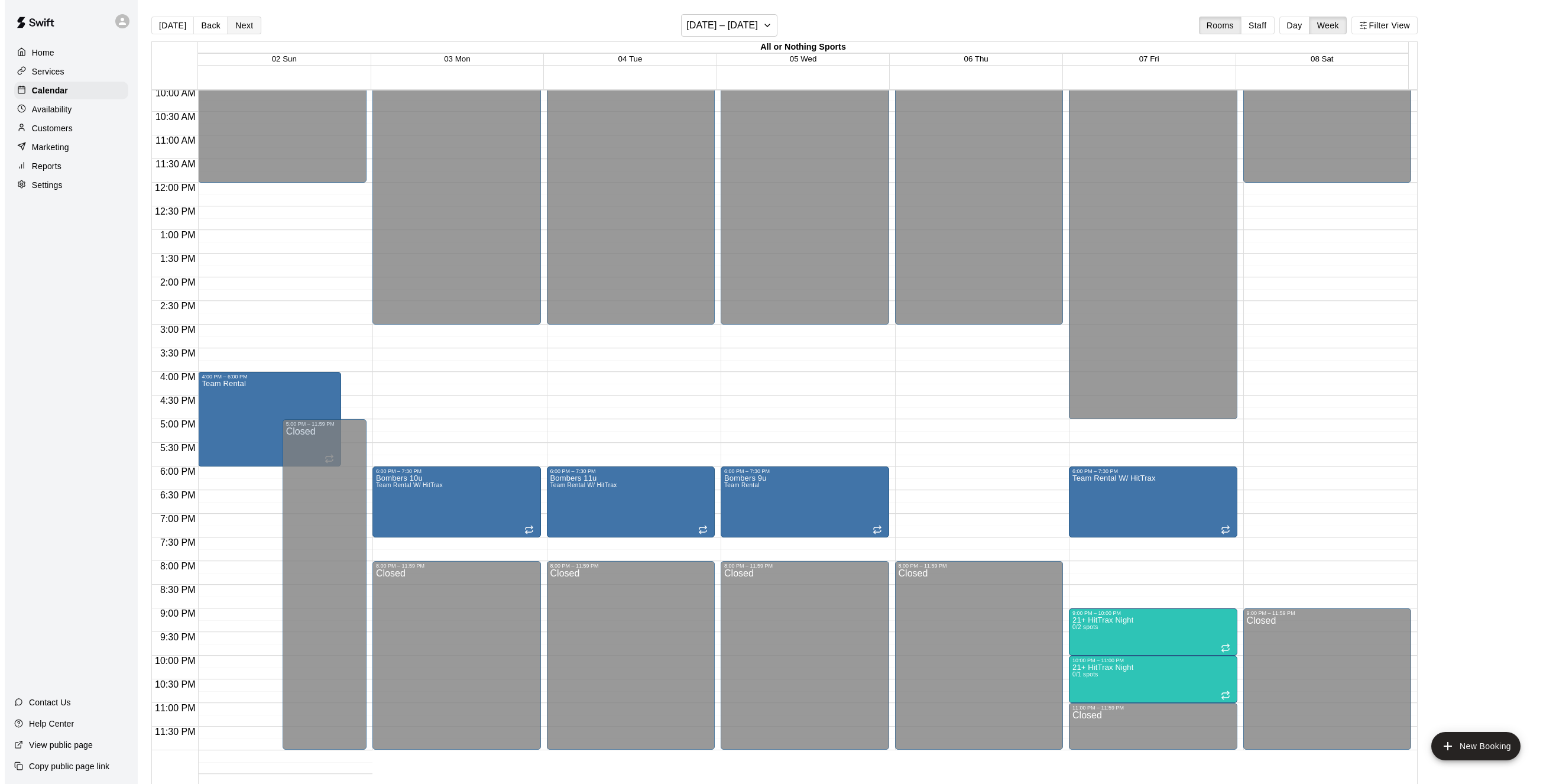
scroll to position [429, 0]
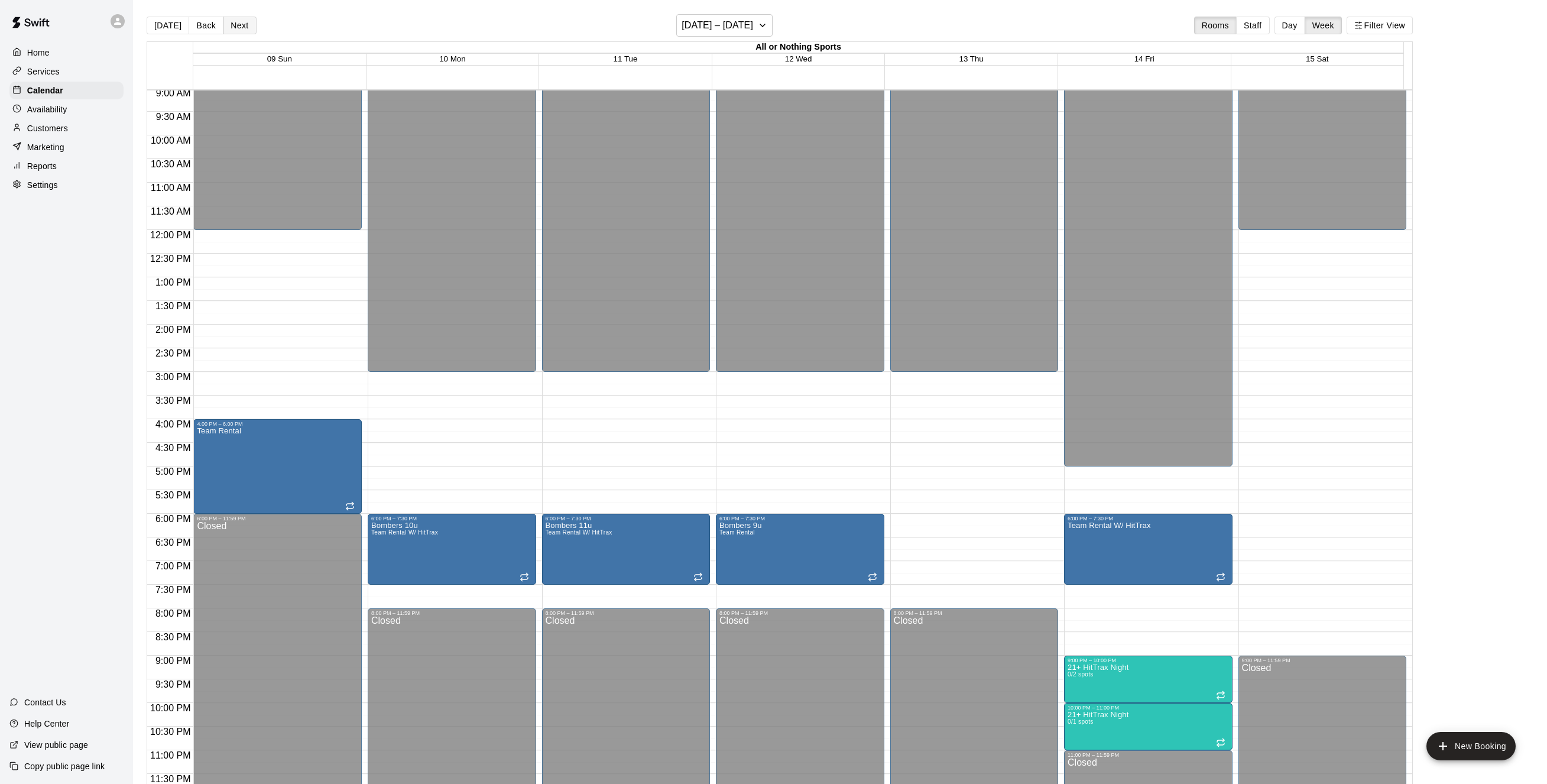
click at [239, 21] on button "Next" at bounding box center [239, 25] width 33 height 18
click at [240, 21] on button "Next" at bounding box center [239, 25] width 33 height 18
click at [207, 28] on button "Back" at bounding box center [206, 25] width 35 height 18
click at [236, 29] on button "Next" at bounding box center [239, 25] width 33 height 18
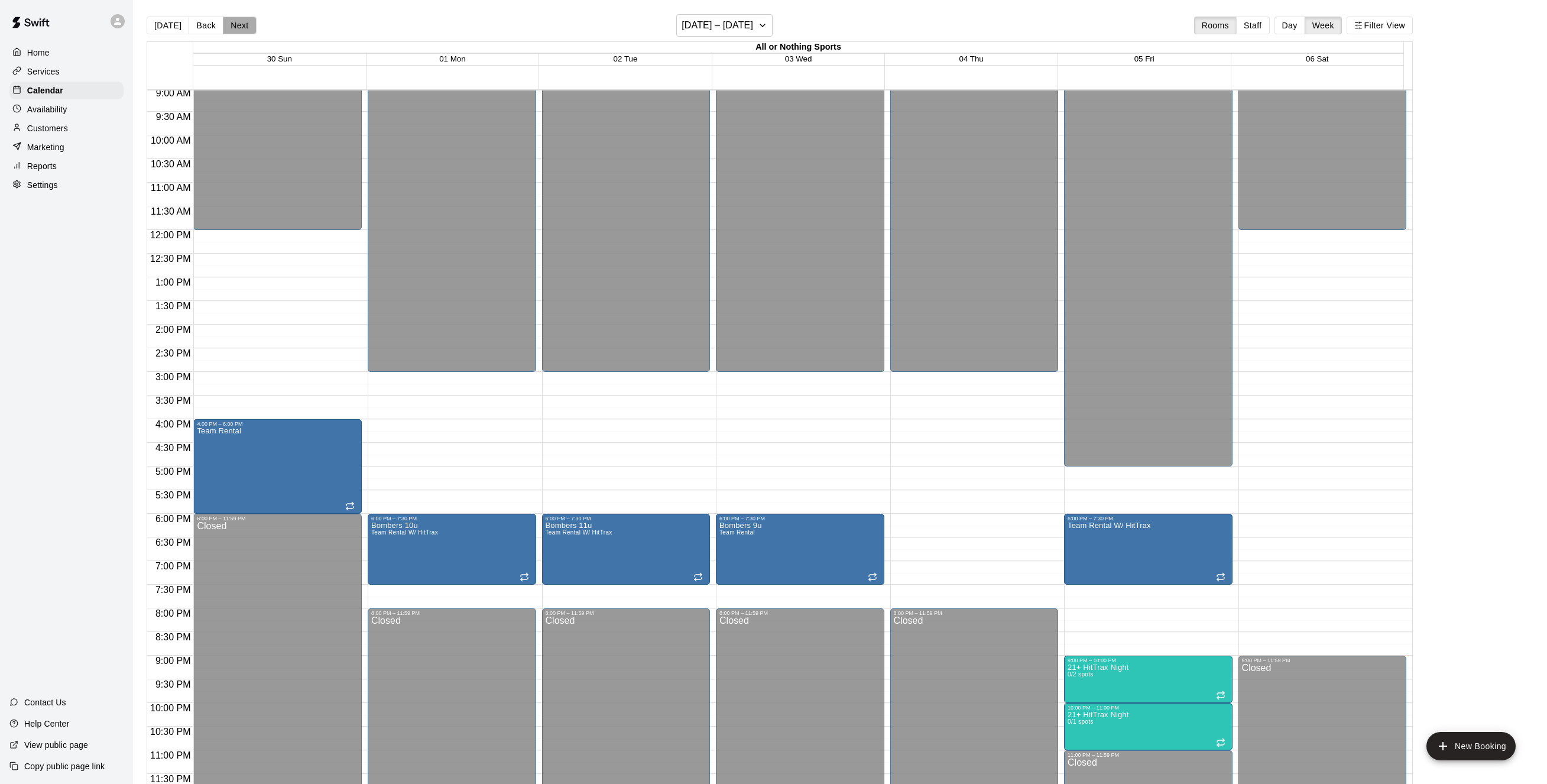
click at [236, 29] on button "Next" at bounding box center [239, 25] width 33 height 18
click at [234, 28] on button "Next" at bounding box center [239, 25] width 33 height 18
click at [237, 27] on button "Next" at bounding box center [239, 25] width 33 height 18
click at [257, 521] on div "6:00 PM – 11:59 PM" at bounding box center [278, 519] width 161 height 6
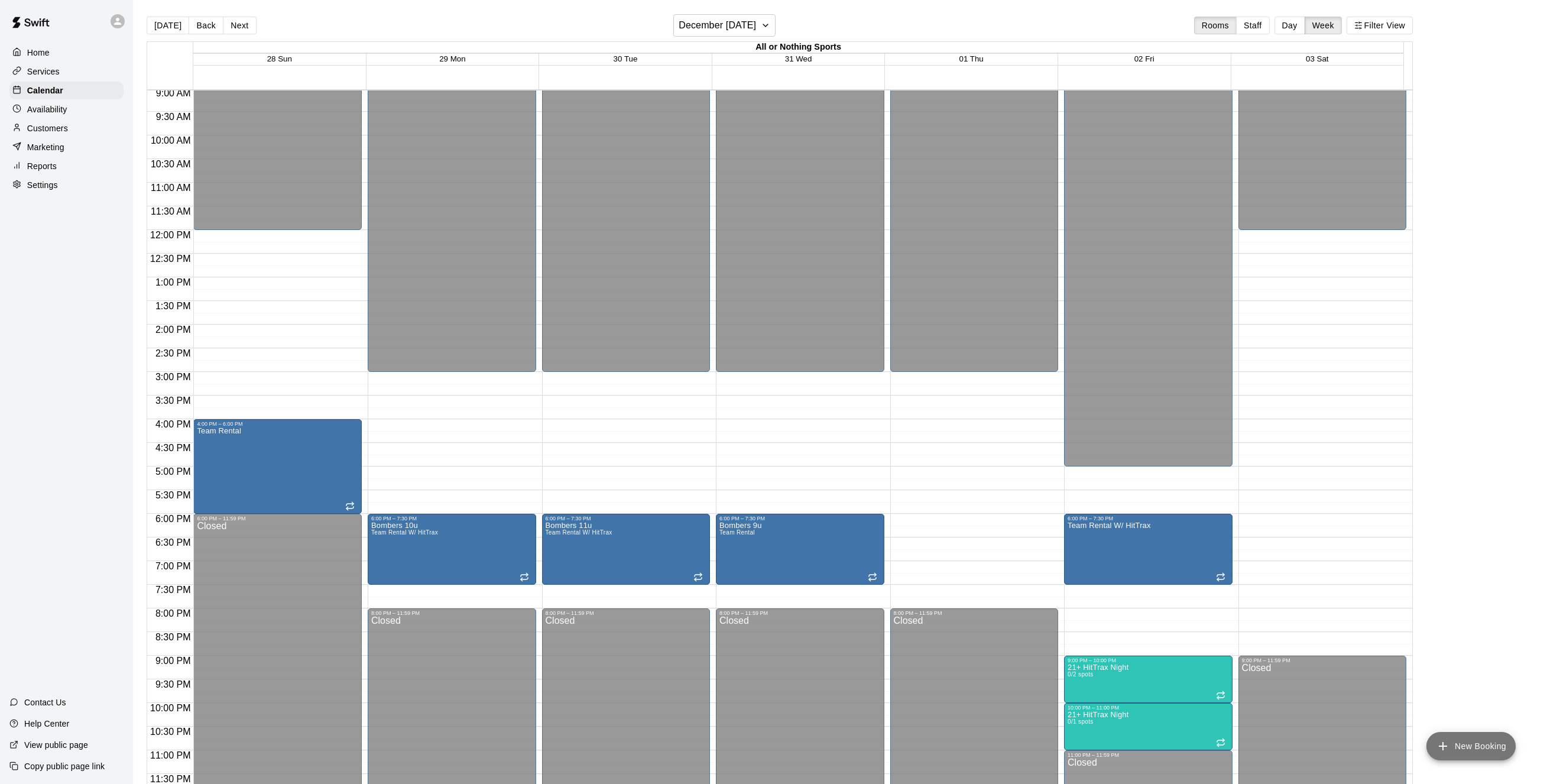
click at [1484, 749] on button "New Booking" at bounding box center [1471, 746] width 89 height 29
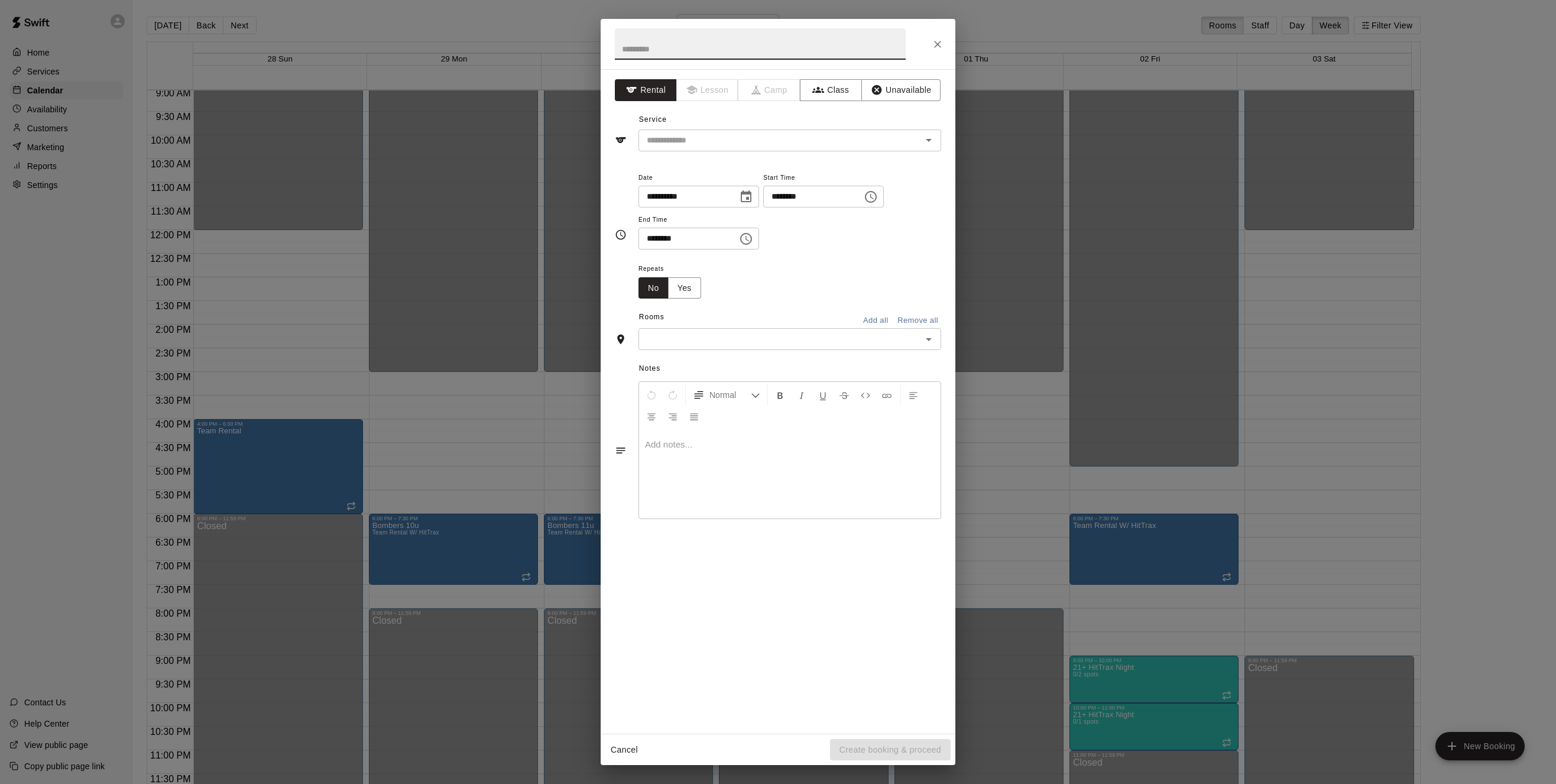
click at [878, 198] on icon "Choose time, selected time is 7:00 PM" at bounding box center [871, 196] width 14 height 14
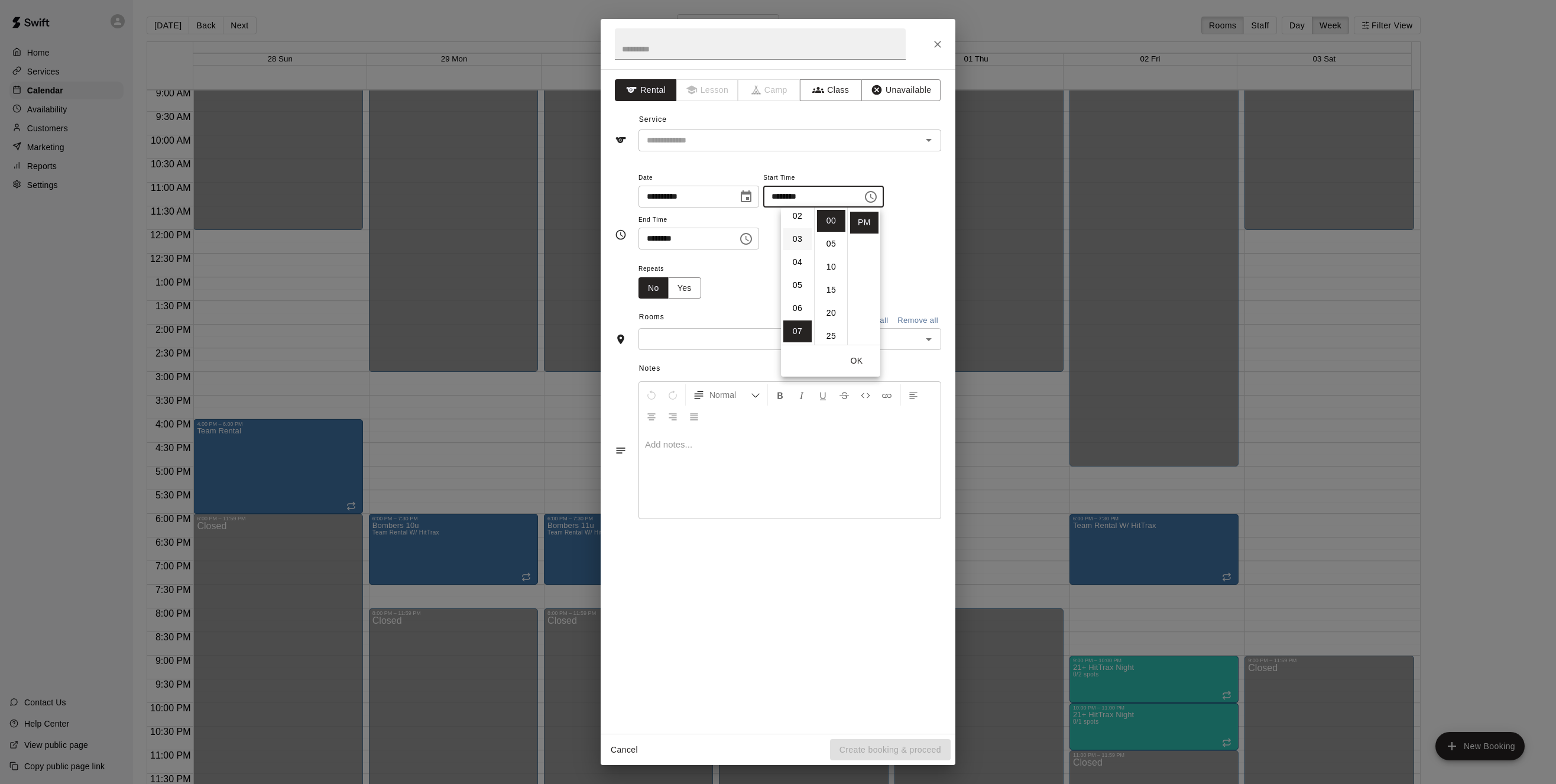
scroll to position [50, 0]
click at [801, 311] on li "06" at bounding box center [798, 309] width 29 height 22
type input "********"
click at [913, 286] on div "Repeats No Yes" at bounding box center [790, 280] width 303 height 37
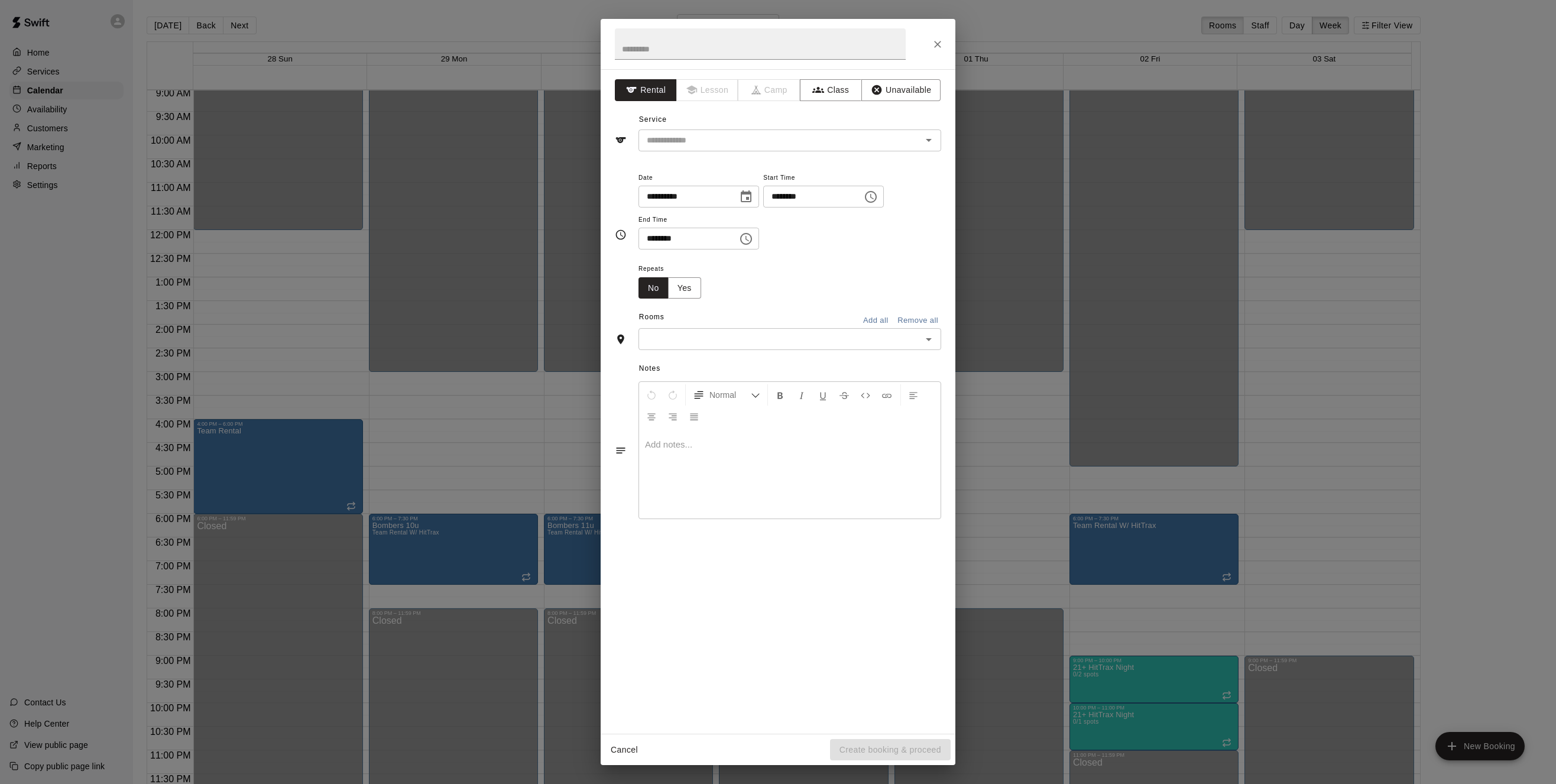
click at [753, 238] on icon "Choose time, selected time is 7:30 PM" at bounding box center [746, 239] width 14 height 14
click at [658, 289] on li "08" at bounding box center [655, 286] width 29 height 22
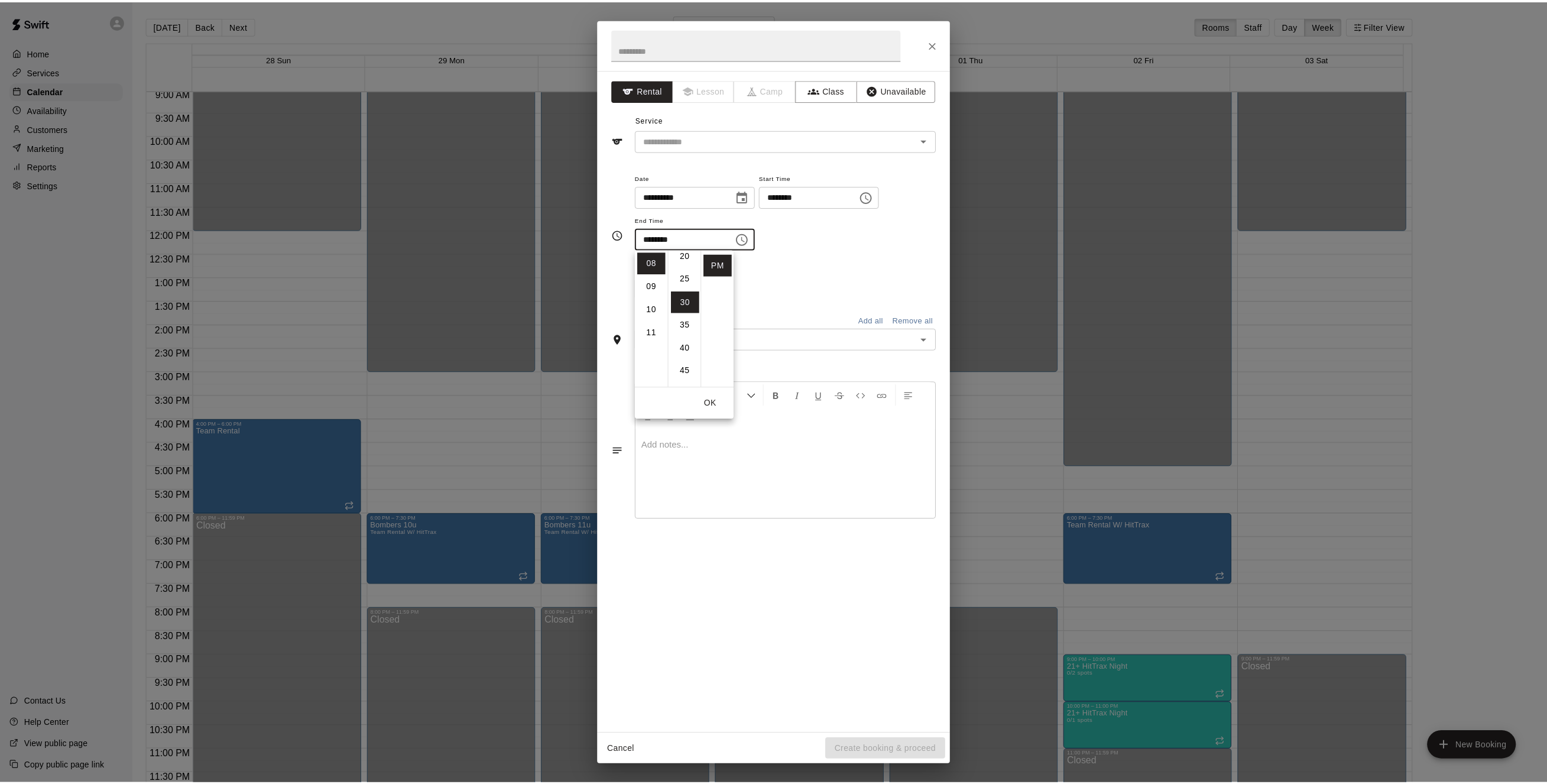
scroll to position [0, 0]
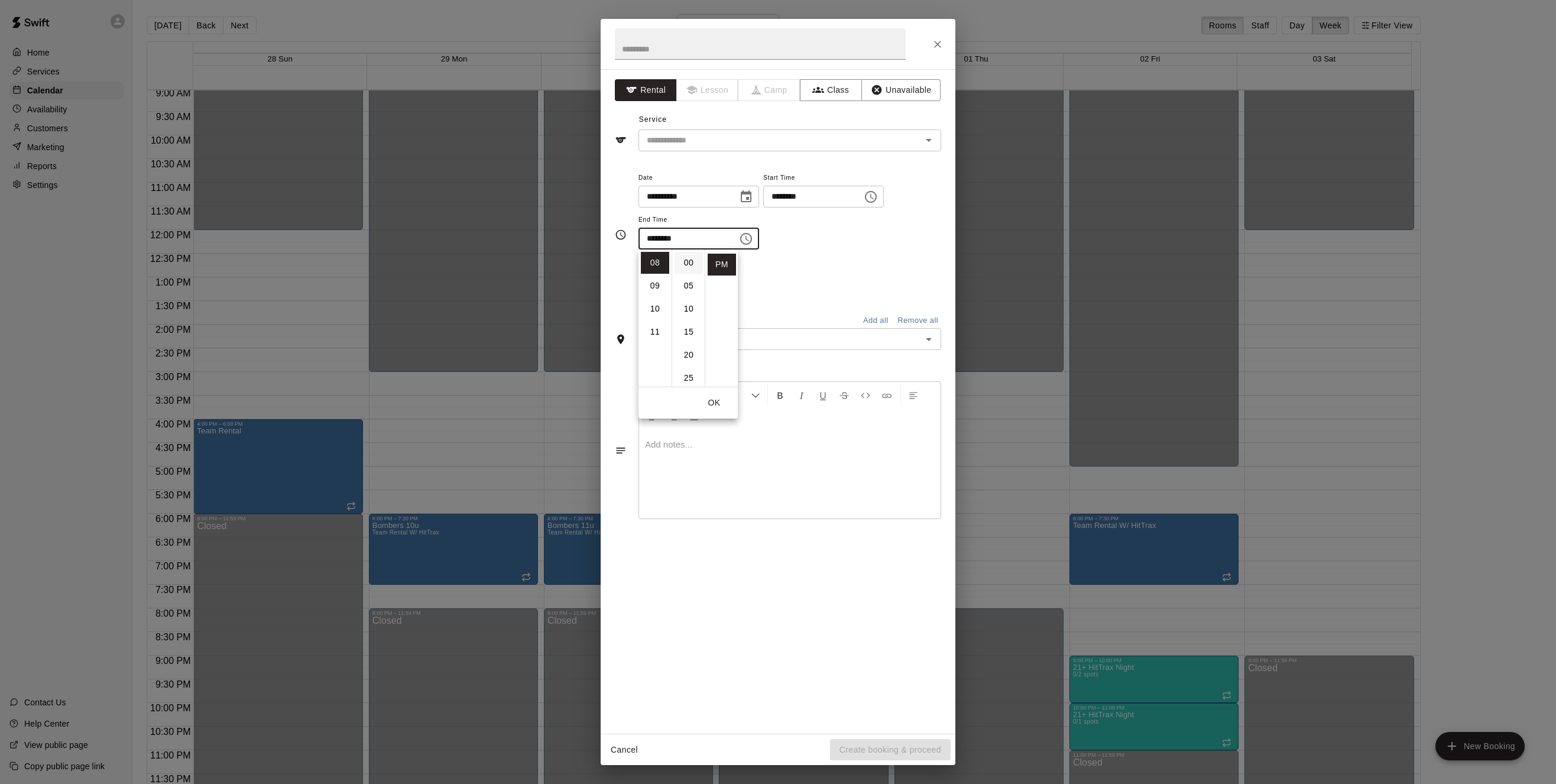
click at [692, 263] on li "00" at bounding box center [689, 262] width 29 height 22
type input "********"
click at [822, 276] on div "Repeats No Yes" at bounding box center [790, 280] width 303 height 37
click at [686, 286] on button "Yes" at bounding box center [684, 288] width 33 height 22
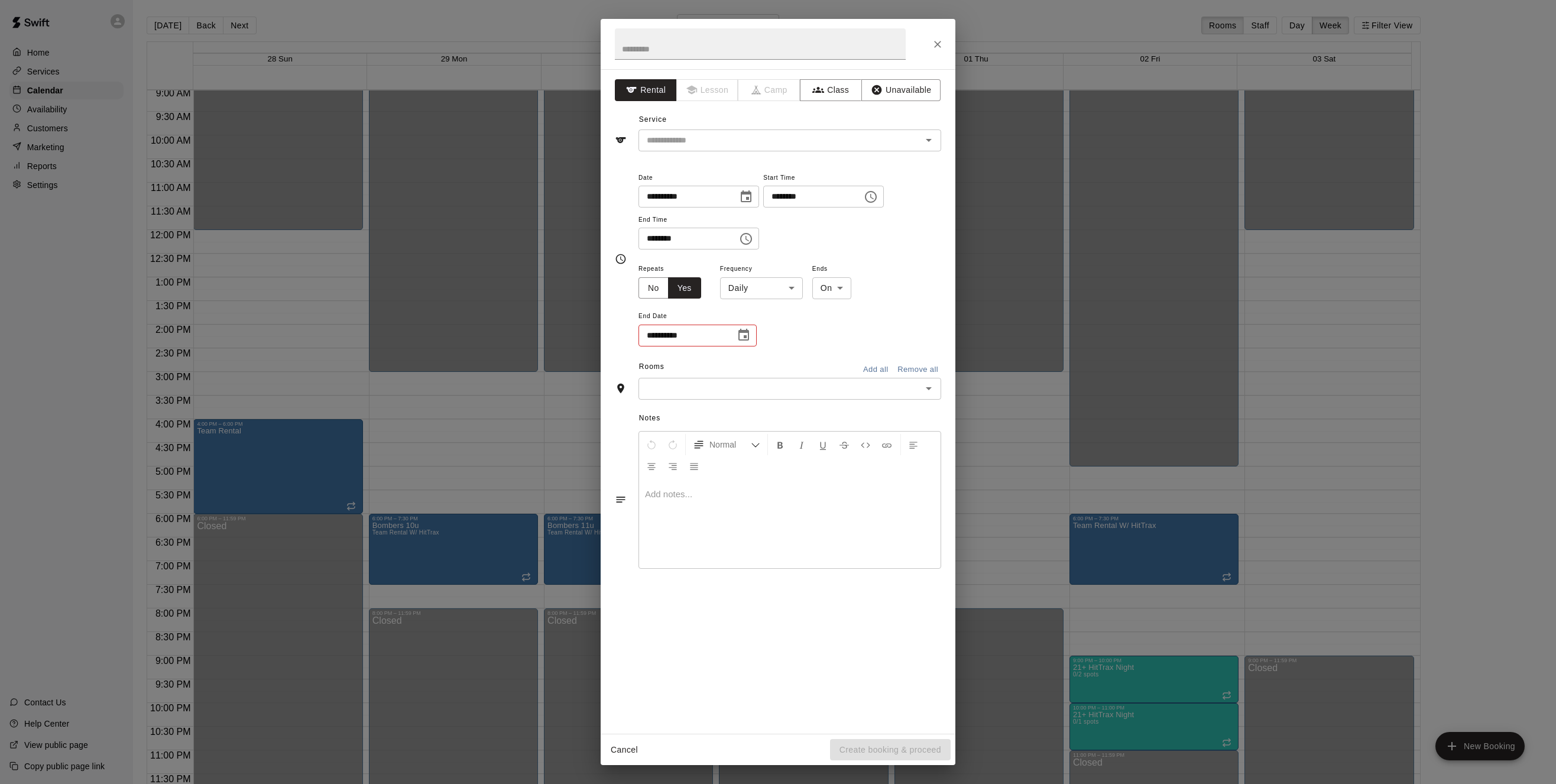
click at [792, 293] on body "Home Services Calendar Availability Customers Marketing Reports Settings Contac…" at bounding box center [778, 401] width 1556 height 803
click at [767, 330] on li "Weekly [DATE]" at bounding box center [761, 333] width 148 height 19
type input "******"
click at [746, 336] on icon "Choose date" at bounding box center [743, 334] width 11 height 12
click at [807, 368] on icon "Next month" at bounding box center [808, 364] width 14 height 14
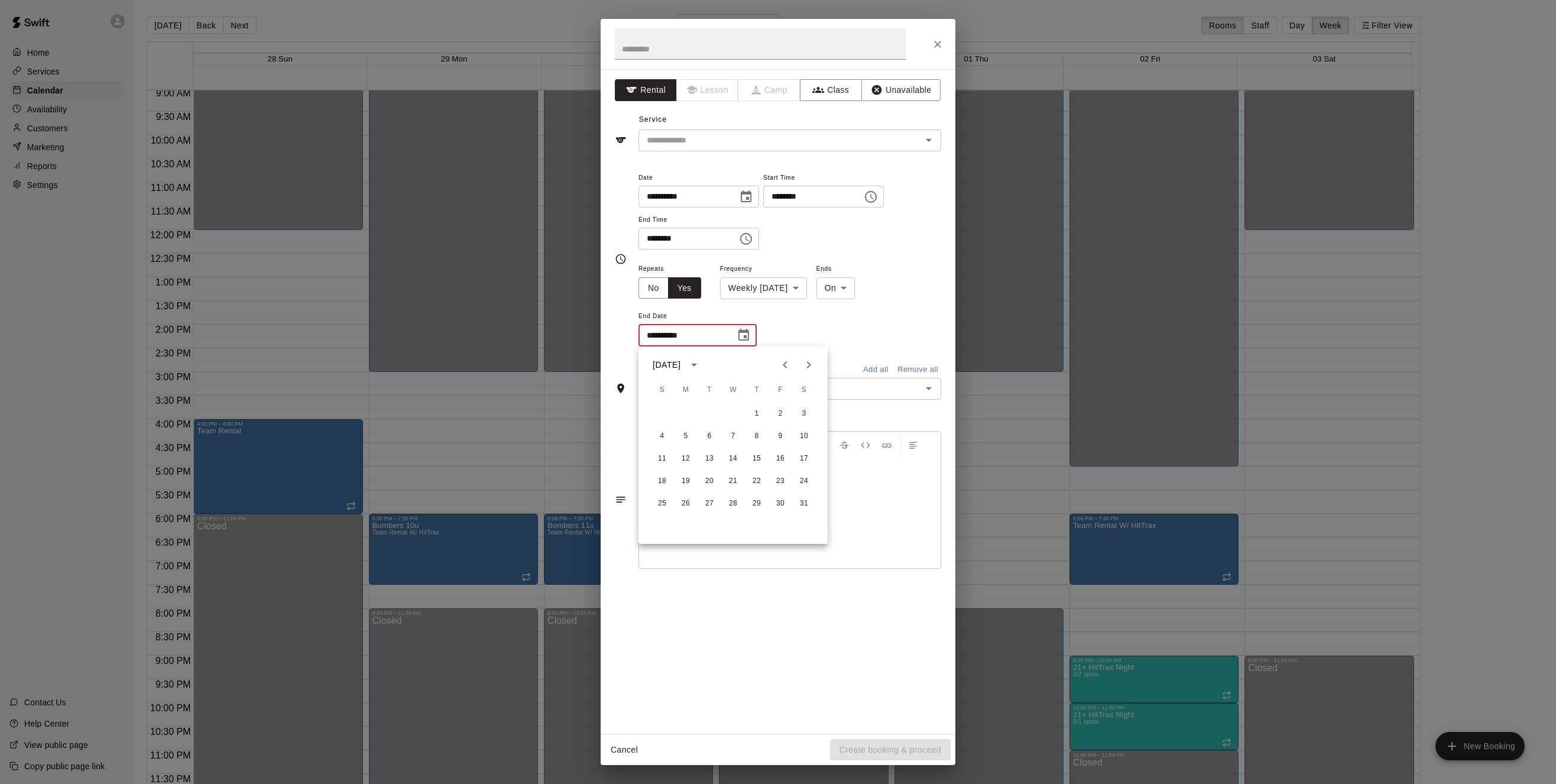
click at [787, 368] on icon "Previous month" at bounding box center [785, 364] width 4 height 7
click at [811, 365] on icon "Next month" at bounding box center [809, 364] width 4 height 7
click at [811, 364] on icon "Next month" at bounding box center [808, 364] width 14 height 14
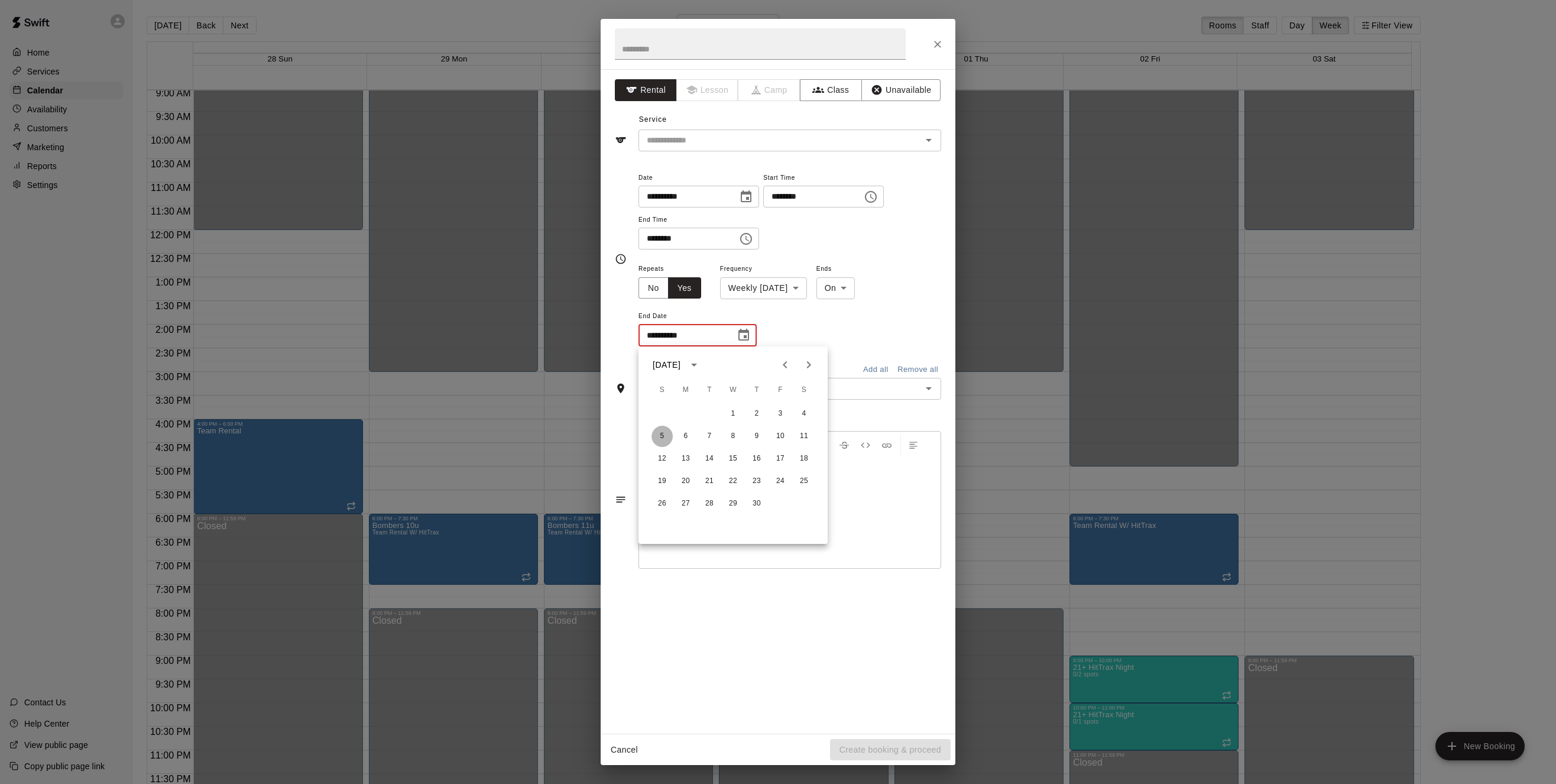
click at [658, 435] on button "5" at bounding box center [662, 436] width 21 height 21
type input "**********"
click at [877, 382] on button "Add all" at bounding box center [875, 382] width 38 height 19
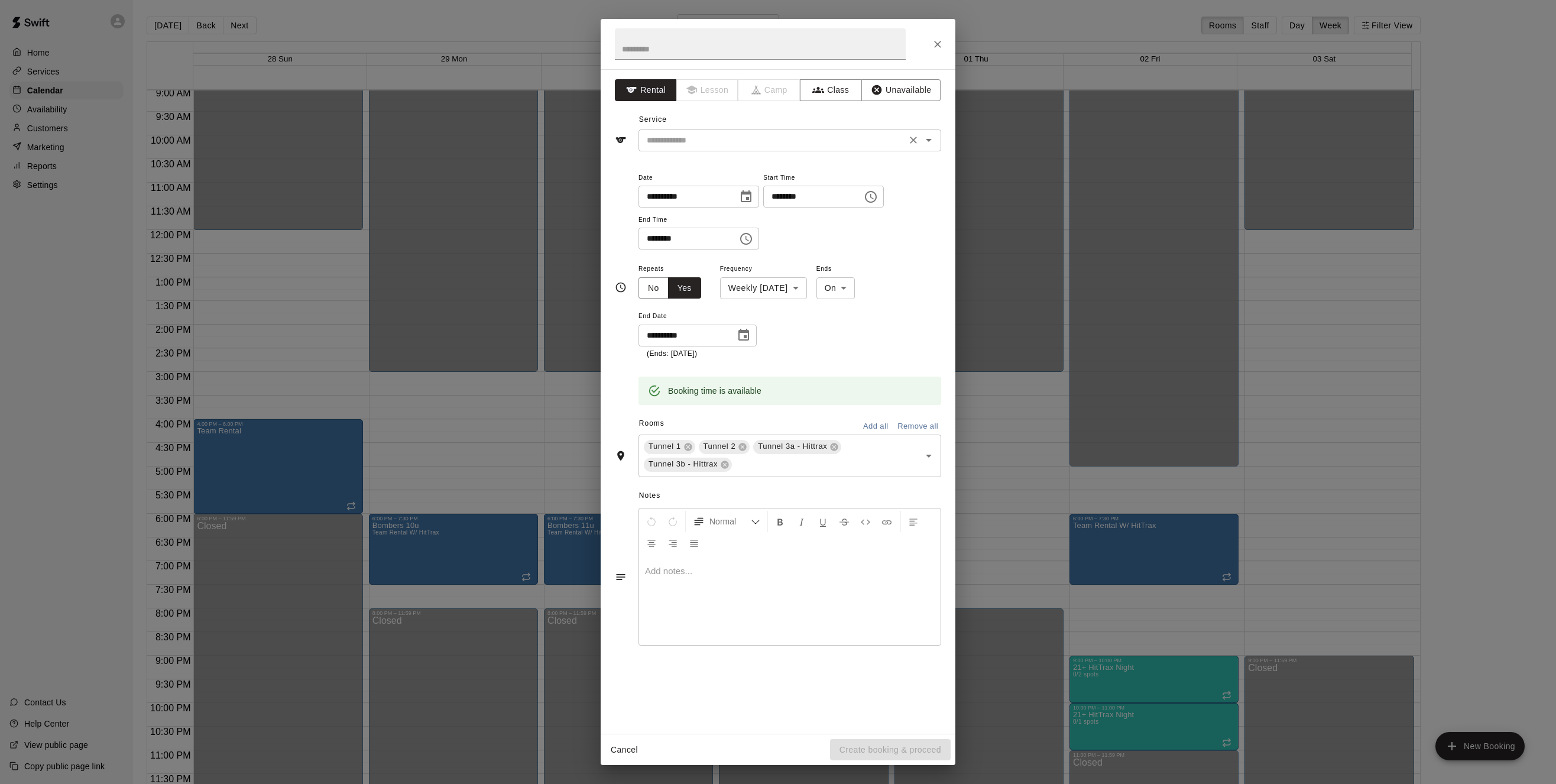
click at [725, 146] on input "text" at bounding box center [772, 141] width 261 height 15
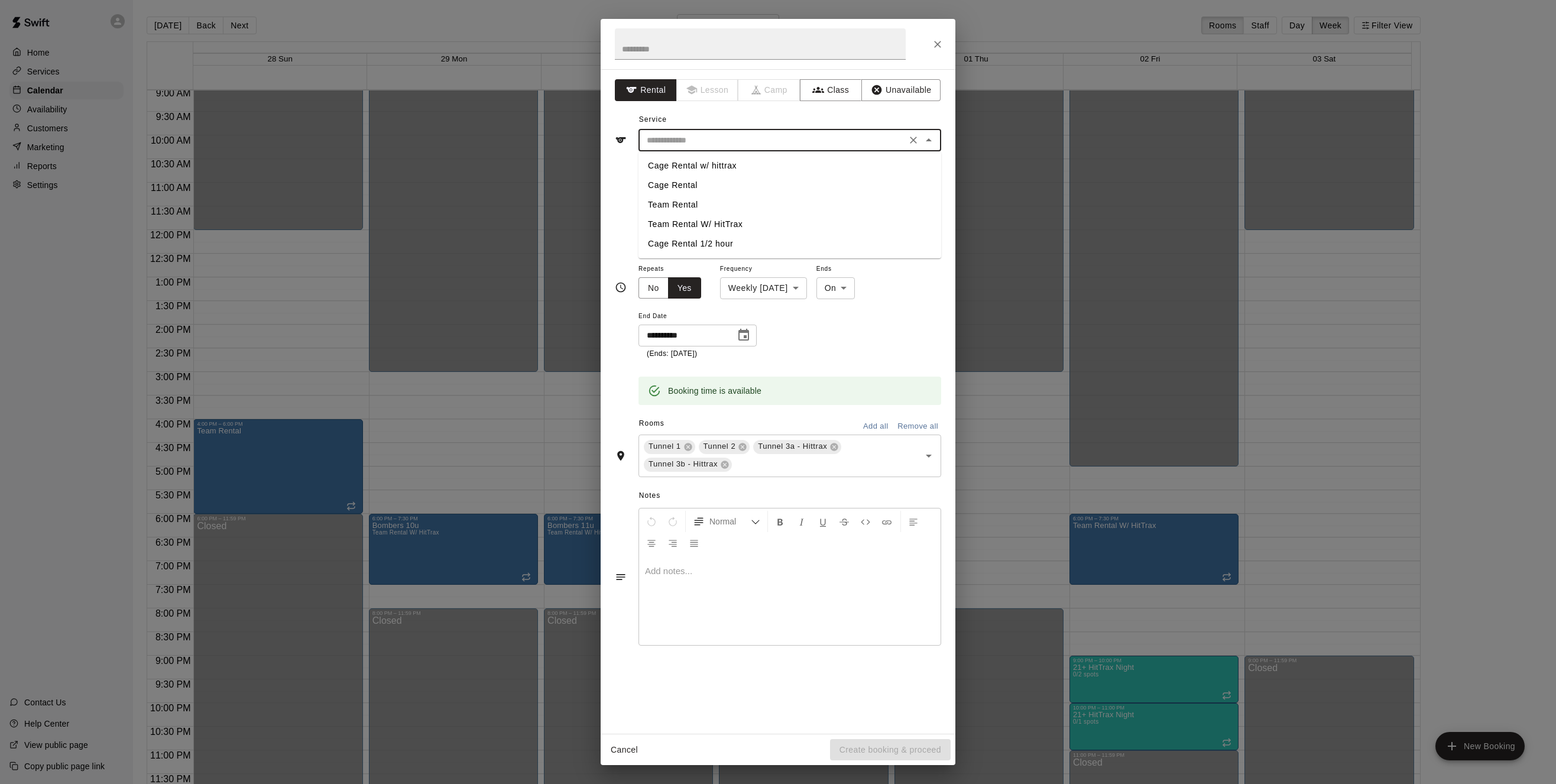
click at [732, 226] on li "Team Rental W/ HitTrax" at bounding box center [790, 224] width 303 height 19
type input "**********"
click at [667, 51] on input "text" at bounding box center [760, 44] width 291 height 32
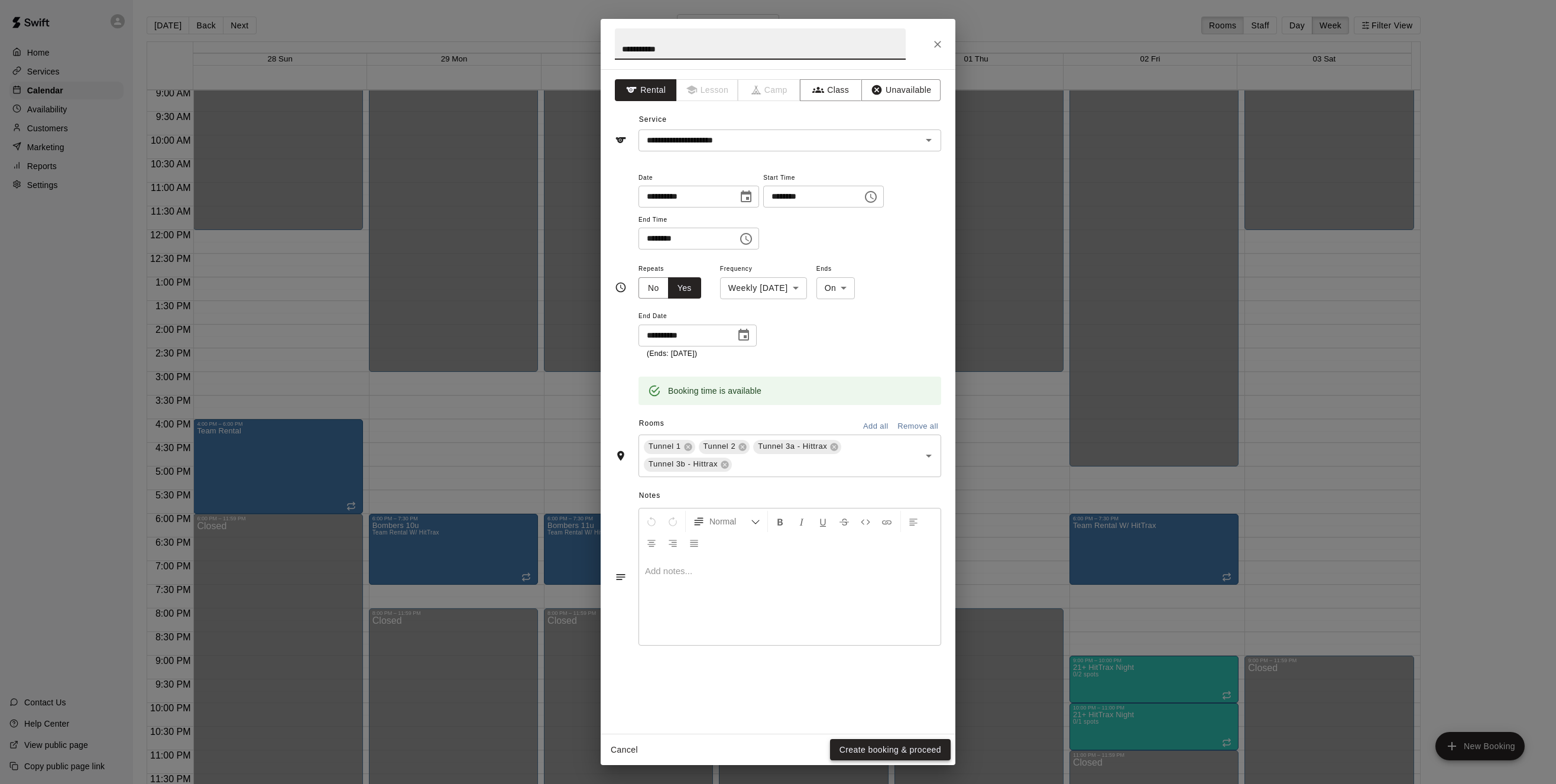
type input "**********"
click at [890, 747] on button "Create booking & proceed" at bounding box center [890, 749] width 121 height 22
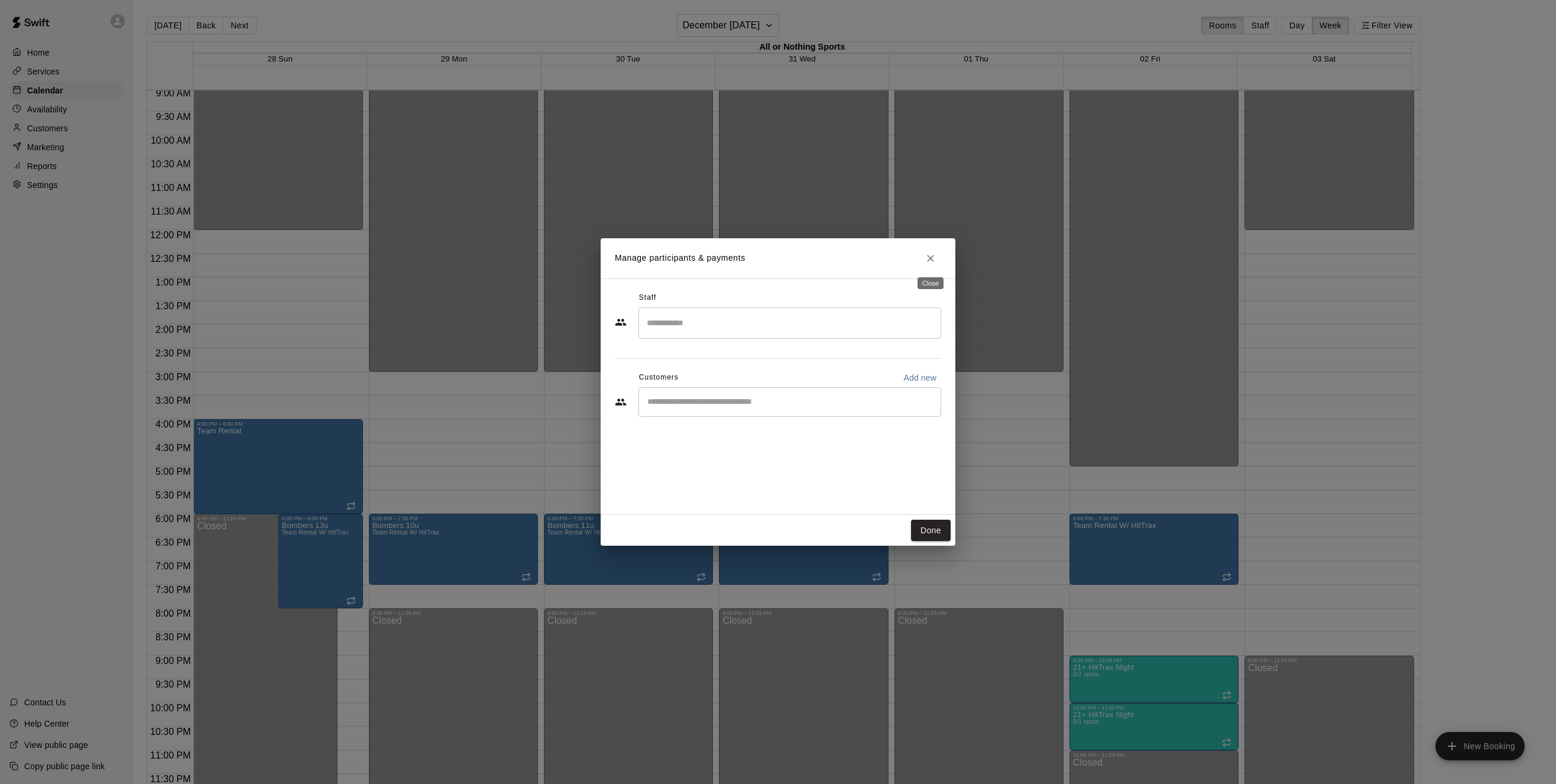
click at [932, 260] on icon "Close" at bounding box center [931, 258] width 7 height 7
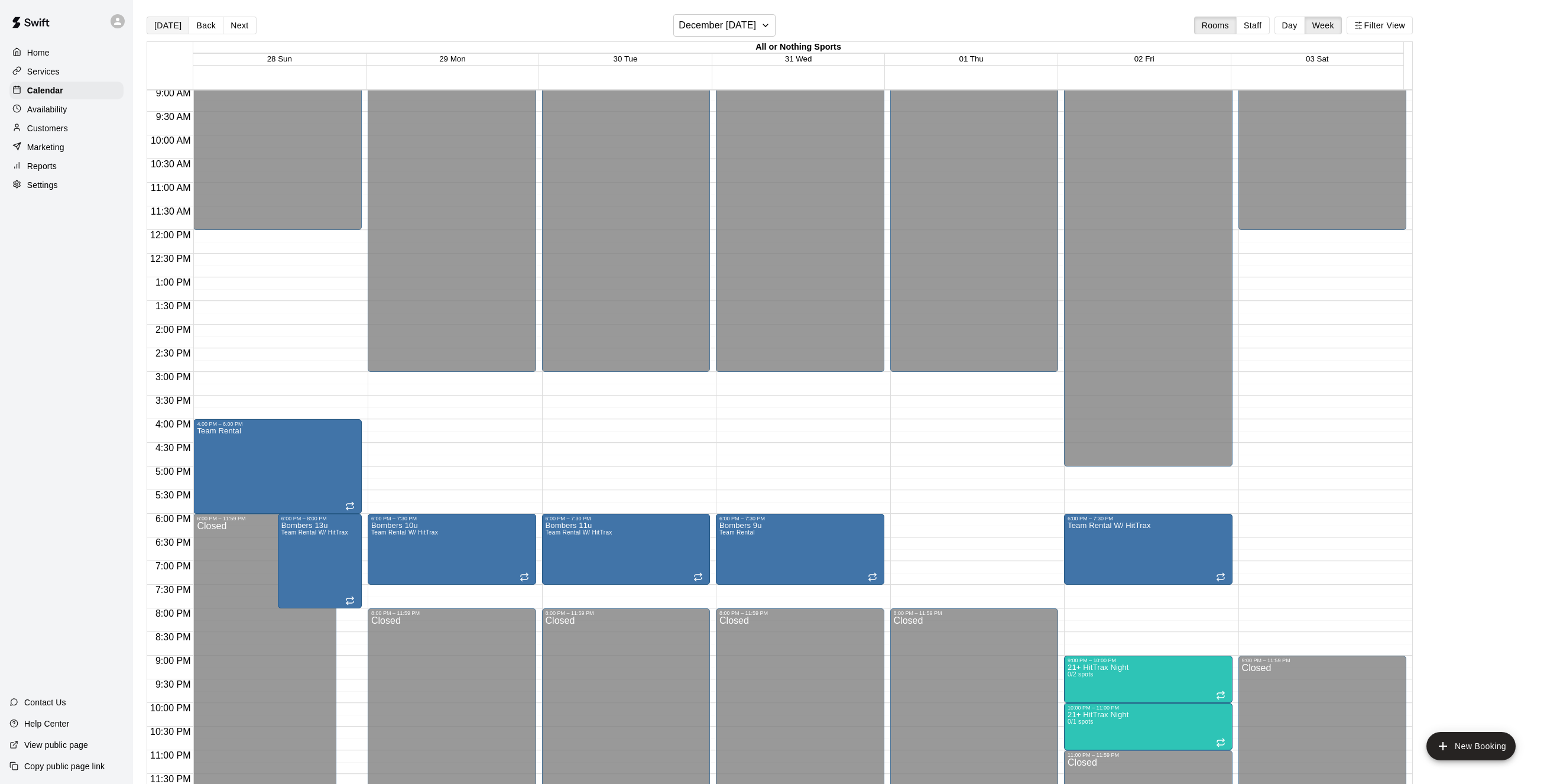
click at [172, 29] on button "[DATE]" at bounding box center [168, 25] width 43 height 18
